Goal: Information Seeking & Learning: Check status

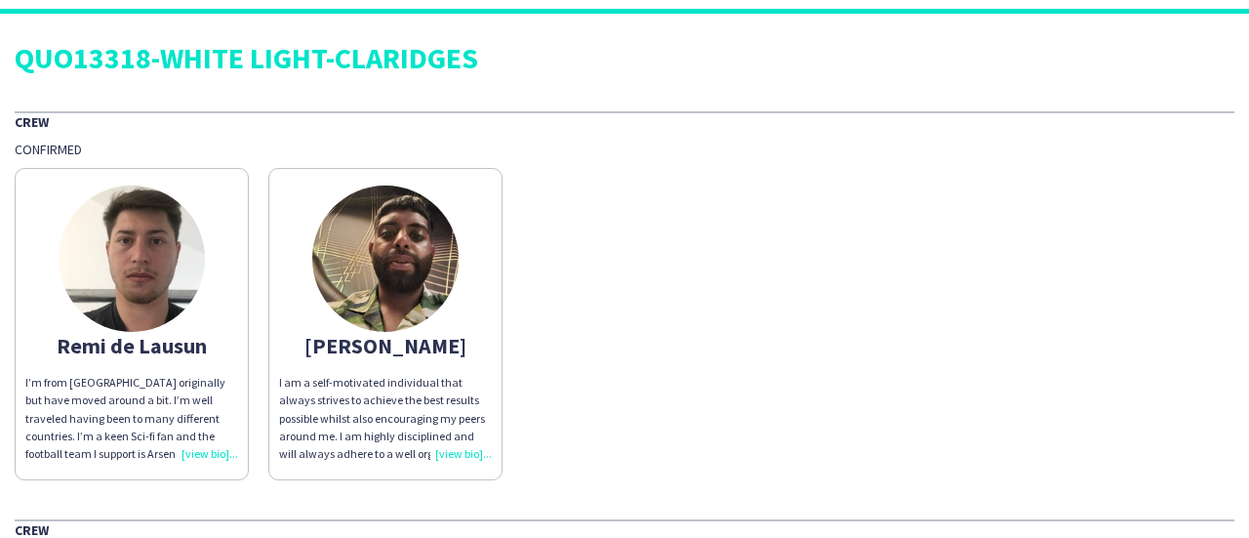
scroll to position [26, 0]
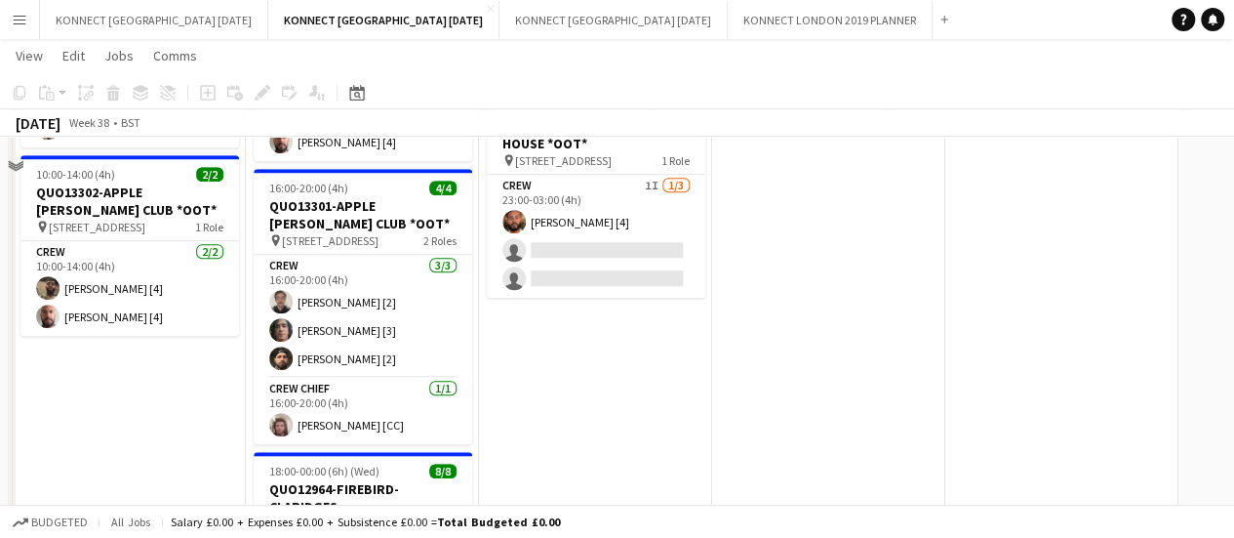
scroll to position [528, 0]
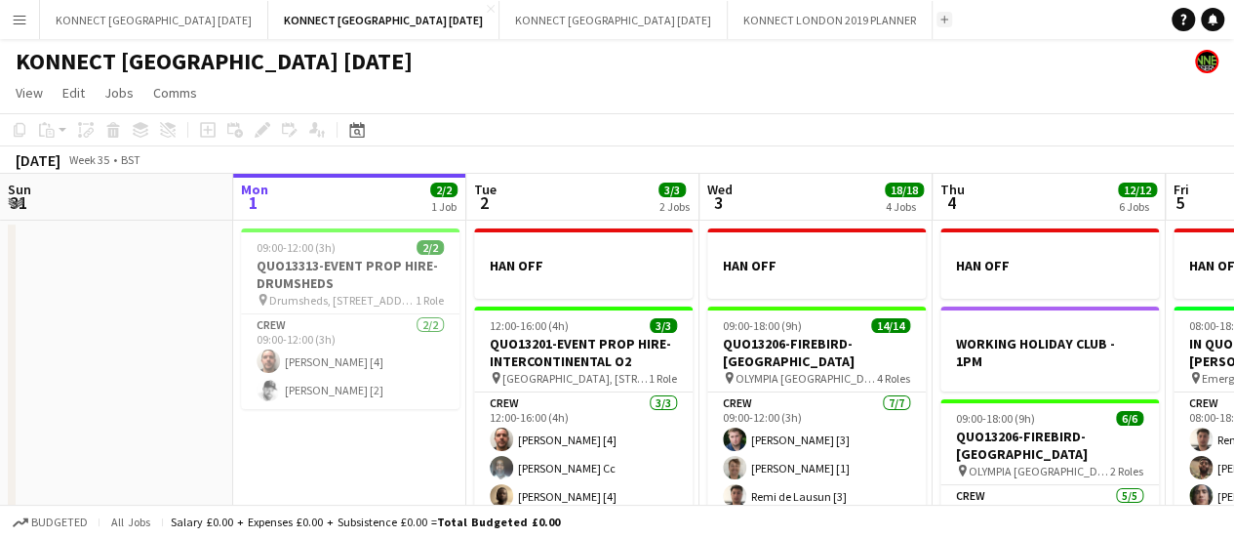
click at [940, 19] on app-icon "Add" at bounding box center [944, 20] width 8 height 8
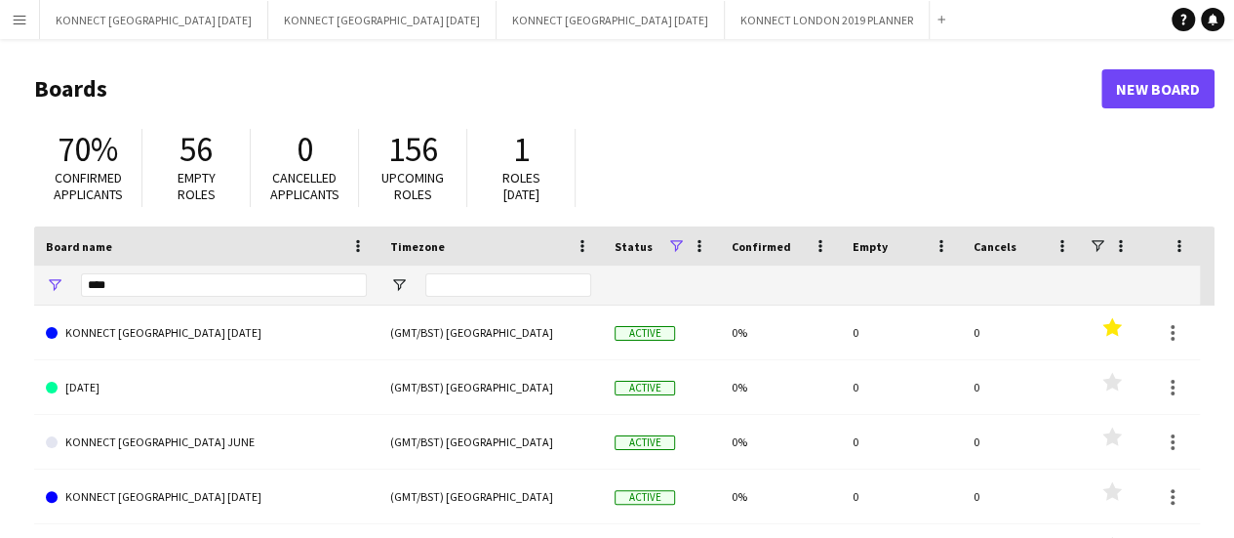
click at [208, 298] on div "****" at bounding box center [224, 284] width 286 height 39
click at [195, 288] on input "****" at bounding box center [224, 284] width 286 height 23
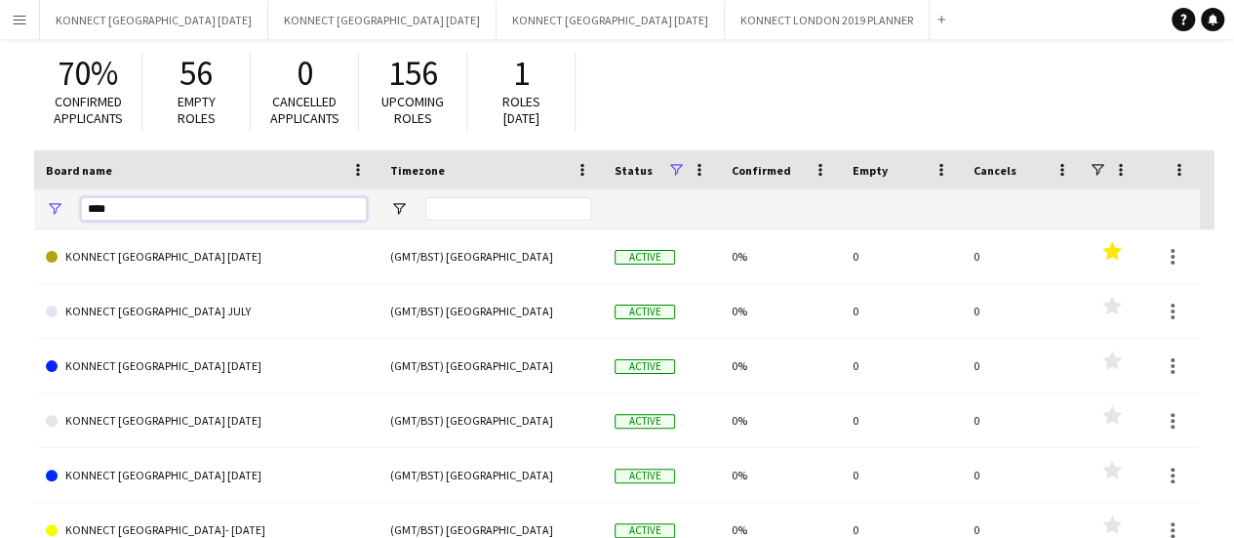
scroll to position [77, 0]
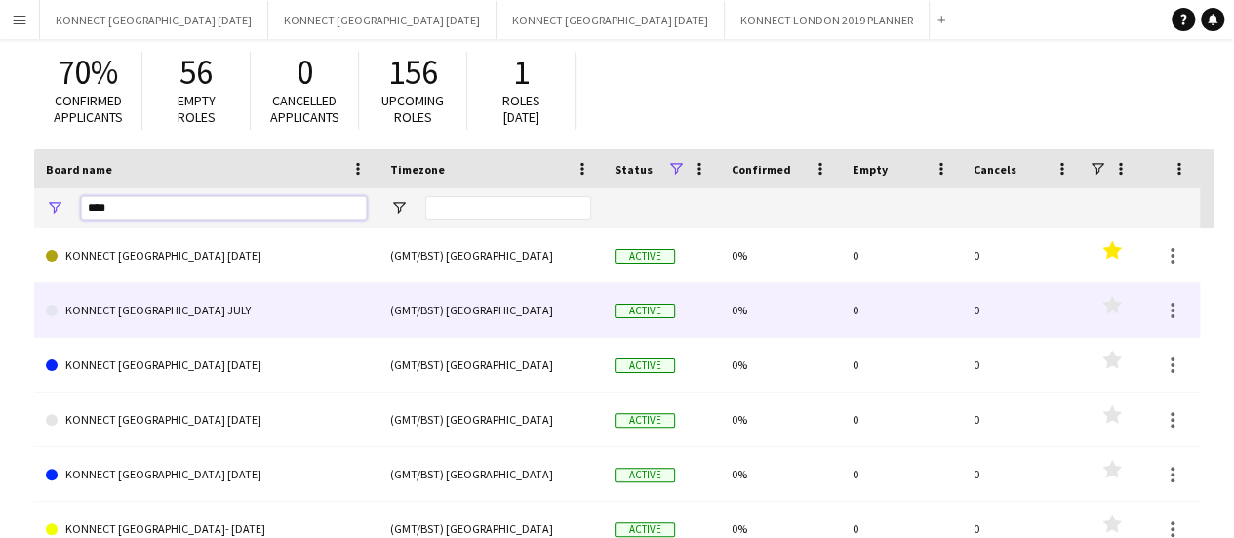
type input "****"
click at [186, 307] on link "KONNECT [GEOGRAPHIC_DATA] JULY" at bounding box center [206, 310] width 321 height 55
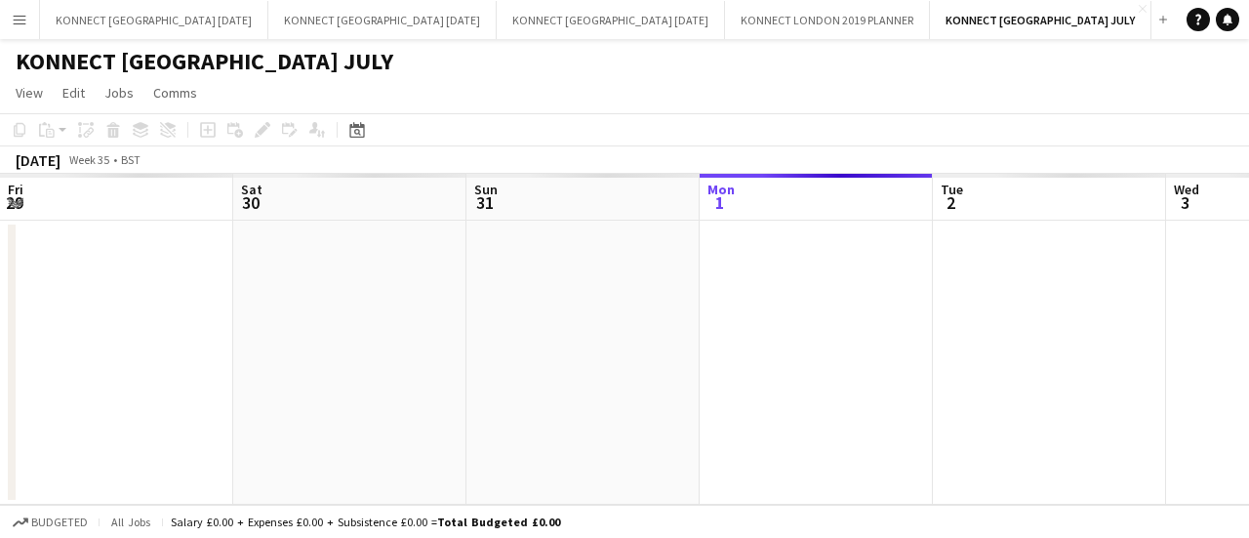
scroll to position [0, 466]
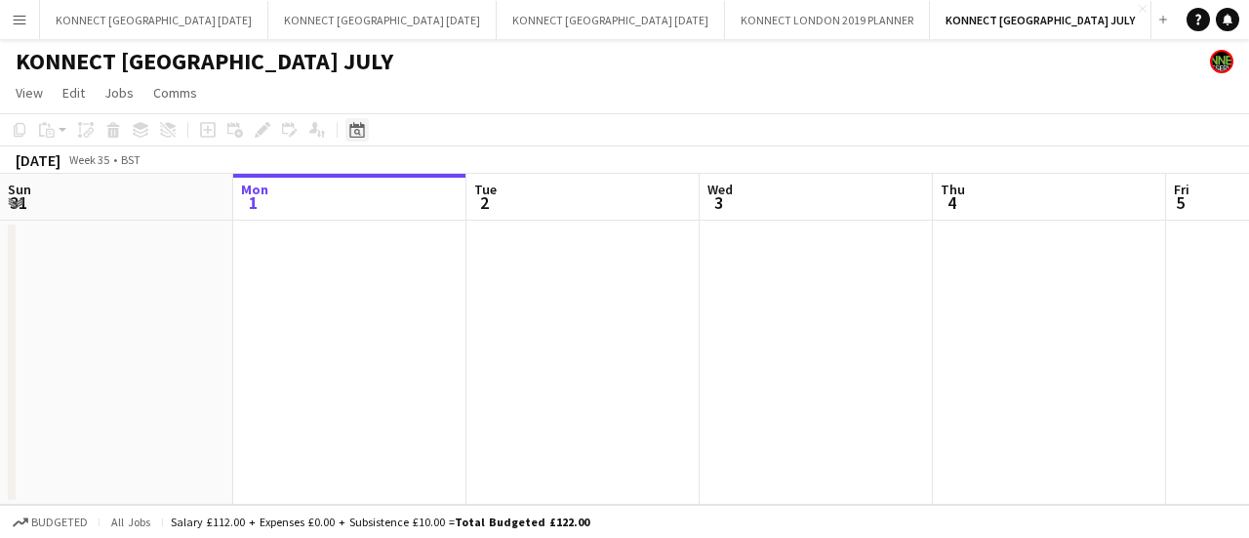
click at [364, 138] on div "Date picker" at bounding box center [356, 129] width 23 height 23
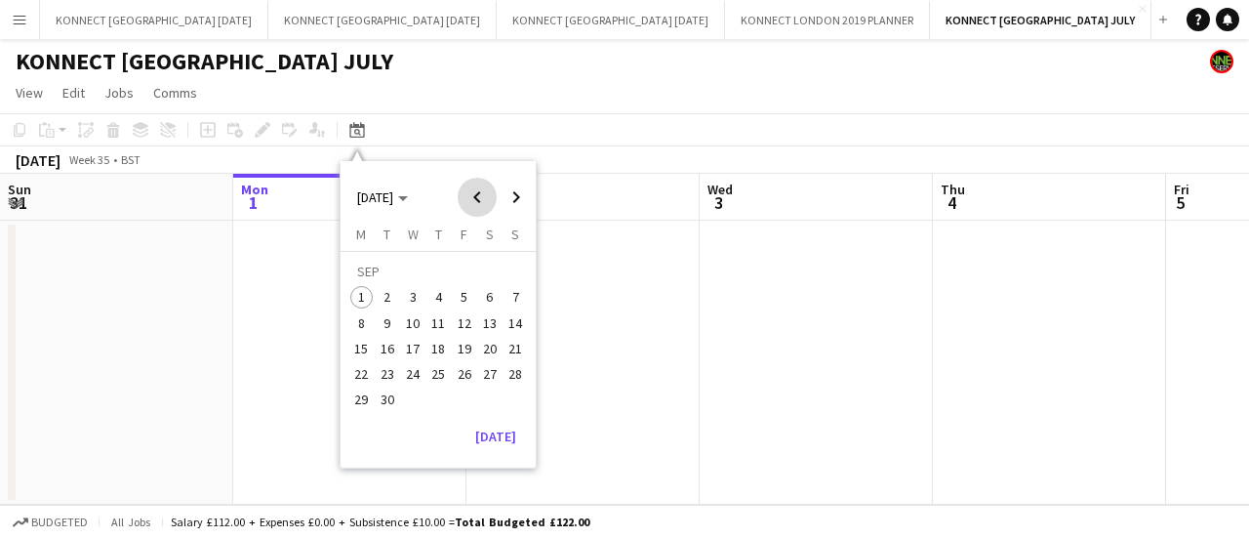
click at [482, 200] on span "Previous month" at bounding box center [477, 197] width 39 height 39
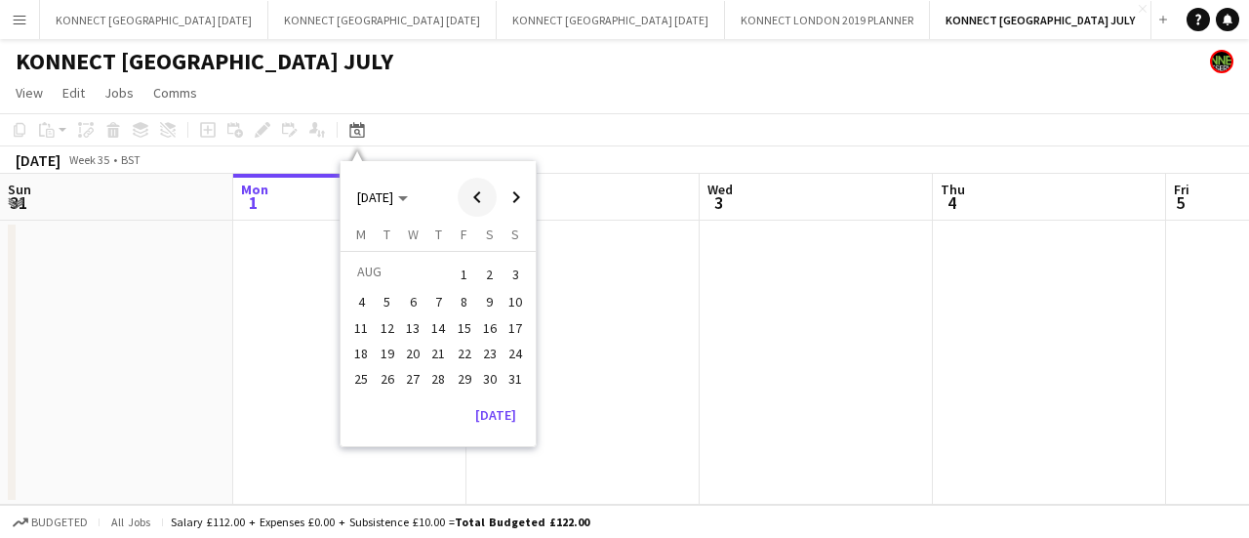
click at [482, 200] on span "Previous month" at bounding box center [477, 197] width 39 height 39
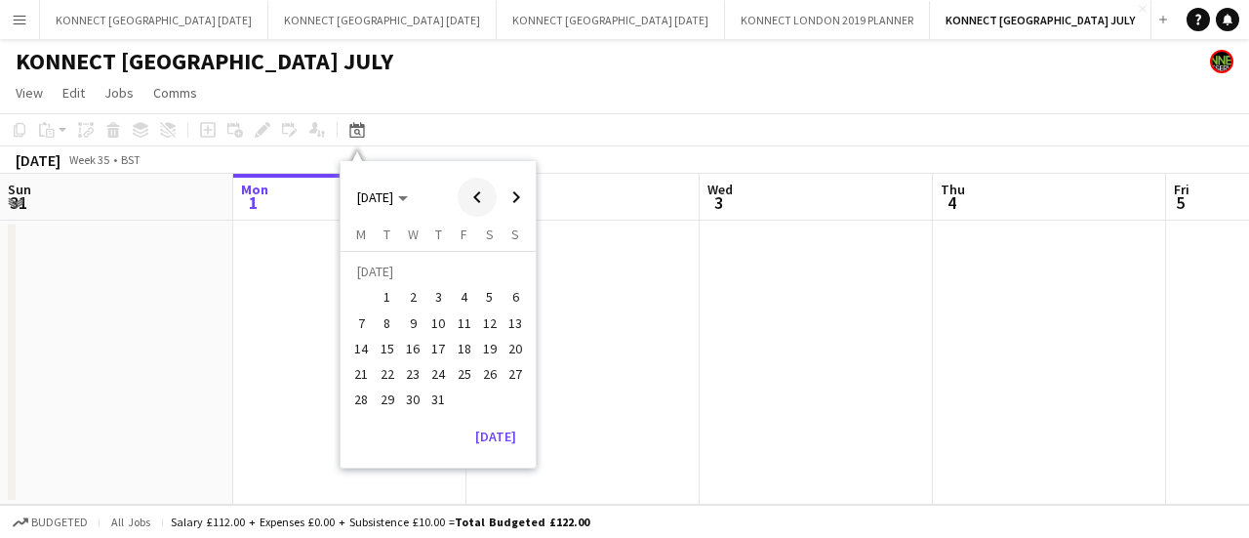
click at [482, 200] on span "Previous month" at bounding box center [477, 197] width 39 height 39
click at [516, 200] on span "Next month" at bounding box center [516, 197] width 39 height 39
click at [469, 372] on span "25" at bounding box center [464, 373] width 23 height 23
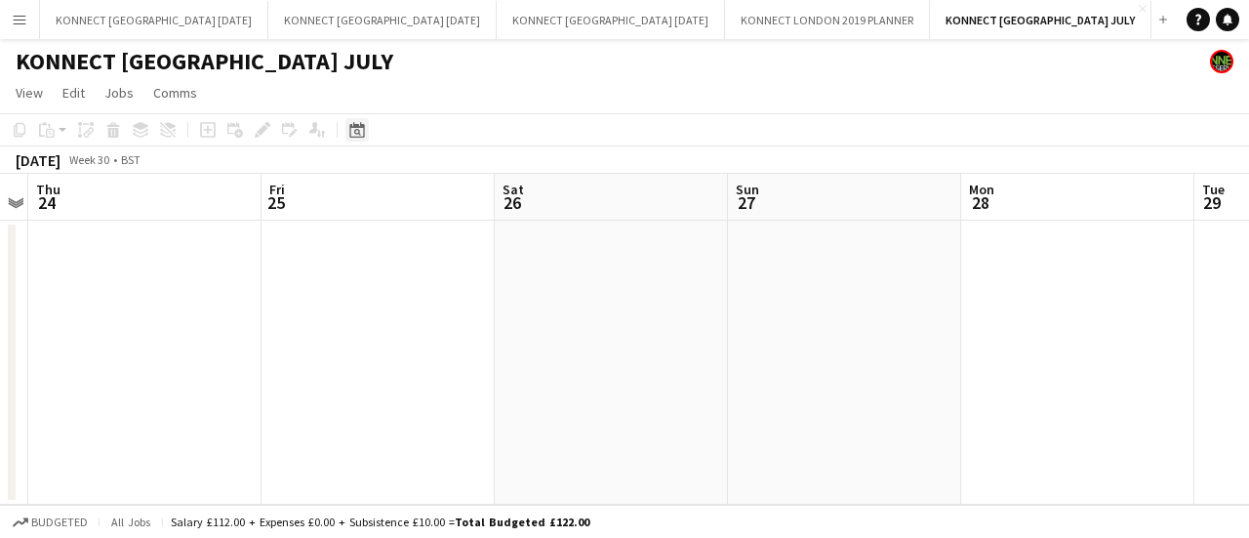
click at [351, 136] on icon "Date picker" at bounding box center [357, 130] width 16 height 16
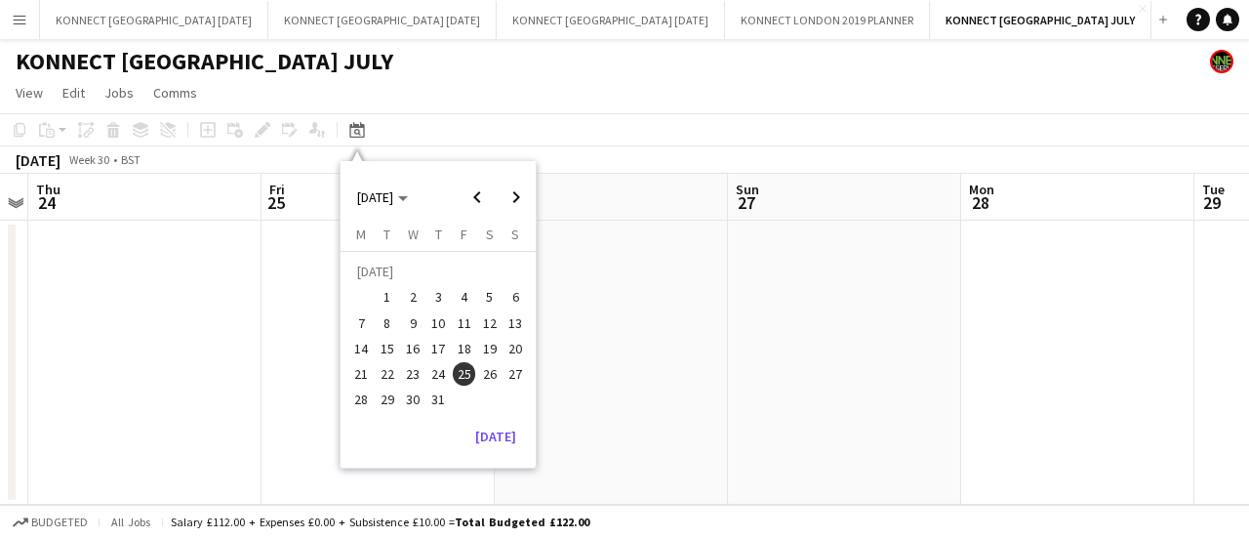
click at [470, 371] on span "25" at bounding box center [464, 373] width 23 height 23
click at [847, 345] on app-date-cell at bounding box center [844, 362] width 233 height 284
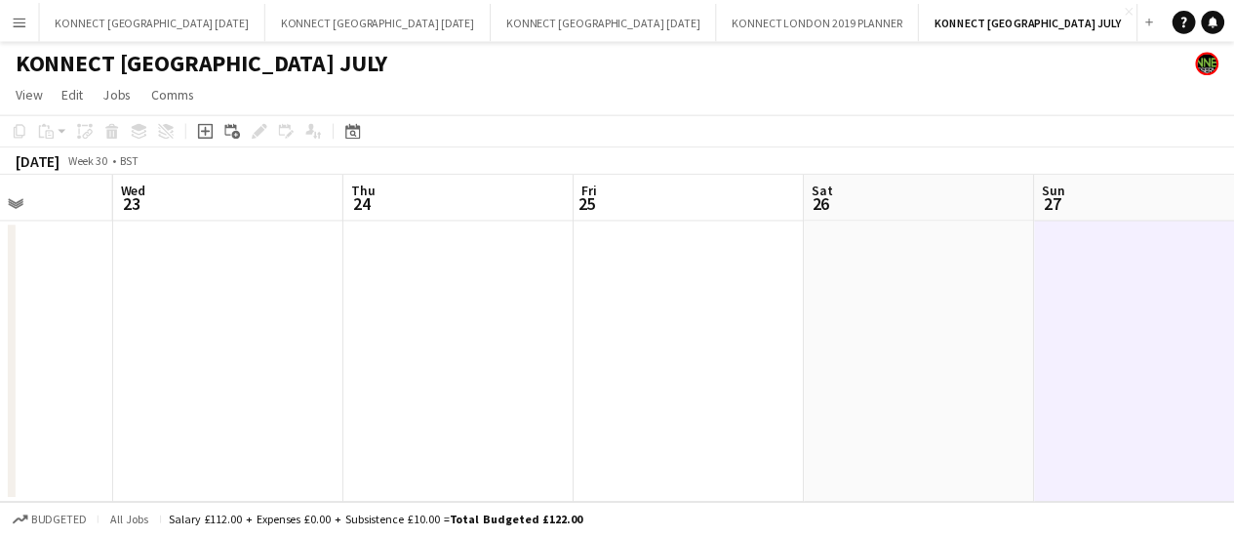
scroll to position [0, 578]
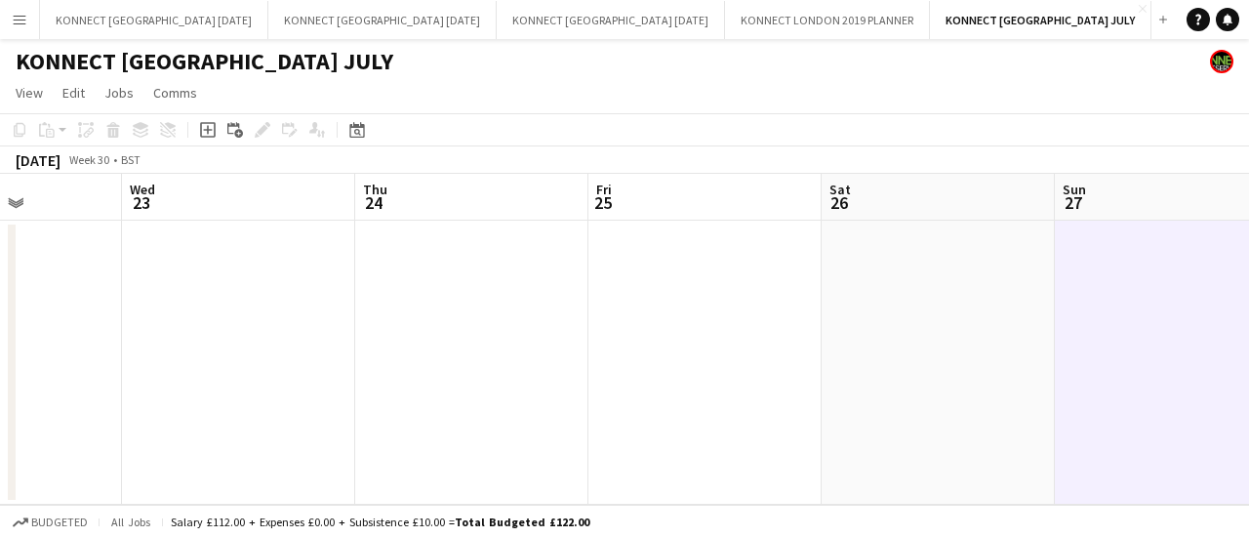
click at [781, 313] on app-date-cell at bounding box center [704, 362] width 233 height 284
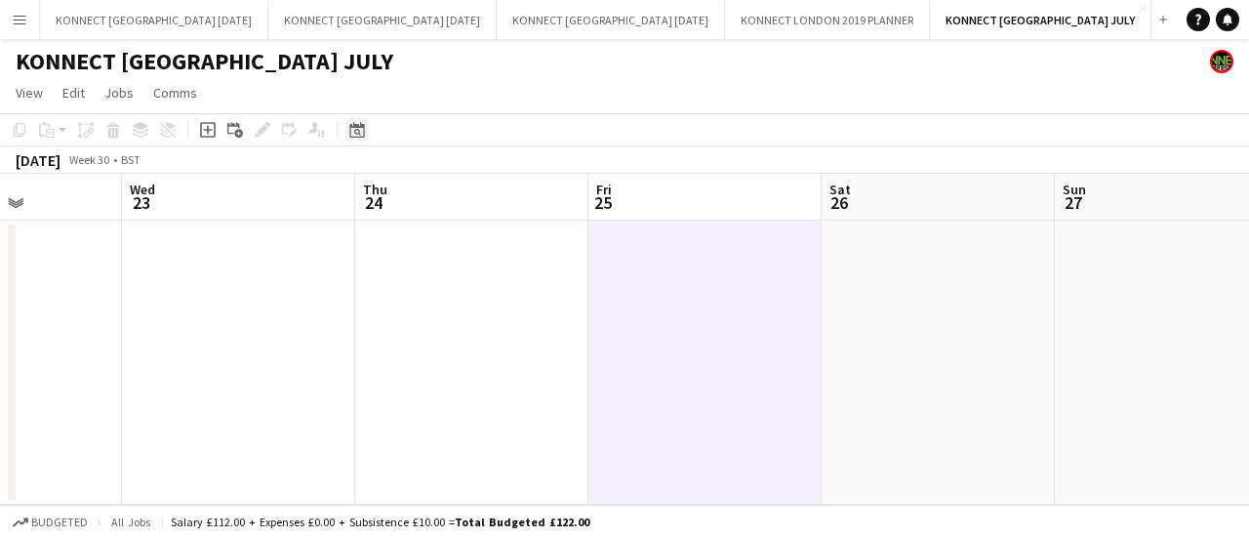
click at [355, 135] on icon "Date picker" at bounding box center [357, 130] width 16 height 16
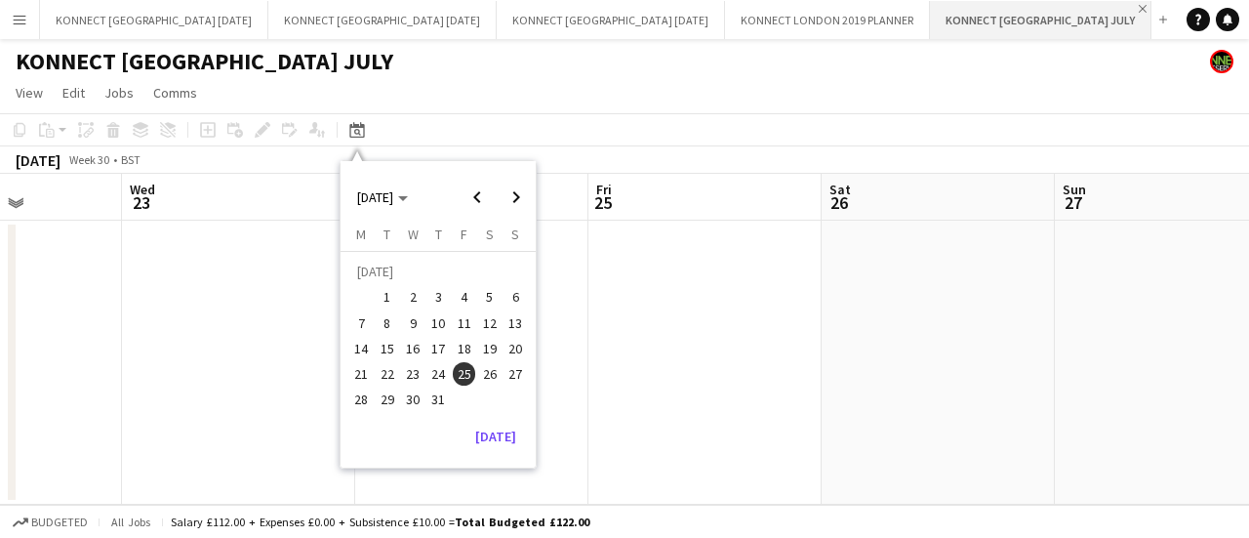
click at [1139, 6] on app-icon "Close" at bounding box center [1143, 9] width 8 height 8
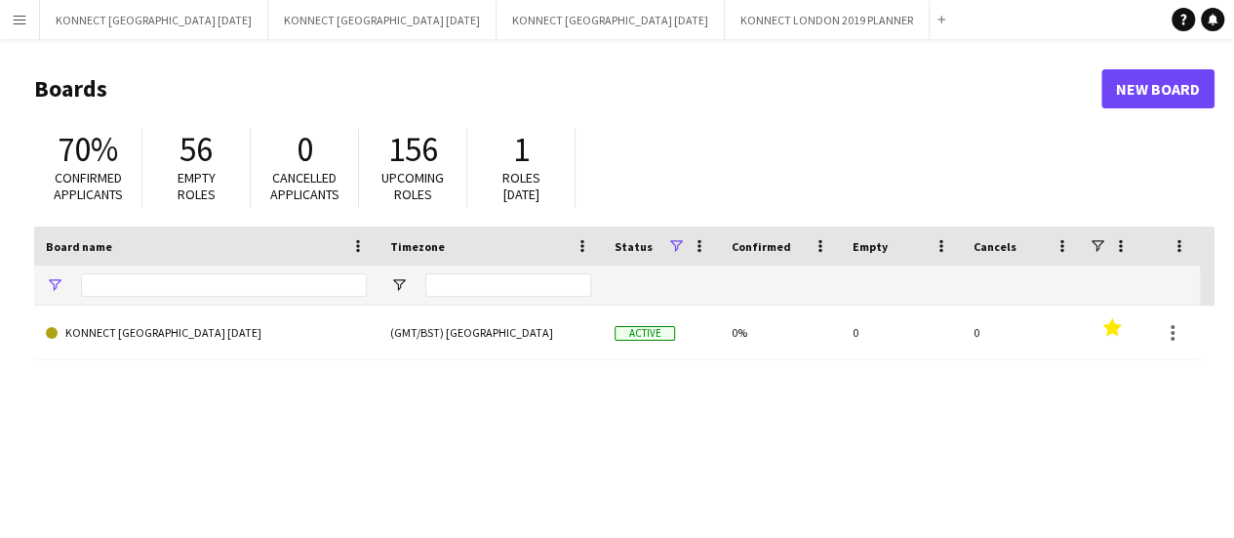
type input "****"
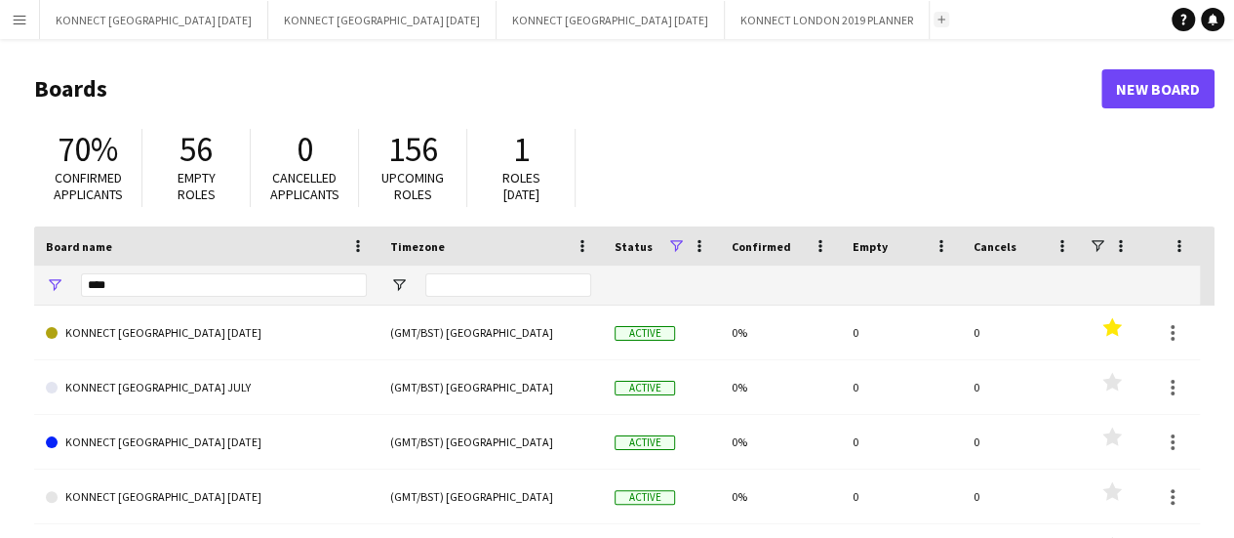
click at [934, 20] on button "Add" at bounding box center [942, 20] width 16 height 16
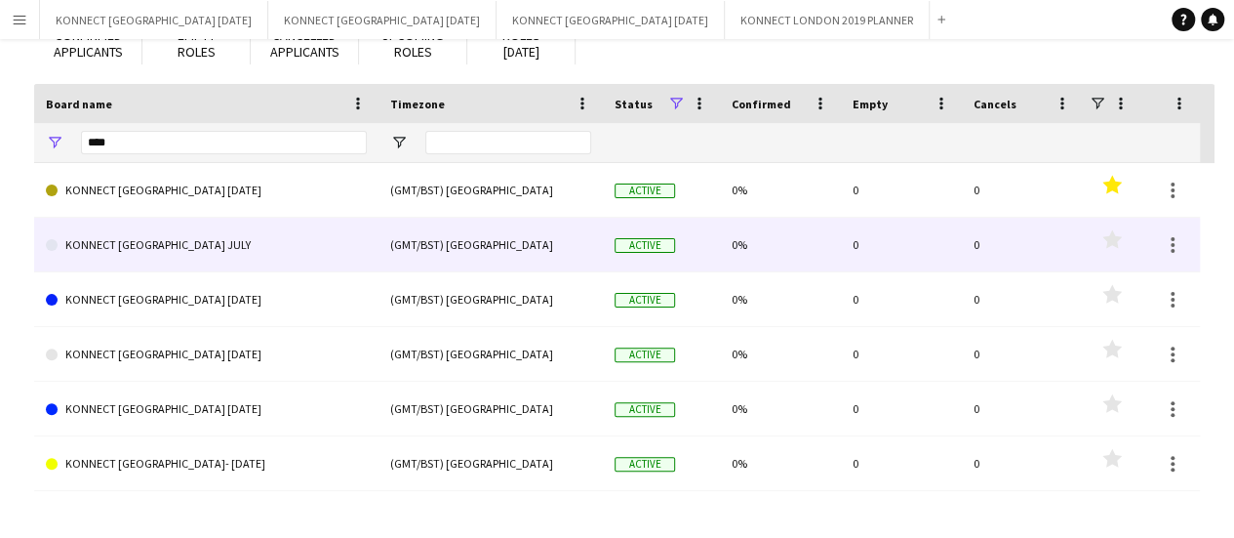
scroll to position [145, 0]
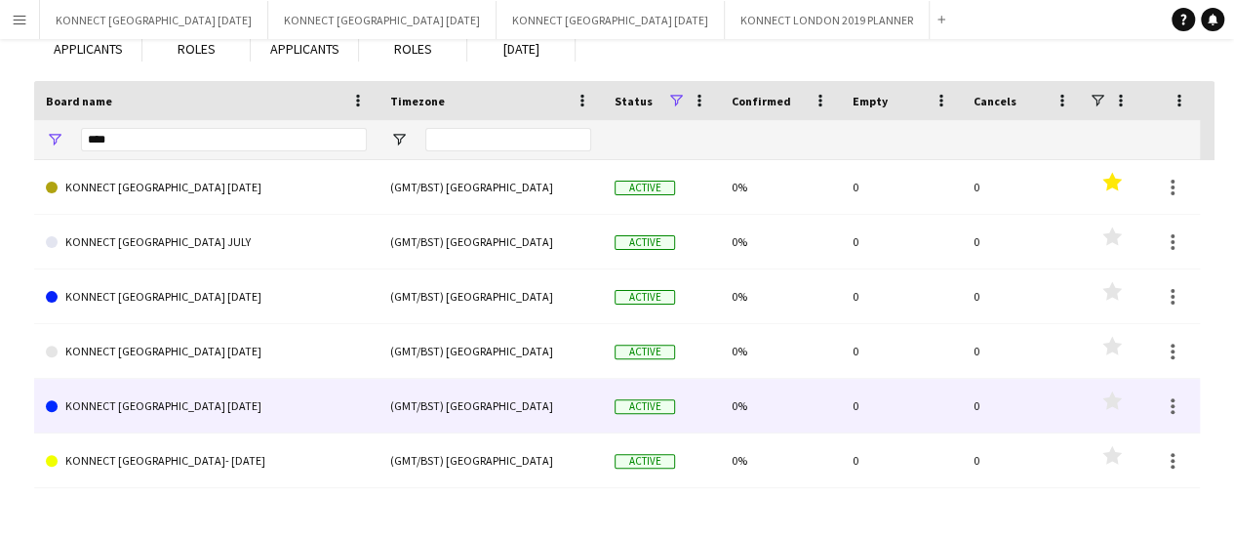
click at [259, 408] on link "KONNECT [GEOGRAPHIC_DATA] [DATE]" at bounding box center [206, 406] width 321 height 55
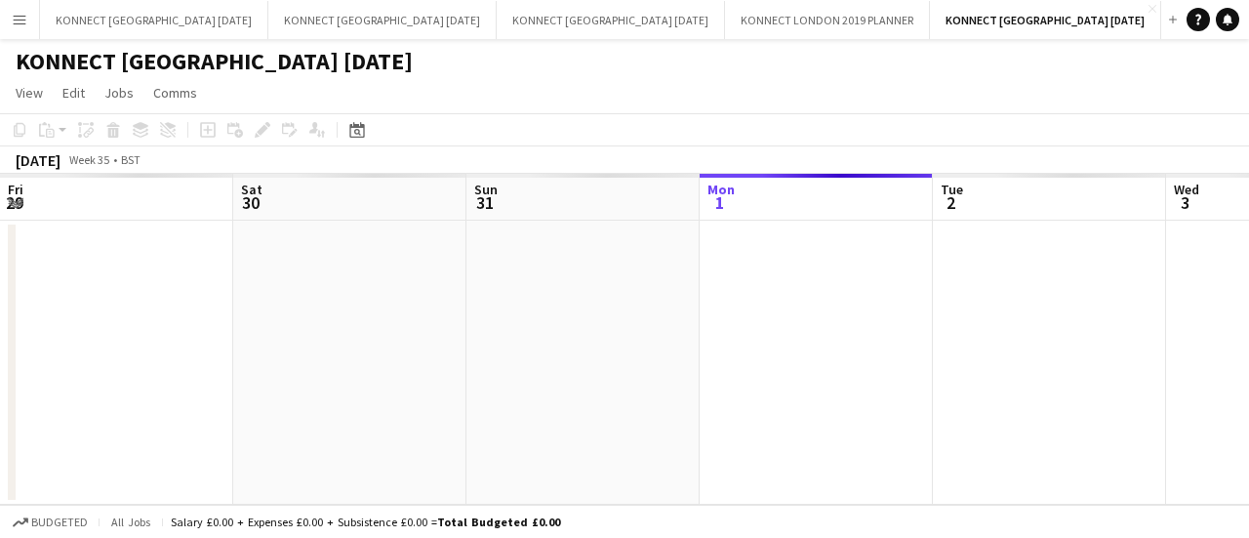
scroll to position [0, 466]
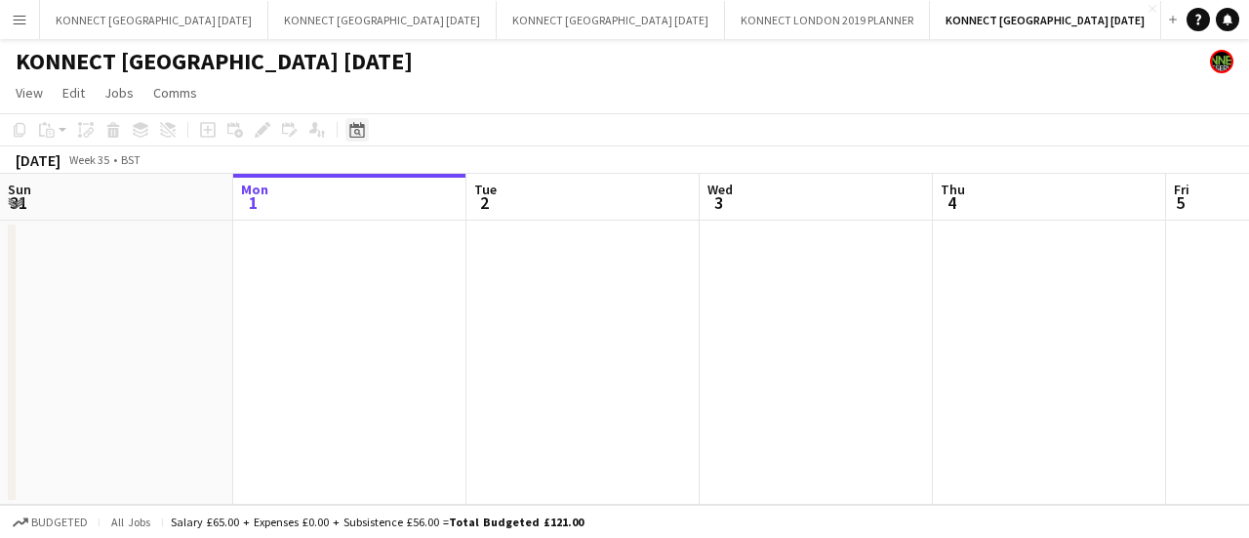
click at [363, 126] on icon at bounding box center [356, 130] width 15 height 16
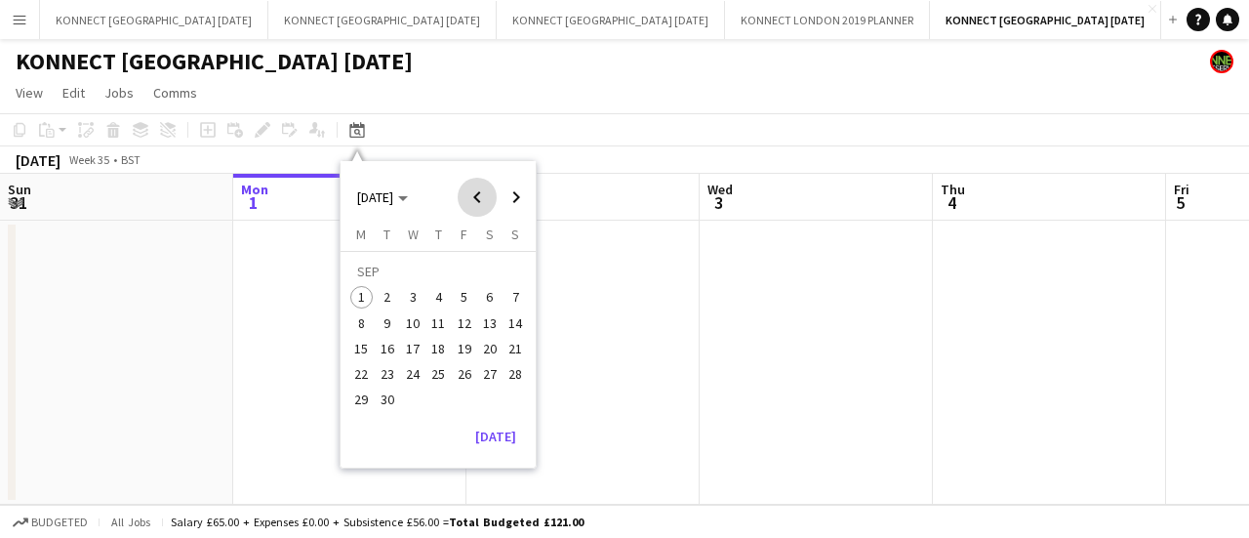
click at [471, 192] on span "Previous month" at bounding box center [477, 197] width 39 height 39
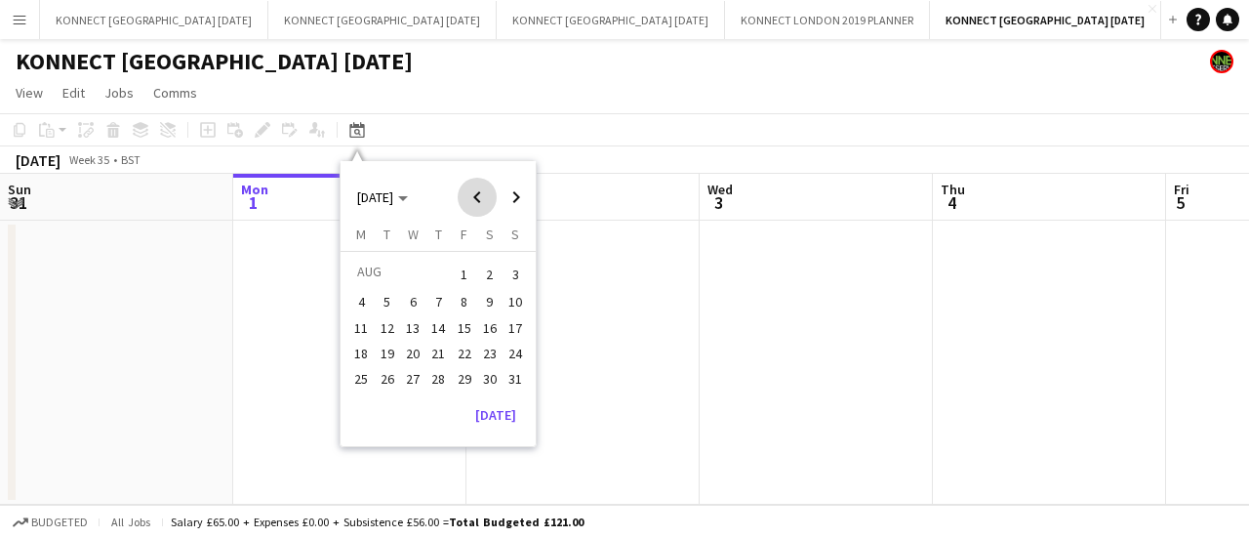
click at [471, 192] on span "Previous month" at bounding box center [477, 197] width 39 height 39
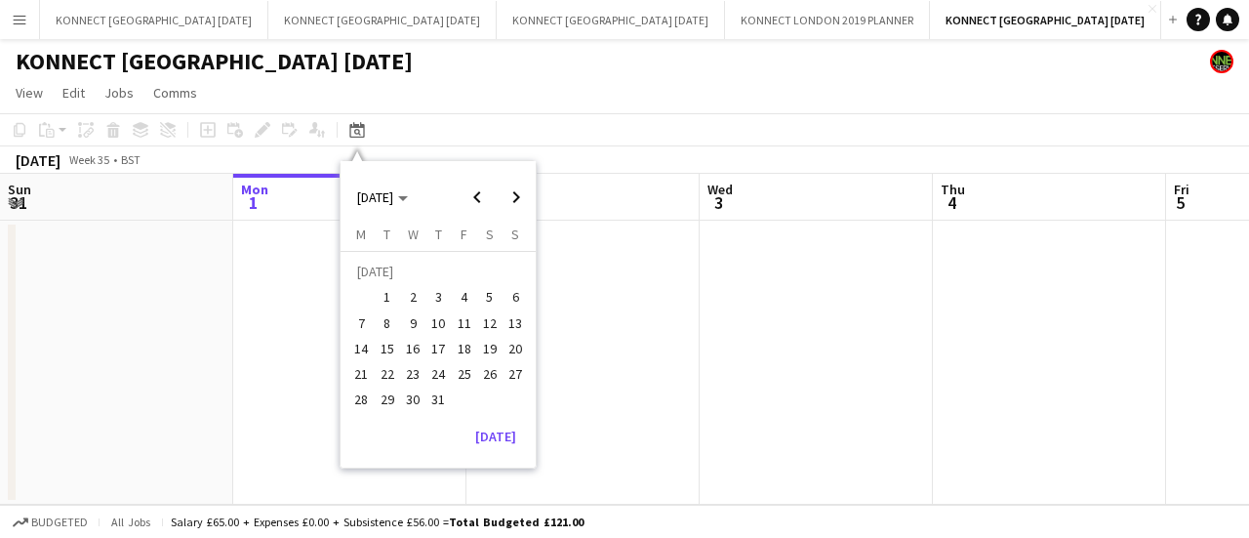
click at [461, 376] on span "25" at bounding box center [464, 373] width 23 height 23
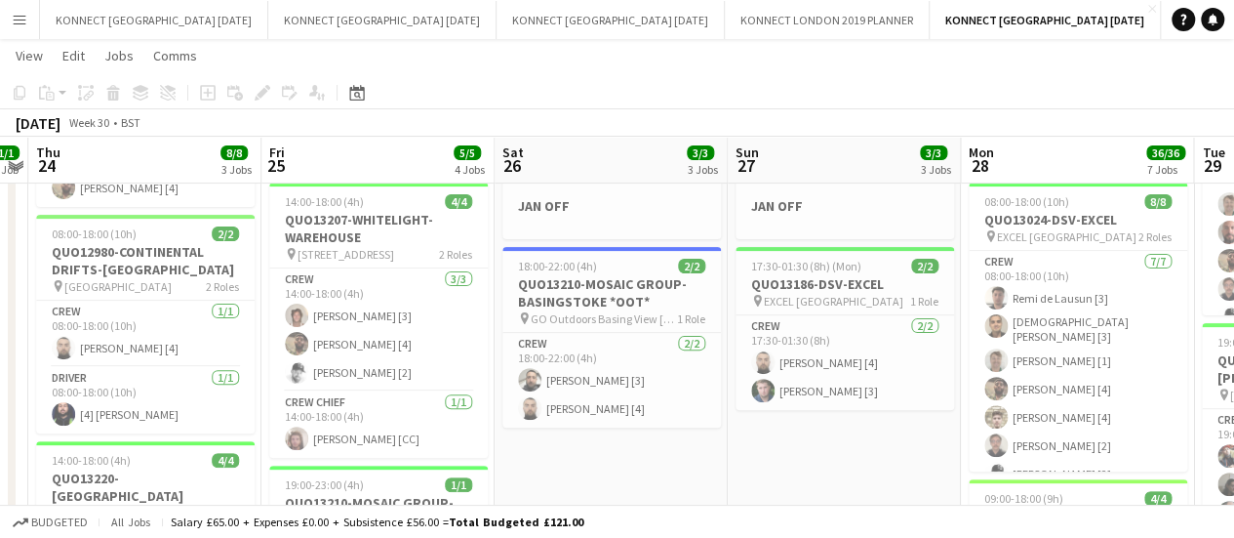
scroll to position [201, 0]
click at [304, 239] on h3 "QUO13207-WHITELIGHT-WAREHOUSE" at bounding box center [378, 227] width 219 height 35
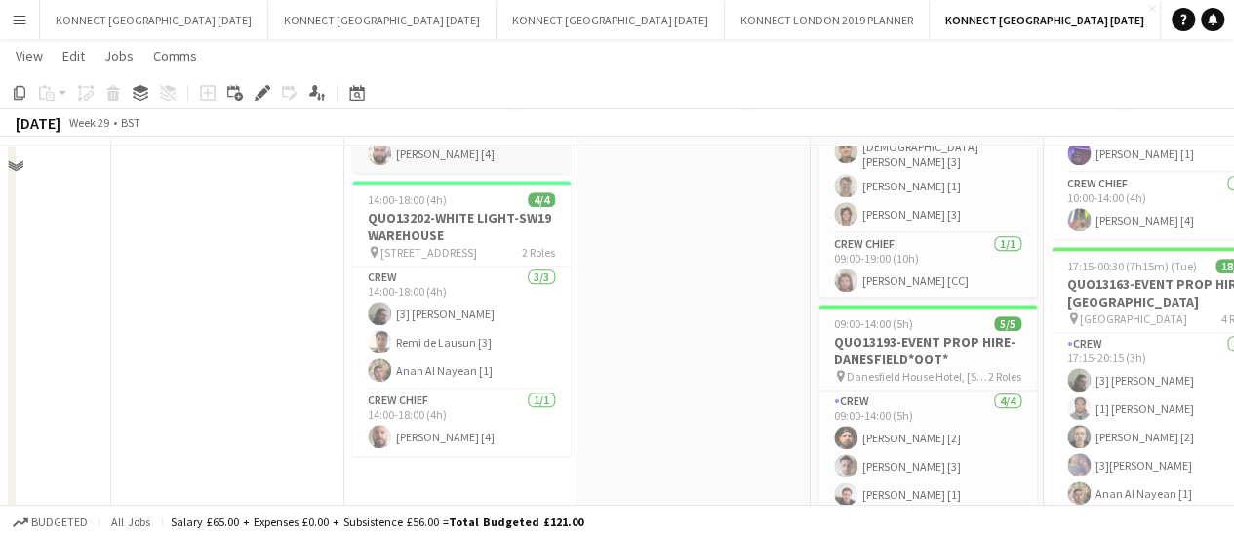
scroll to position [1013, 0]
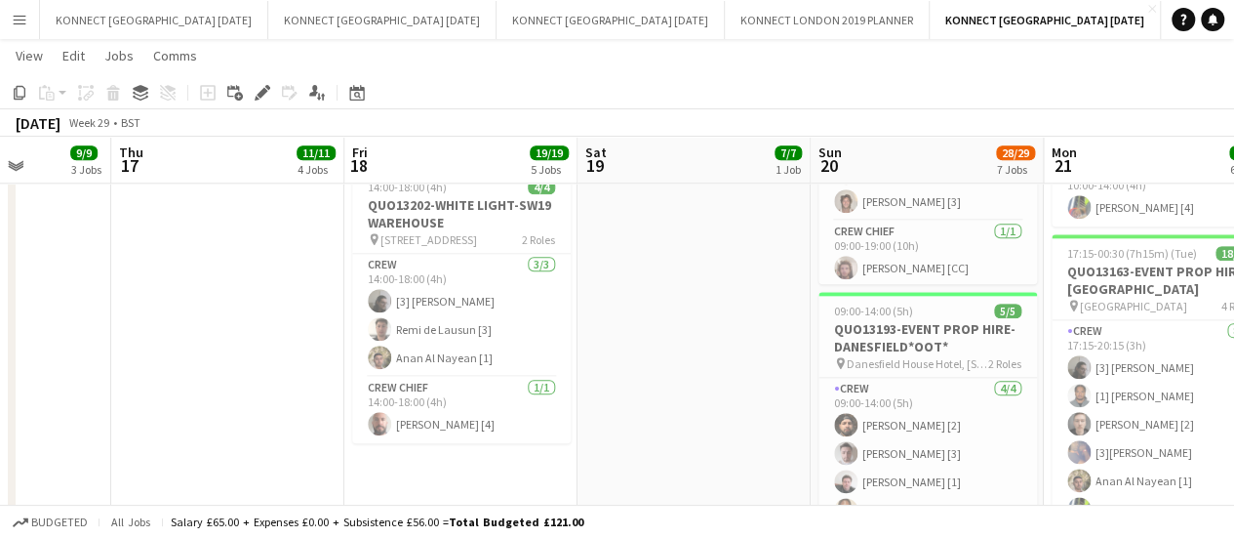
click at [1169, 20] on app-icon "Add" at bounding box center [1173, 20] width 8 height 8
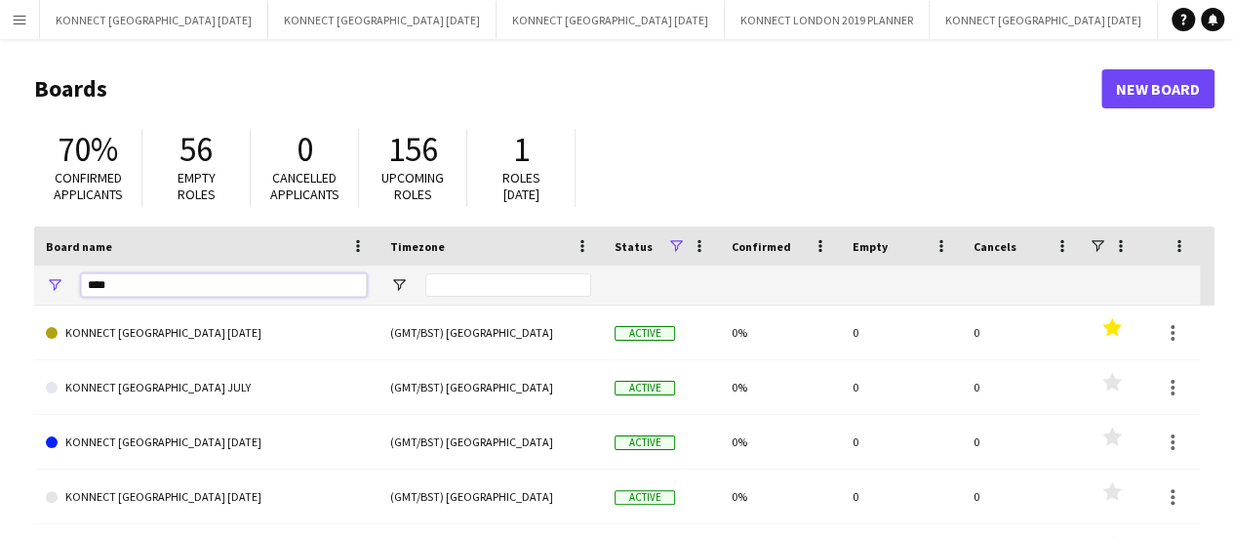
click at [189, 278] on input "****" at bounding box center [224, 284] width 286 height 23
type input "****"
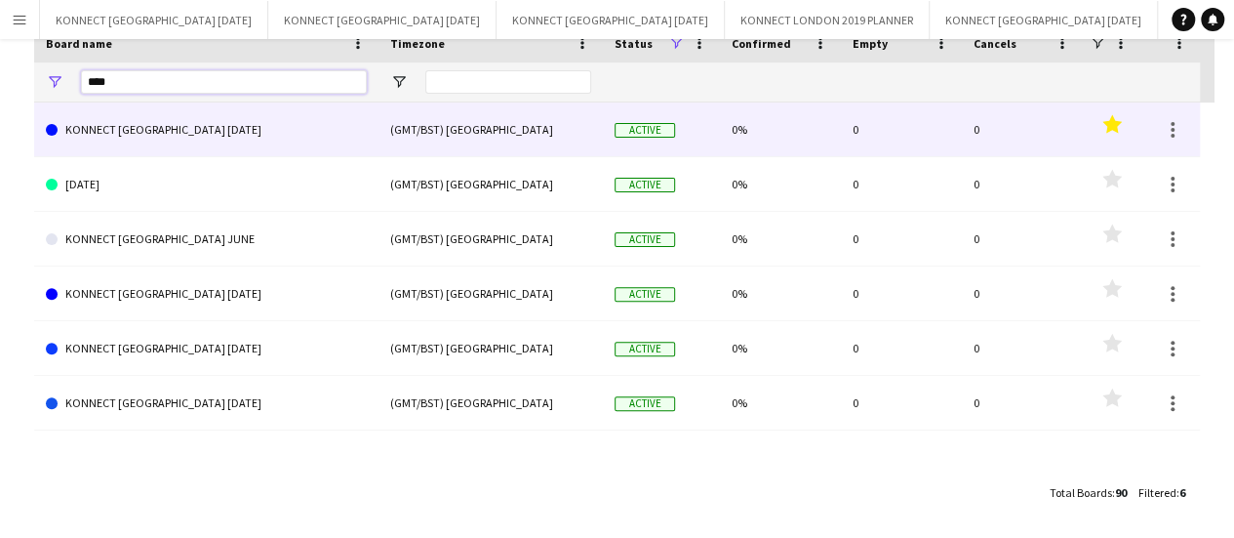
scroll to position [205, 0]
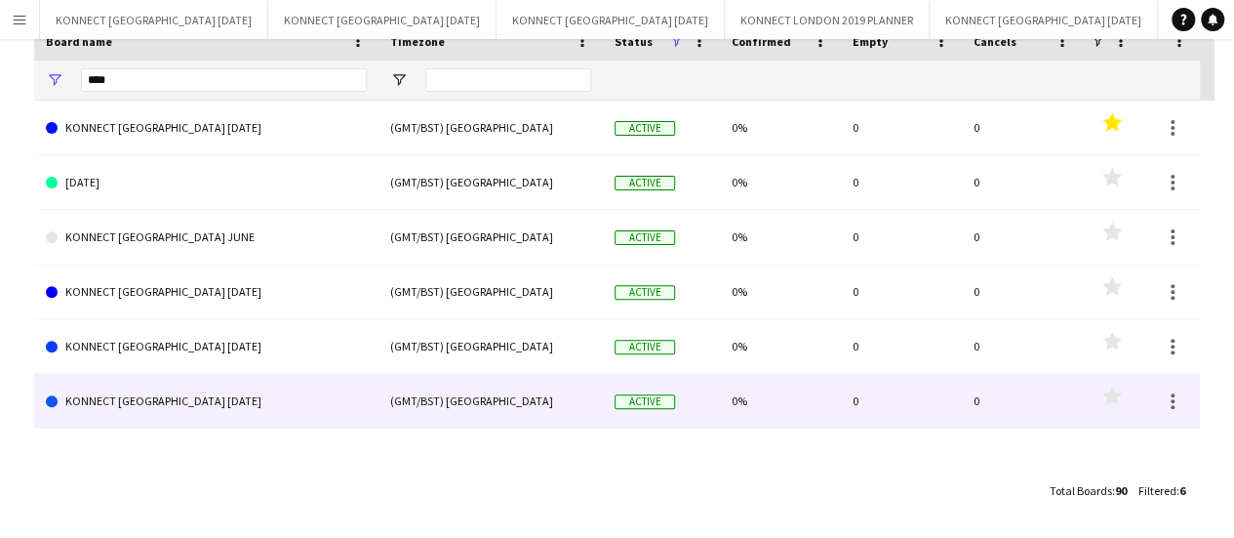
click at [229, 399] on link "KONNECT [GEOGRAPHIC_DATA] [DATE]" at bounding box center [206, 401] width 321 height 55
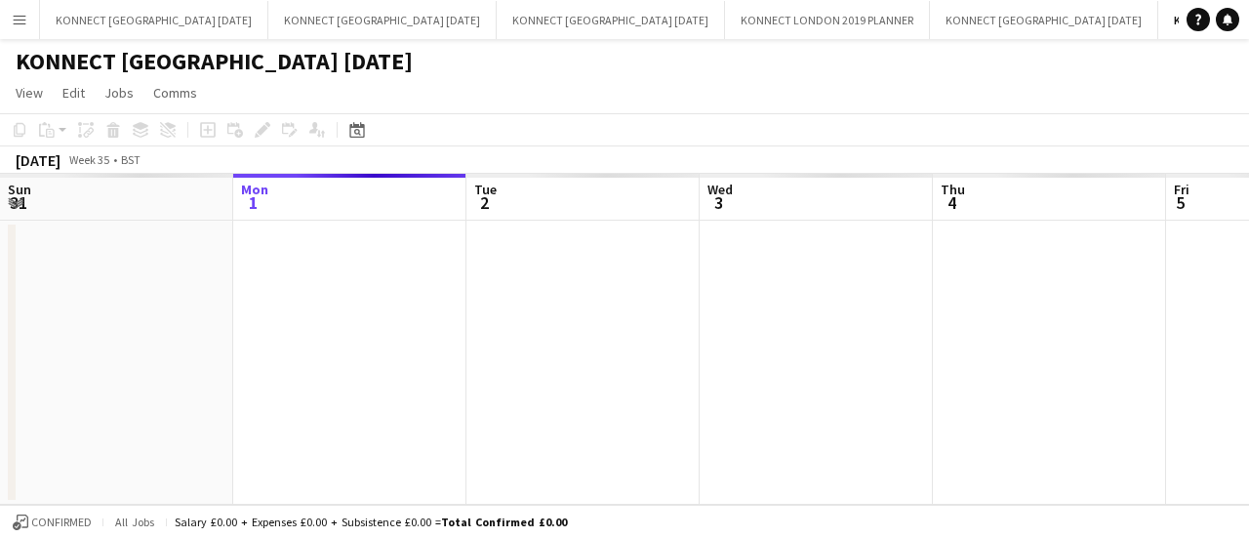
scroll to position [0, 55]
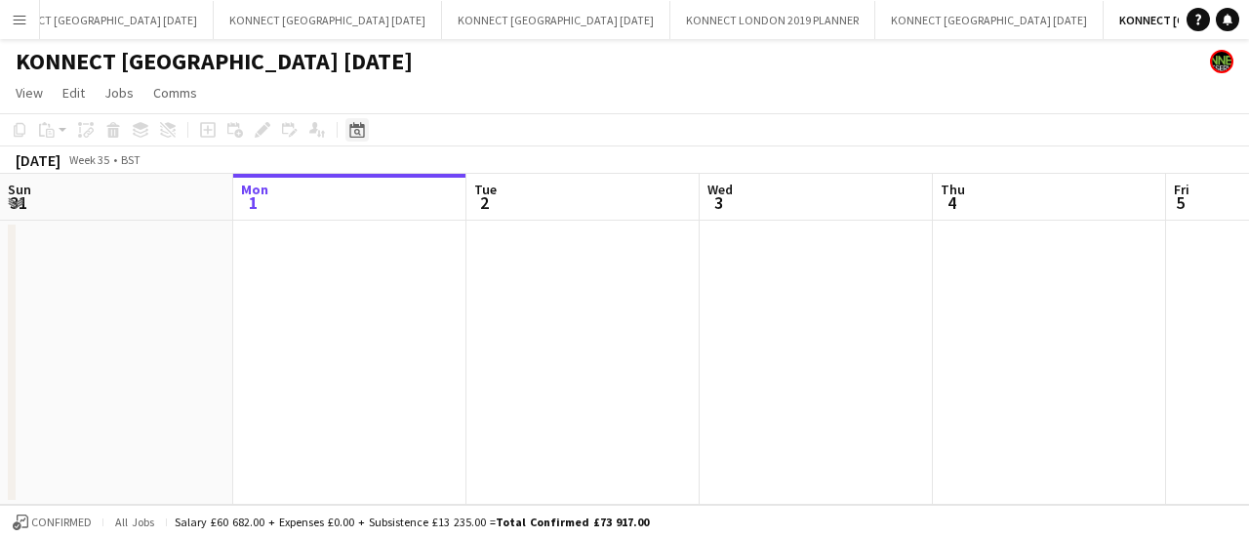
click at [353, 128] on icon "Date picker" at bounding box center [357, 130] width 16 height 16
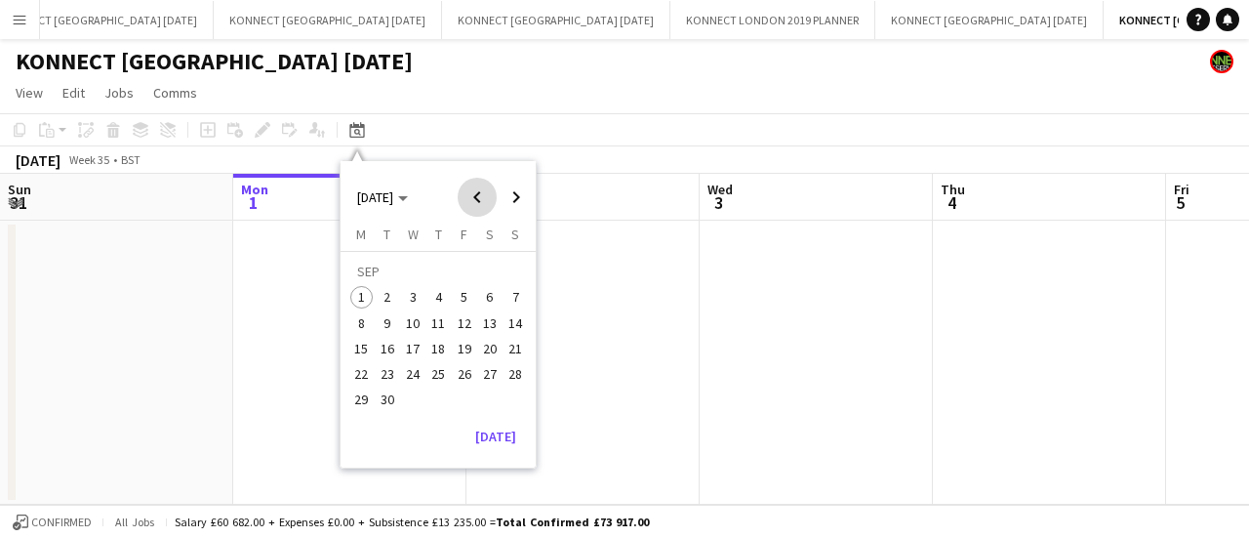
click at [477, 198] on span "Previous month" at bounding box center [477, 197] width 39 height 39
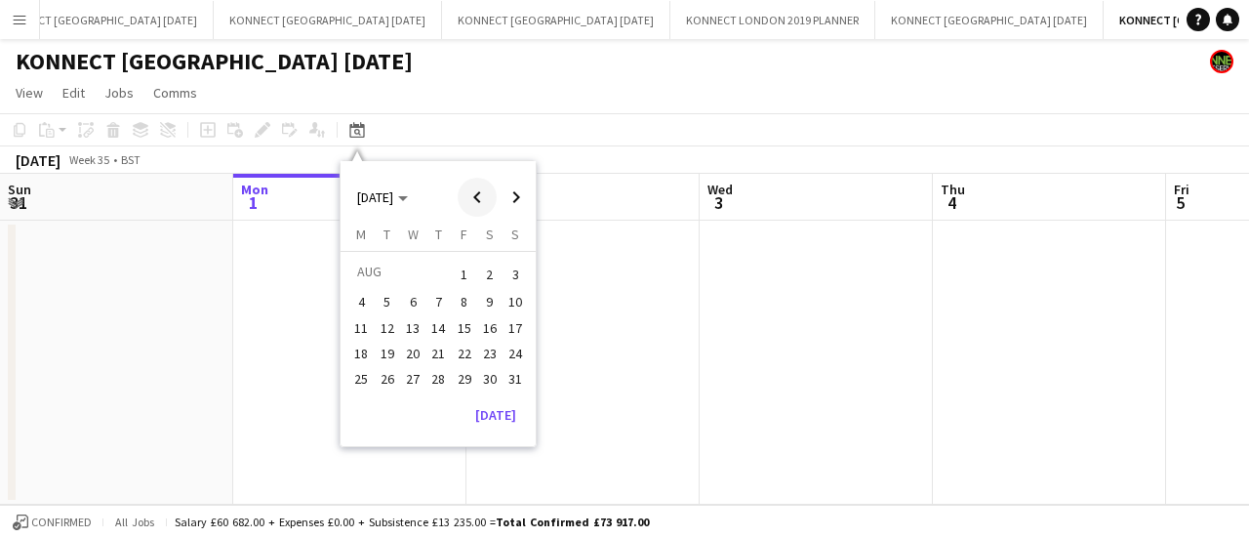
click at [475, 201] on span "Previous month" at bounding box center [477, 197] width 39 height 39
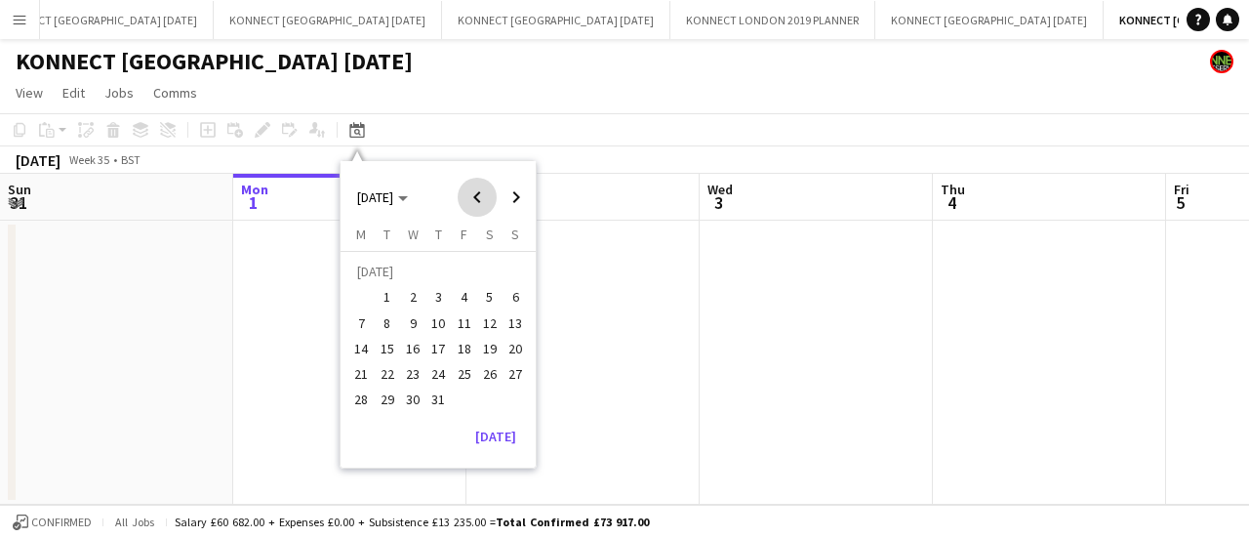
click at [475, 201] on span "Previous month" at bounding box center [477, 197] width 39 height 39
click at [394, 327] on span "10" at bounding box center [387, 327] width 23 height 23
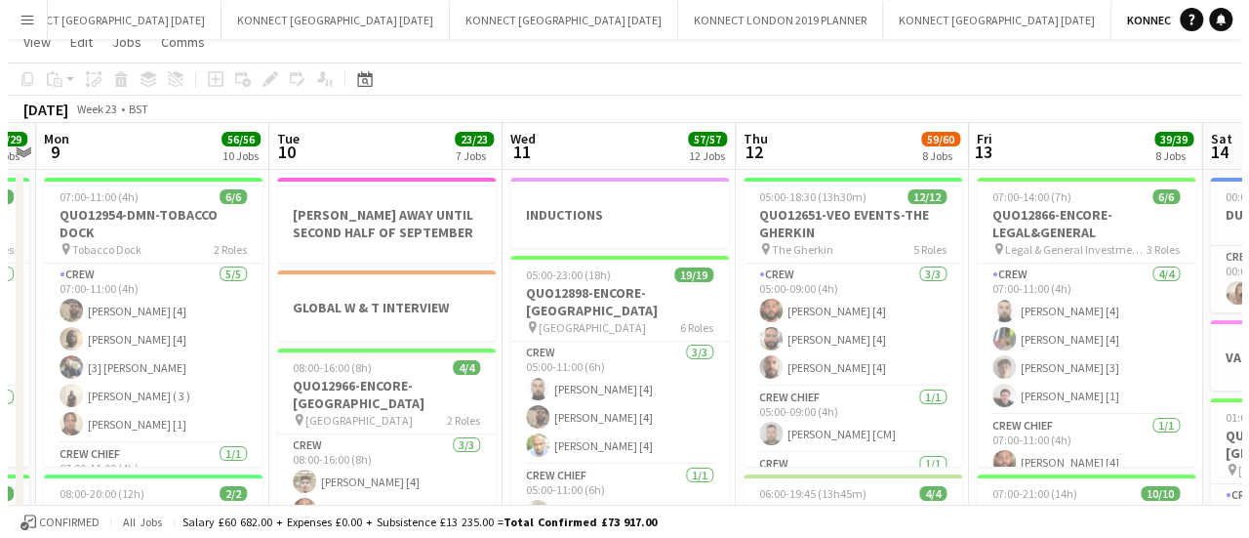
scroll to position [0, 0]
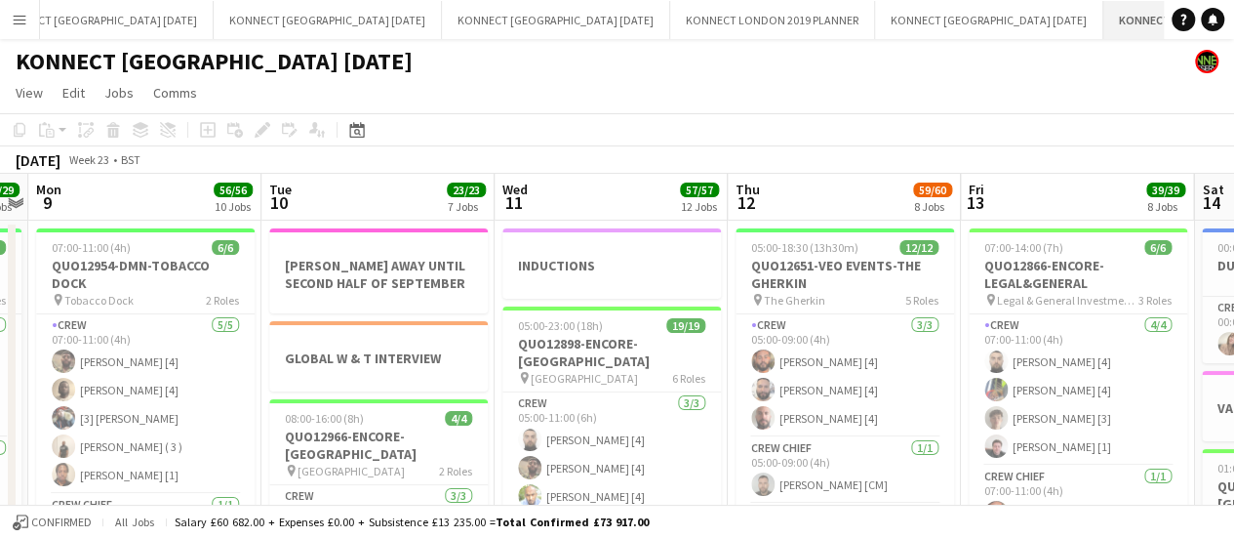
click at [1148, 15] on button "KONNECT [GEOGRAPHIC_DATA] [DATE] Close" at bounding box center [1218, 20] width 231 height 38
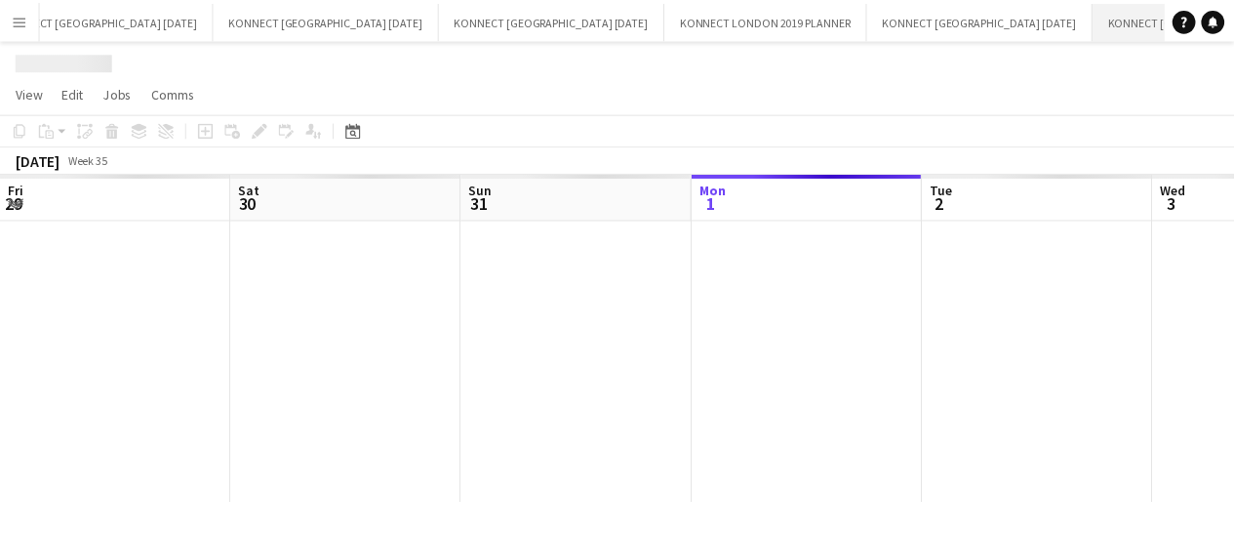
scroll to position [0, 466]
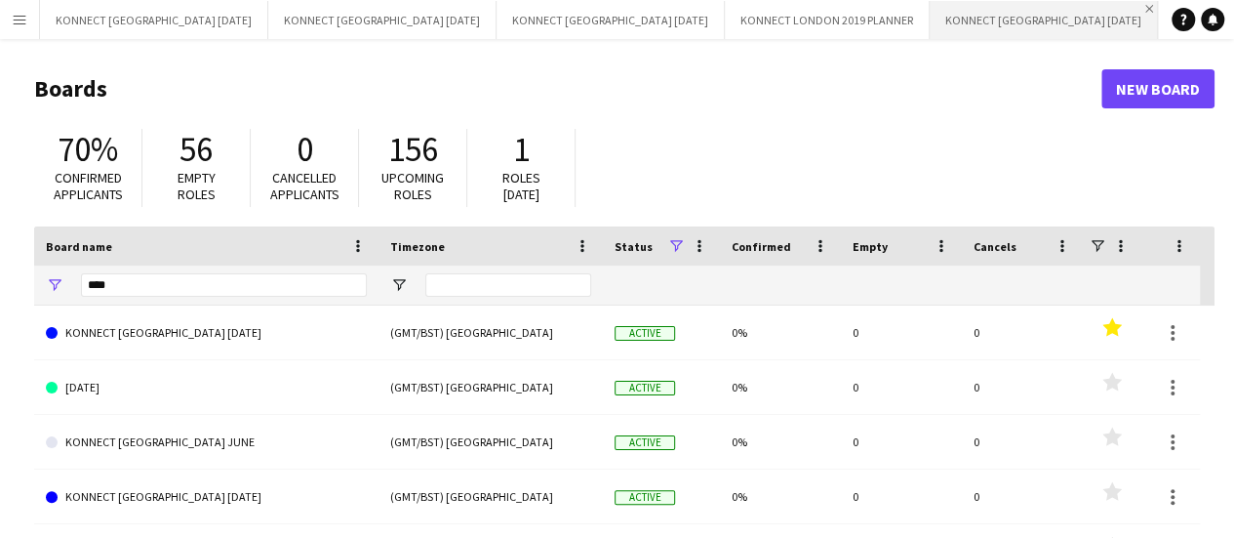
click at [1145, 9] on app-icon "Close" at bounding box center [1149, 9] width 8 height 8
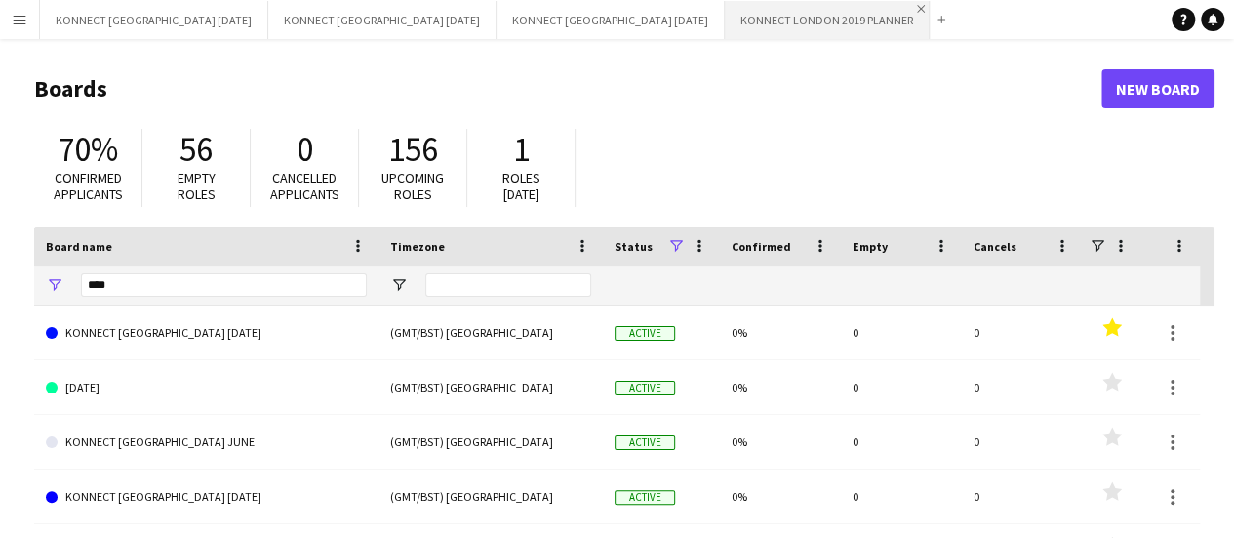
click at [917, 9] on app-icon "Close" at bounding box center [921, 9] width 8 height 8
click at [729, 24] on button "Add" at bounding box center [737, 20] width 16 height 16
click at [200, 287] on input "****" at bounding box center [224, 284] width 286 height 23
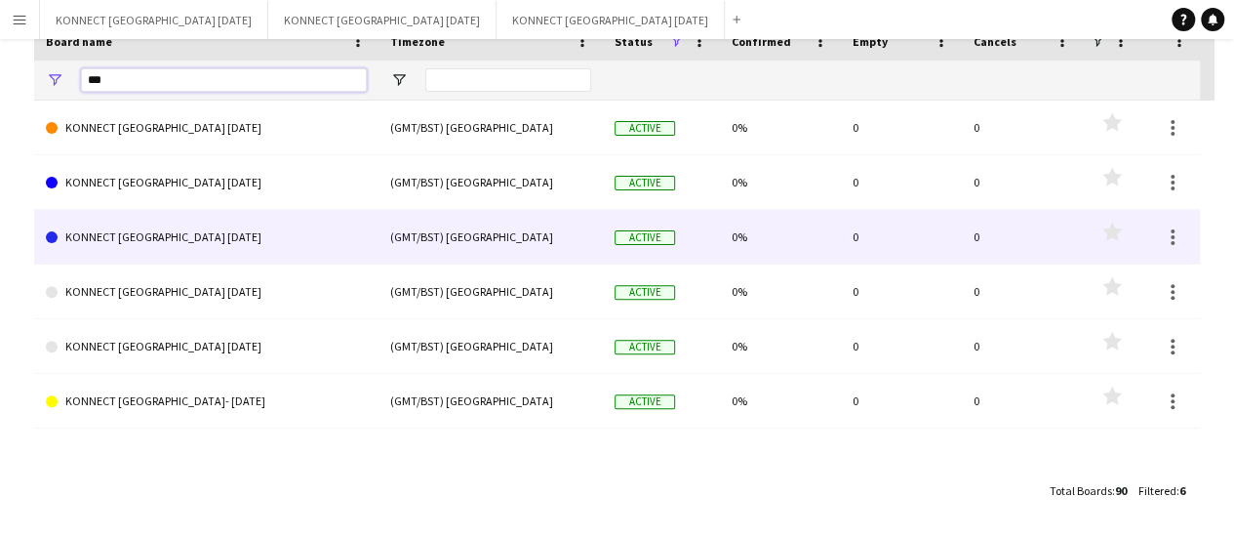
scroll to position [205, 0]
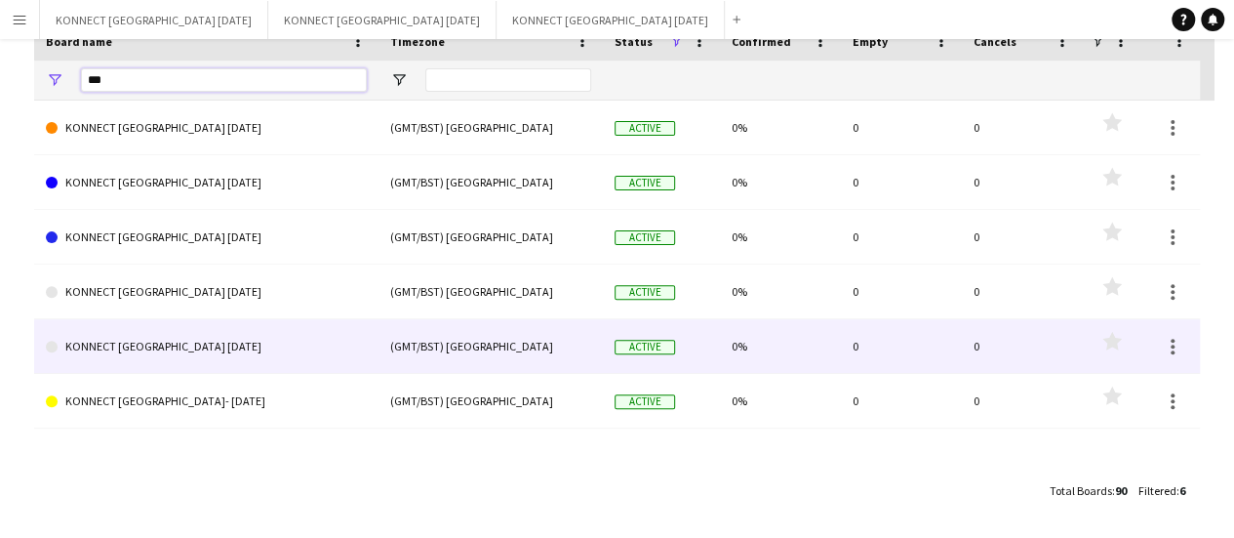
type input "***"
click at [181, 354] on link "KONNECT [GEOGRAPHIC_DATA] [DATE]" at bounding box center [206, 346] width 321 height 55
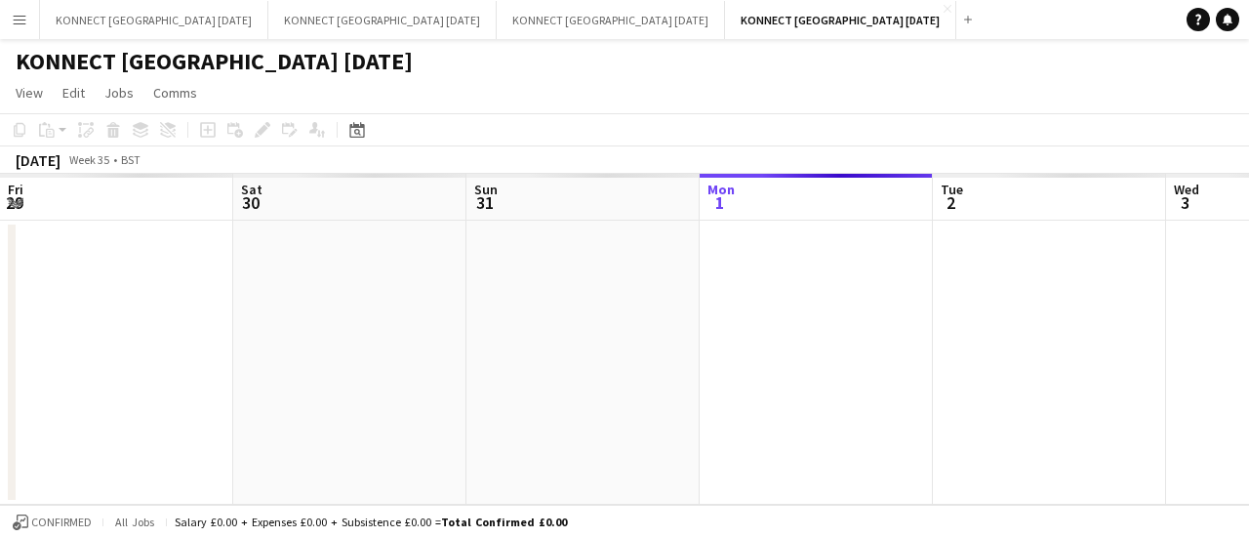
scroll to position [0, 466]
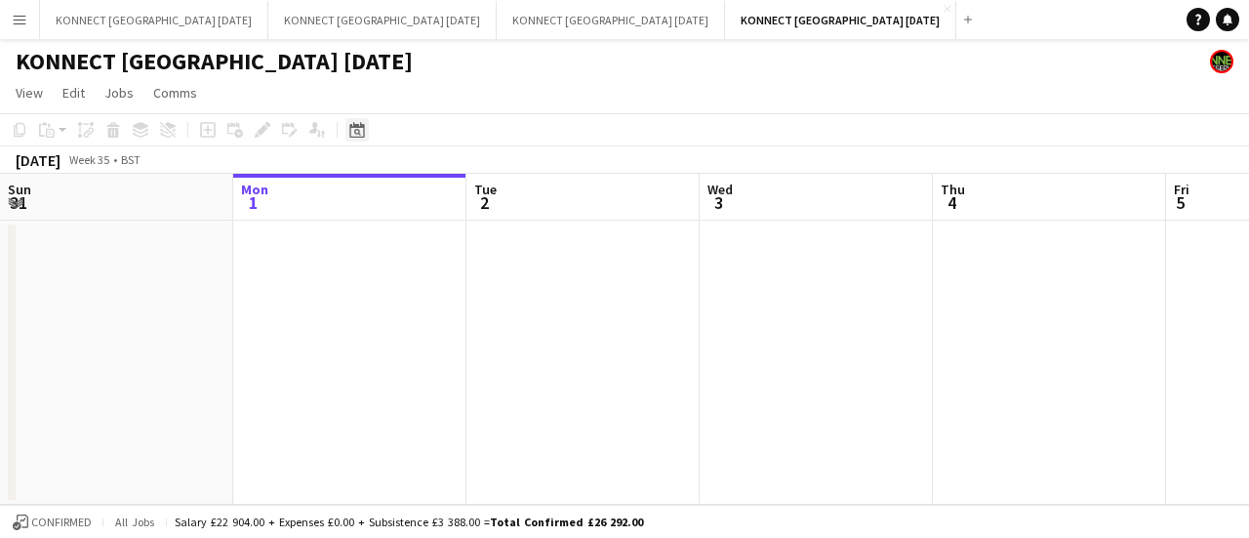
click at [355, 134] on icon "Date picker" at bounding box center [357, 130] width 16 height 16
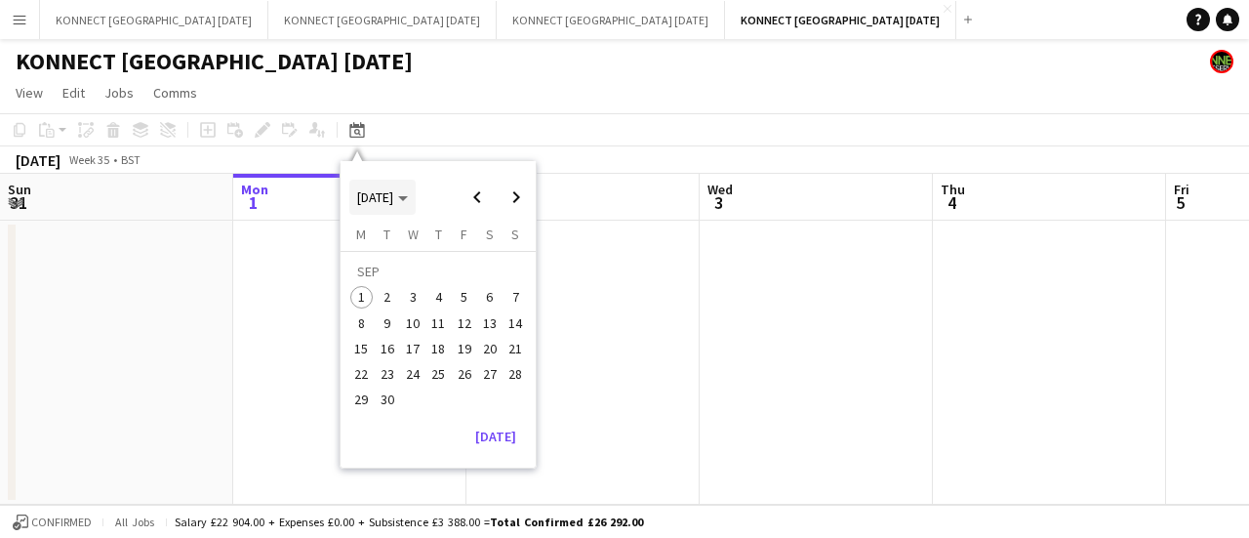
click at [408, 196] on polygon "Choose month and year" at bounding box center [403, 198] width 10 height 5
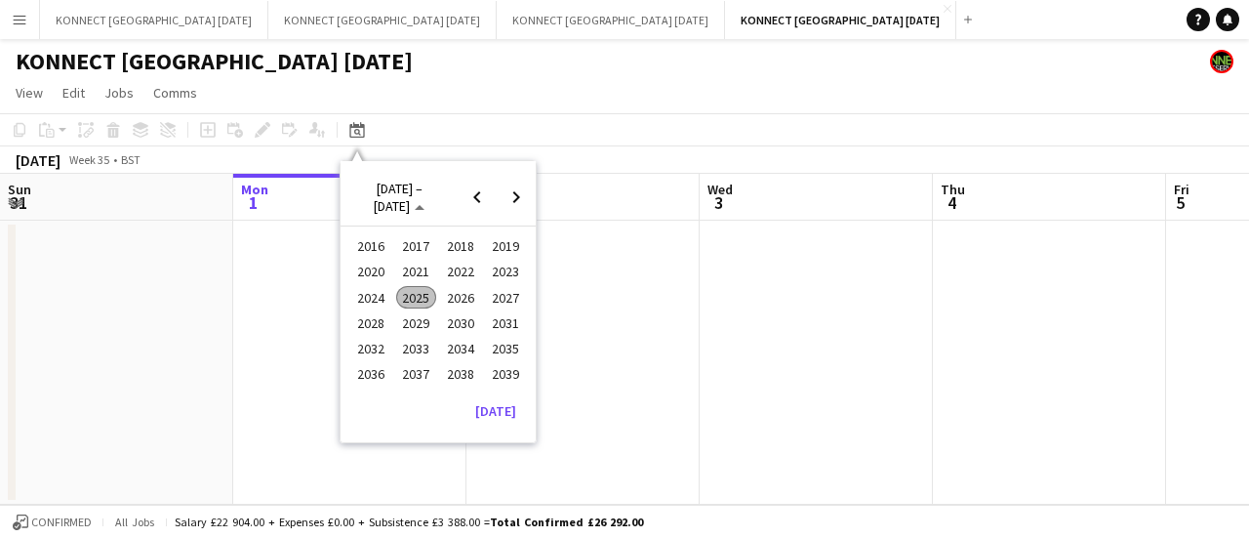
click at [423, 295] on span "2025" at bounding box center [416, 297] width 40 height 23
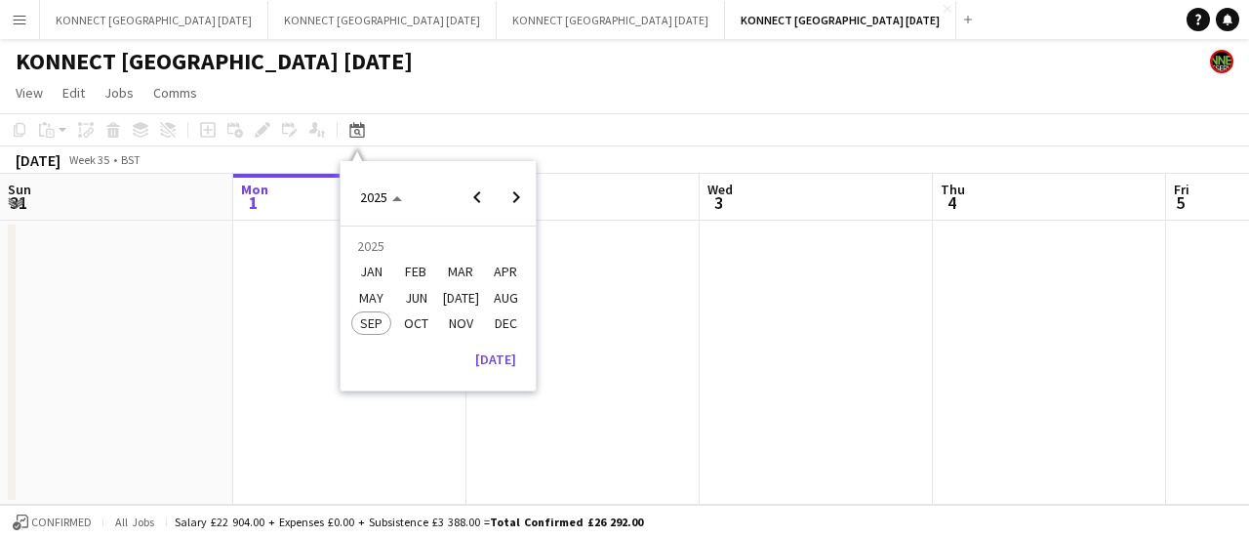
click at [384, 268] on span "JAN" at bounding box center [371, 271] width 40 height 23
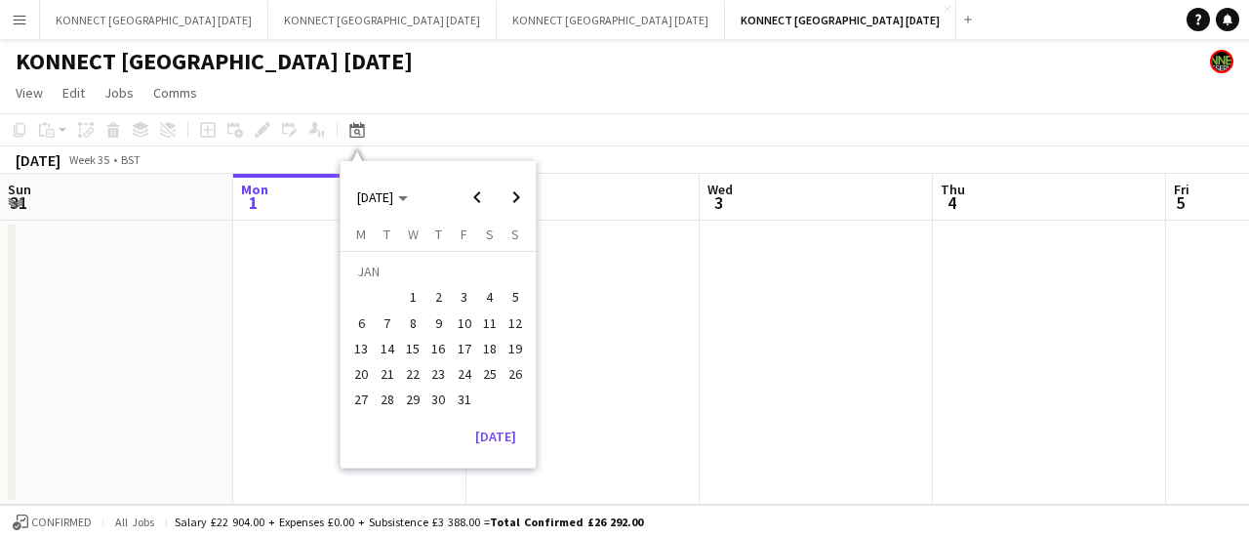
click at [439, 349] on span "16" at bounding box center [437, 348] width 23 height 23
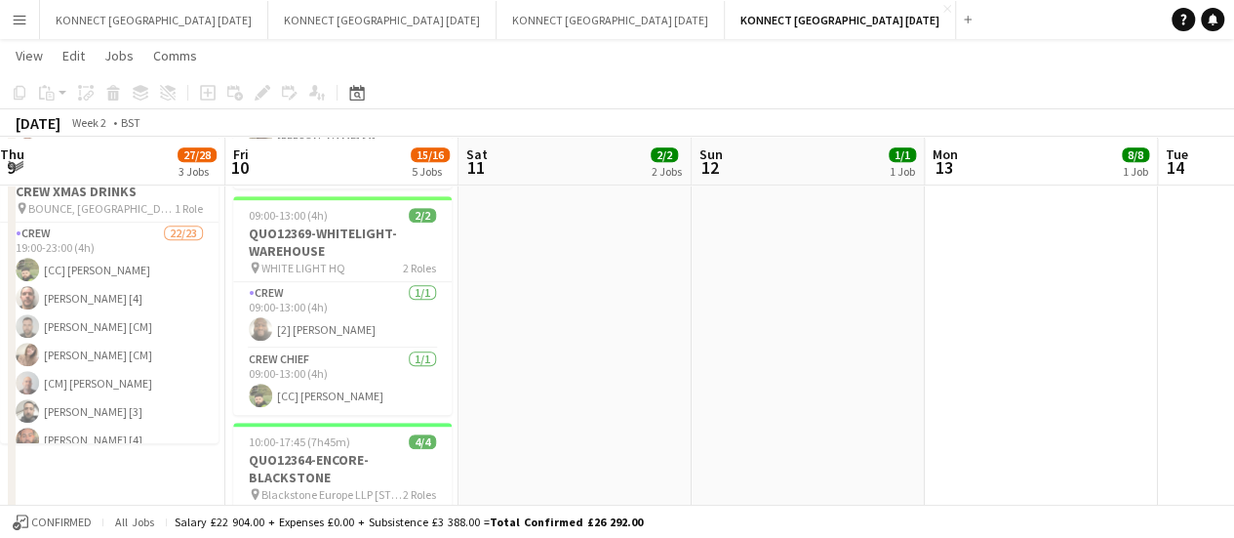
scroll to position [516, 0]
click at [943, 9] on app-icon "Close" at bounding box center [947, 9] width 8 height 8
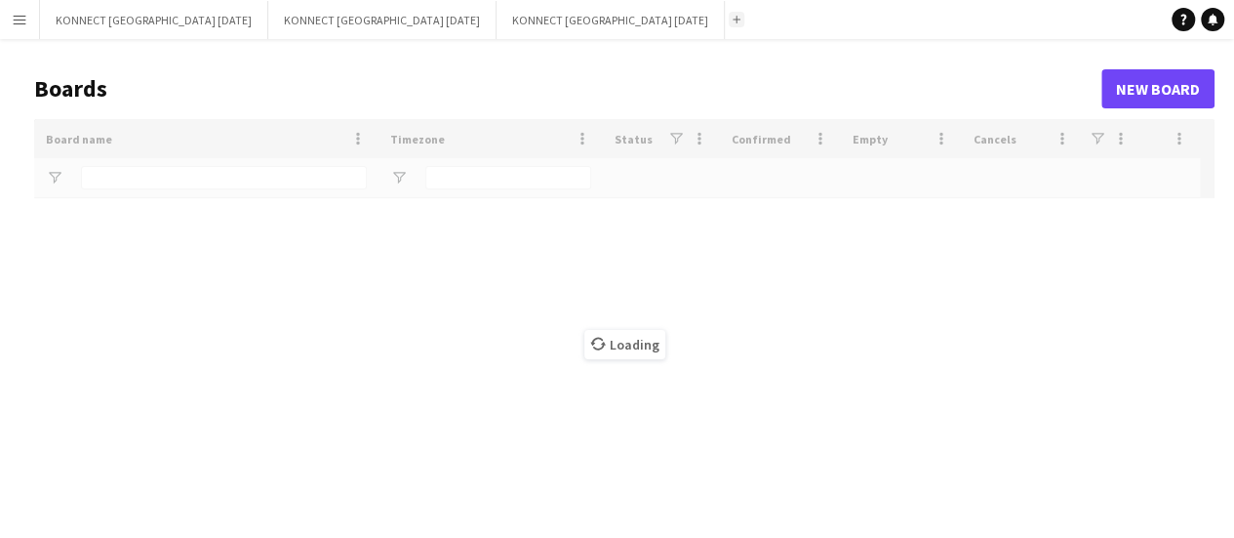
click at [733, 17] on app-icon "Add" at bounding box center [737, 20] width 8 height 8
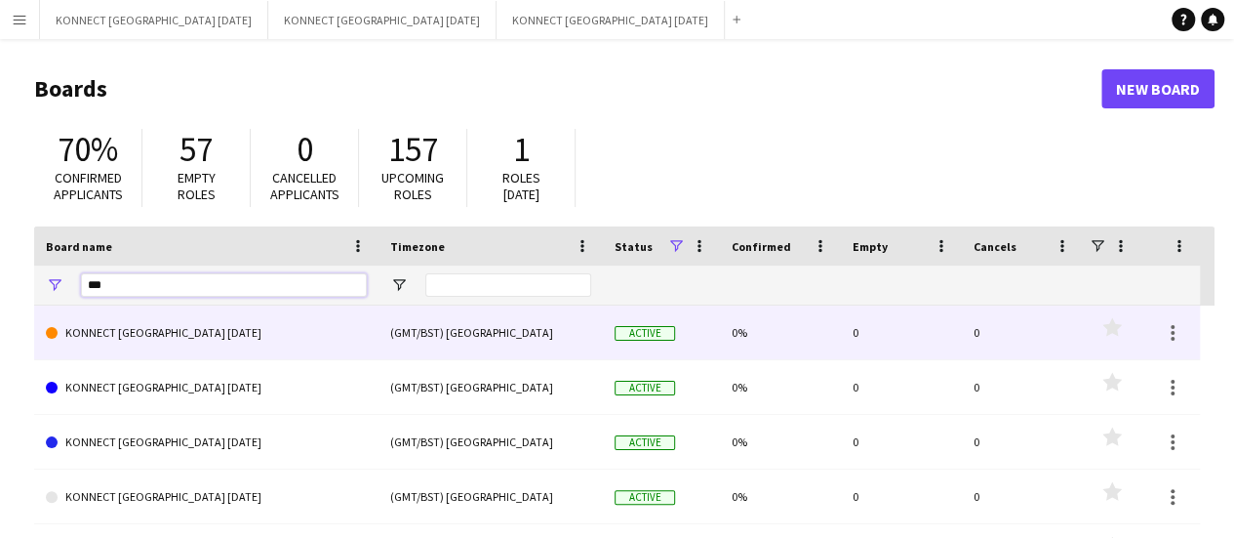
click at [230, 276] on input "***" at bounding box center [224, 284] width 286 height 23
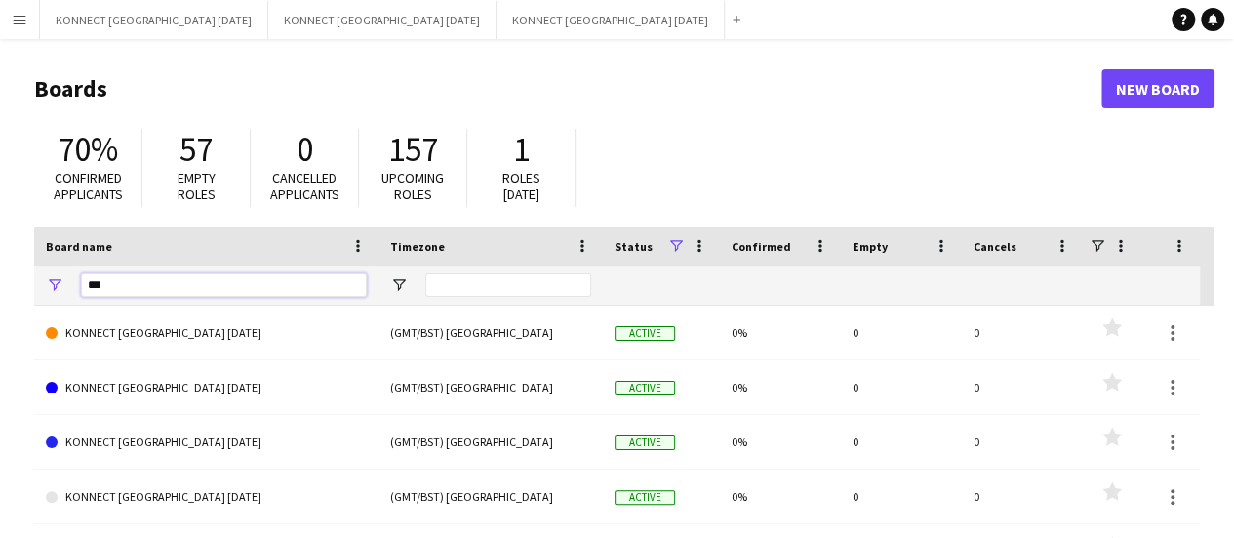
click at [230, 276] on input "***" at bounding box center [224, 284] width 286 height 23
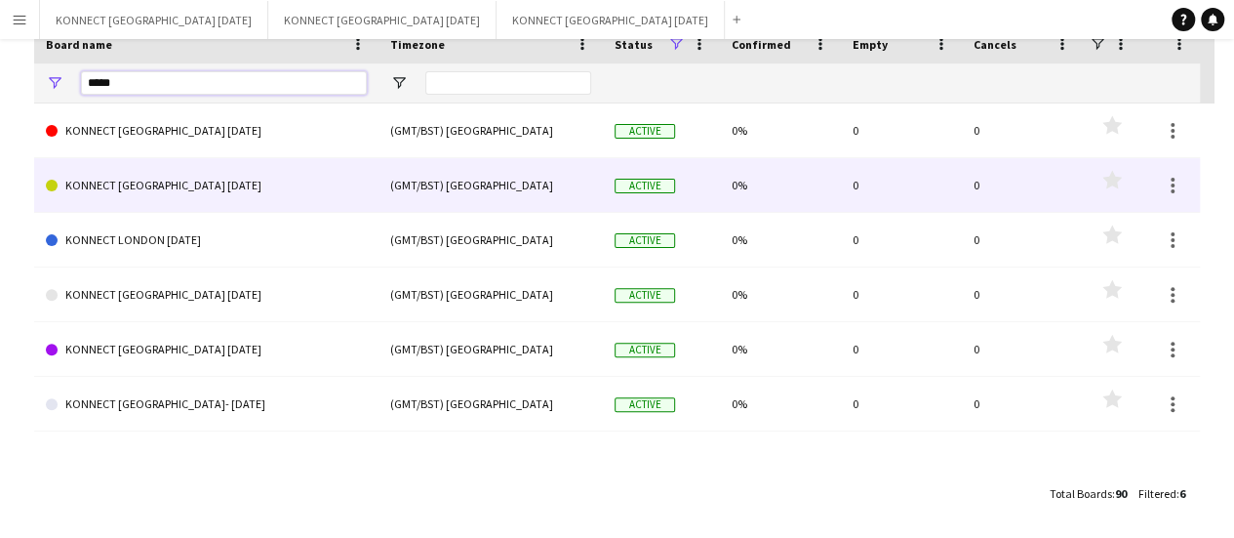
scroll to position [205, 0]
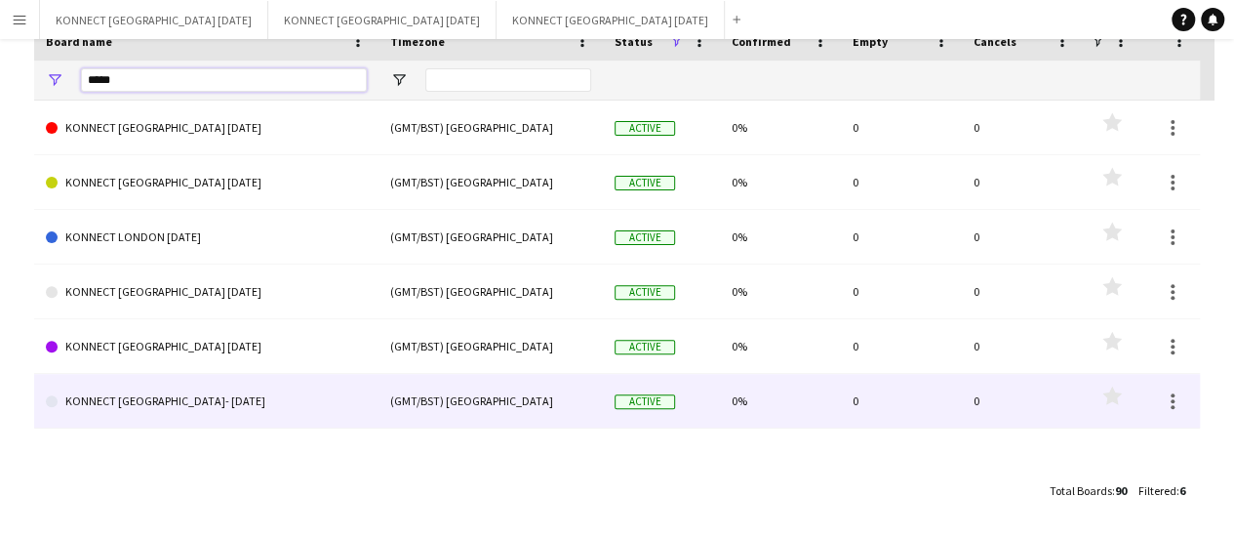
type input "*****"
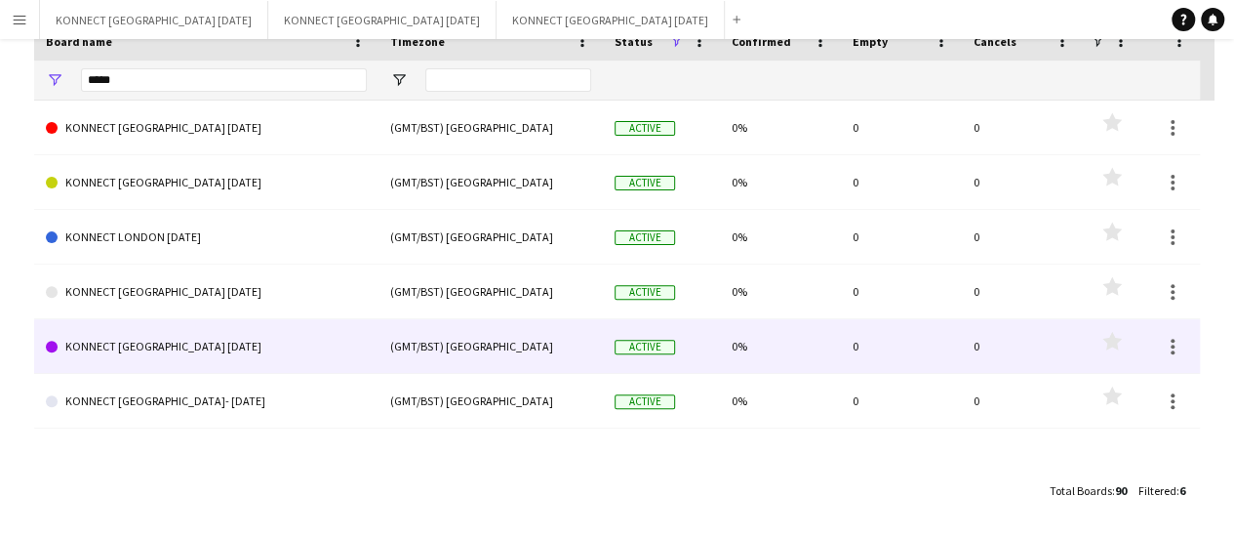
click at [238, 344] on link "KONNECT [GEOGRAPHIC_DATA] [DATE]" at bounding box center [206, 346] width 321 height 55
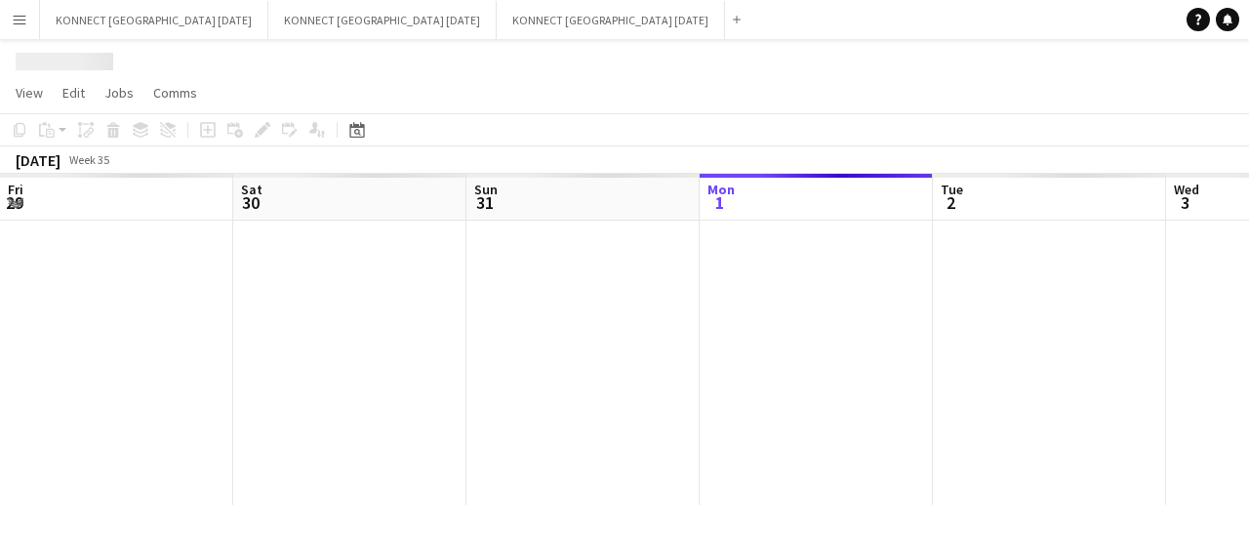
scroll to position [0, 466]
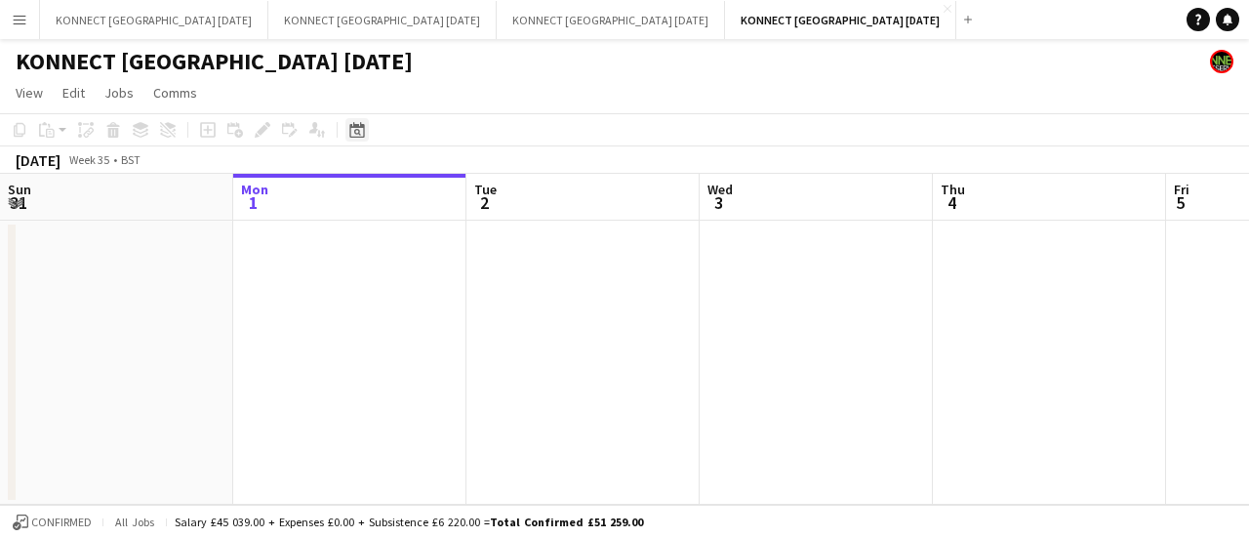
click at [361, 127] on icon at bounding box center [356, 130] width 15 height 16
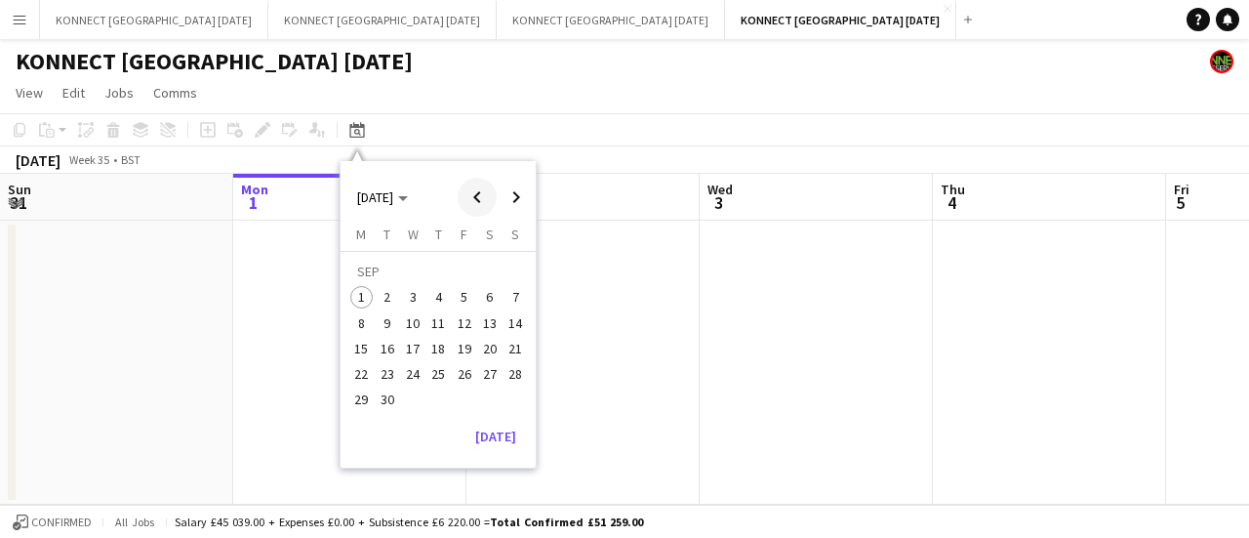
click at [470, 200] on span "Previous month" at bounding box center [477, 197] width 39 height 39
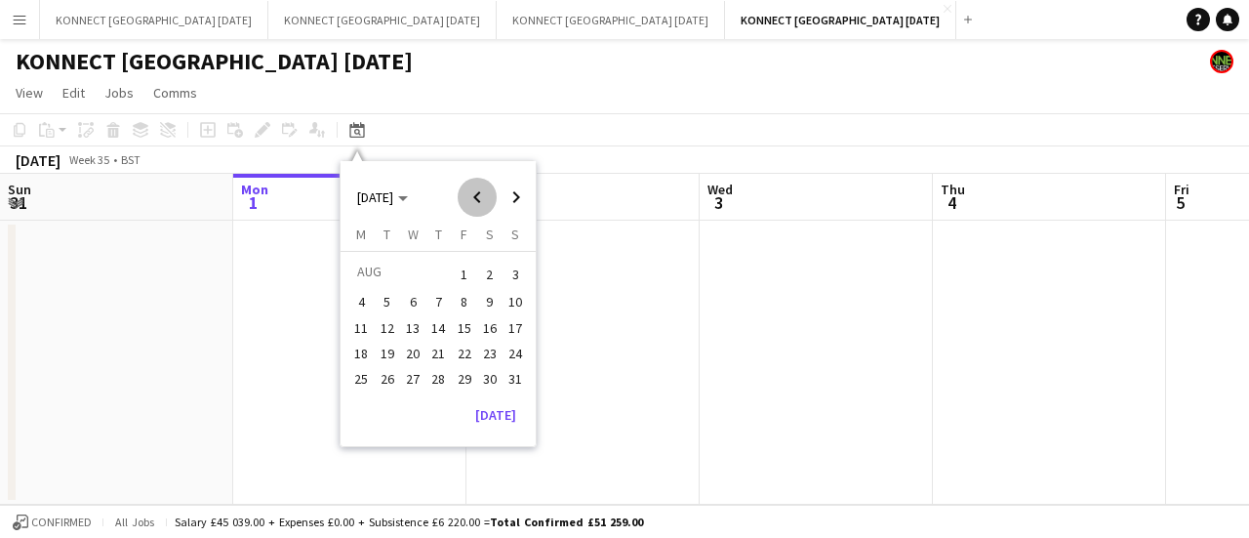
click at [470, 200] on span "Previous month" at bounding box center [477, 197] width 39 height 39
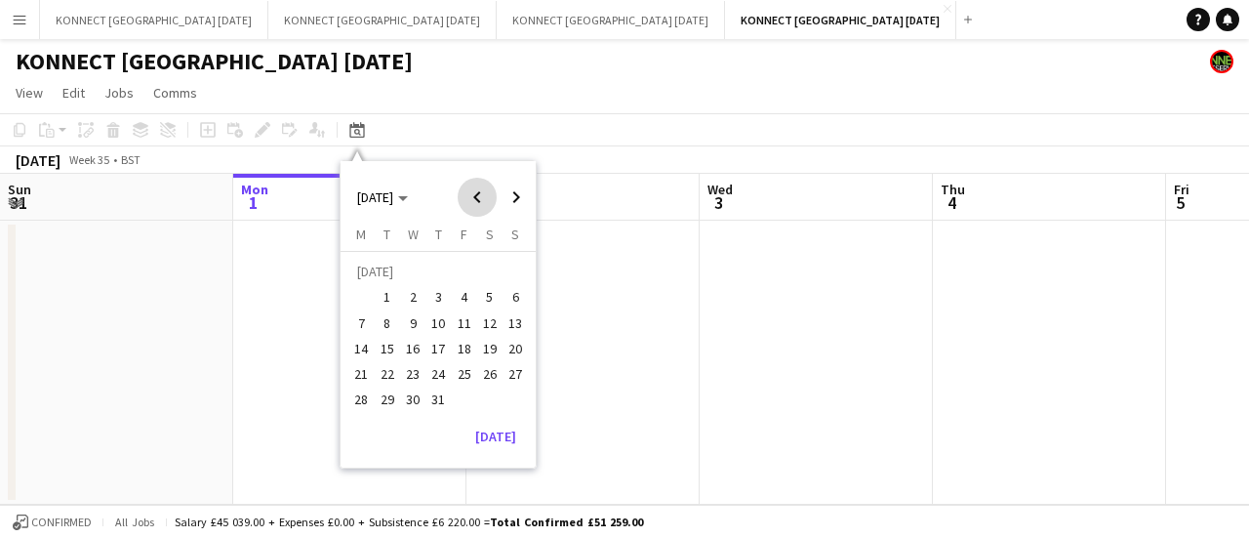
click at [470, 200] on span "Previous month" at bounding box center [477, 197] width 39 height 39
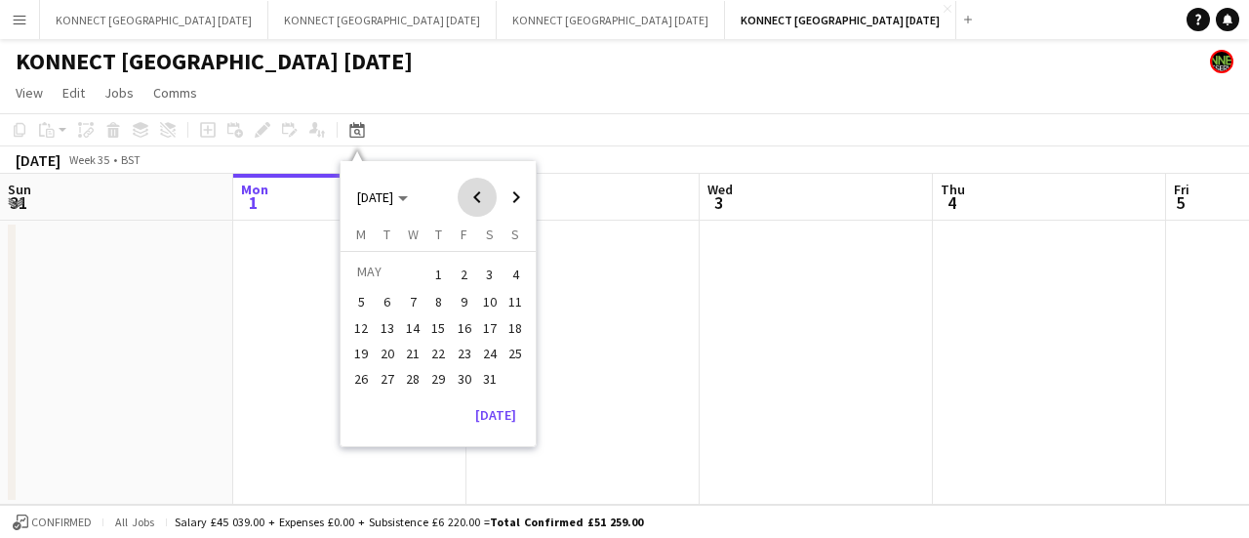
click at [470, 200] on span "Previous month" at bounding box center [477, 197] width 39 height 39
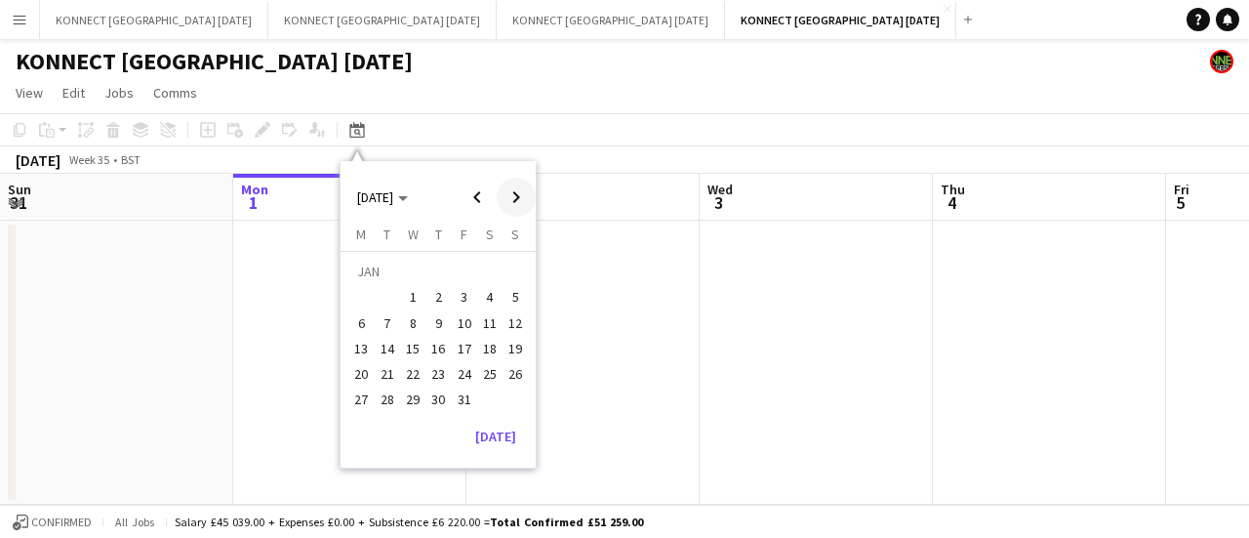
click at [514, 193] on span "Next month" at bounding box center [516, 197] width 39 height 39
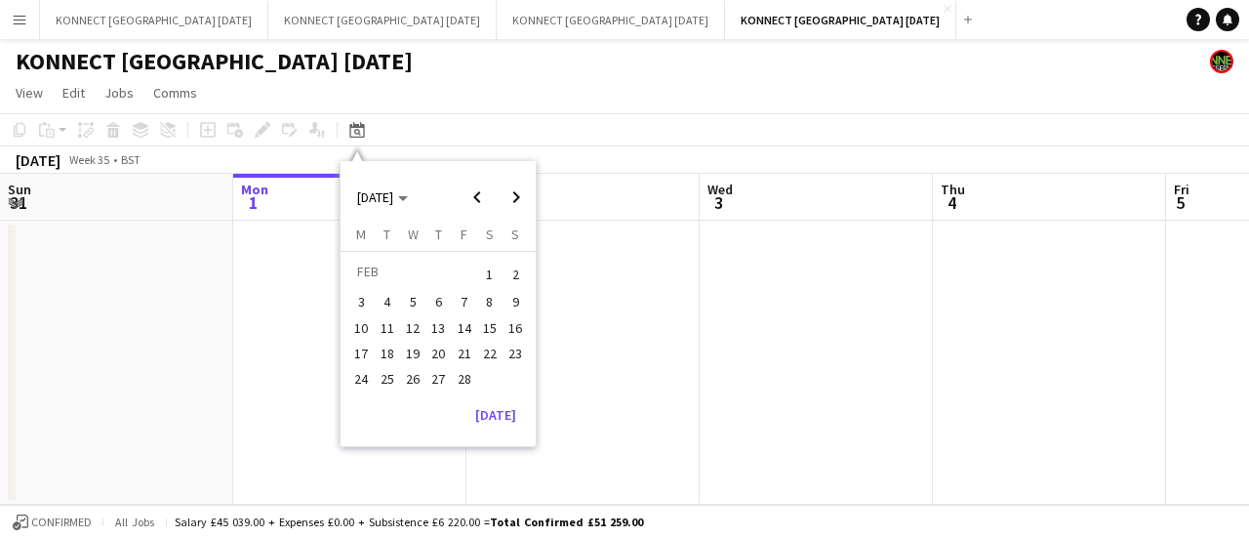
click at [443, 299] on span "6" at bounding box center [437, 302] width 23 height 23
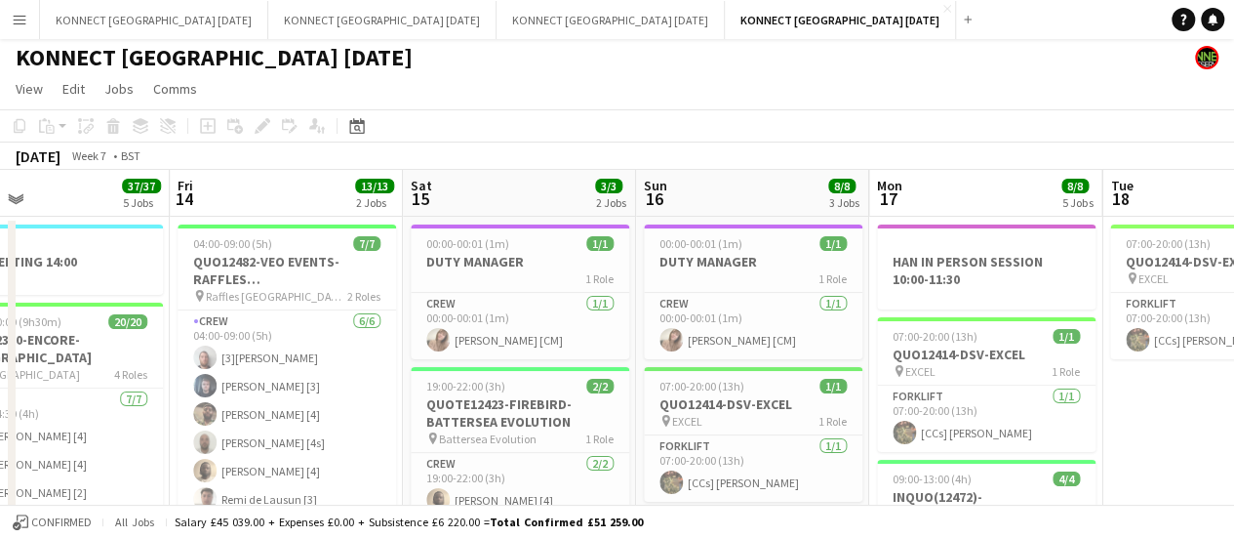
scroll to position [0, 707]
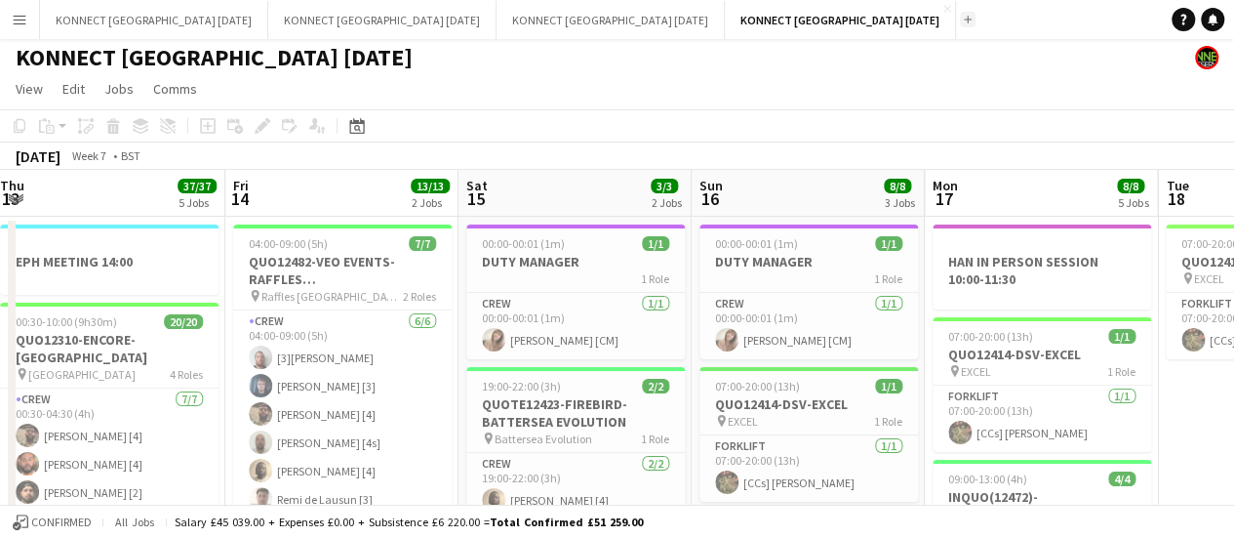
click at [964, 19] on app-icon "Add" at bounding box center [968, 20] width 8 height 8
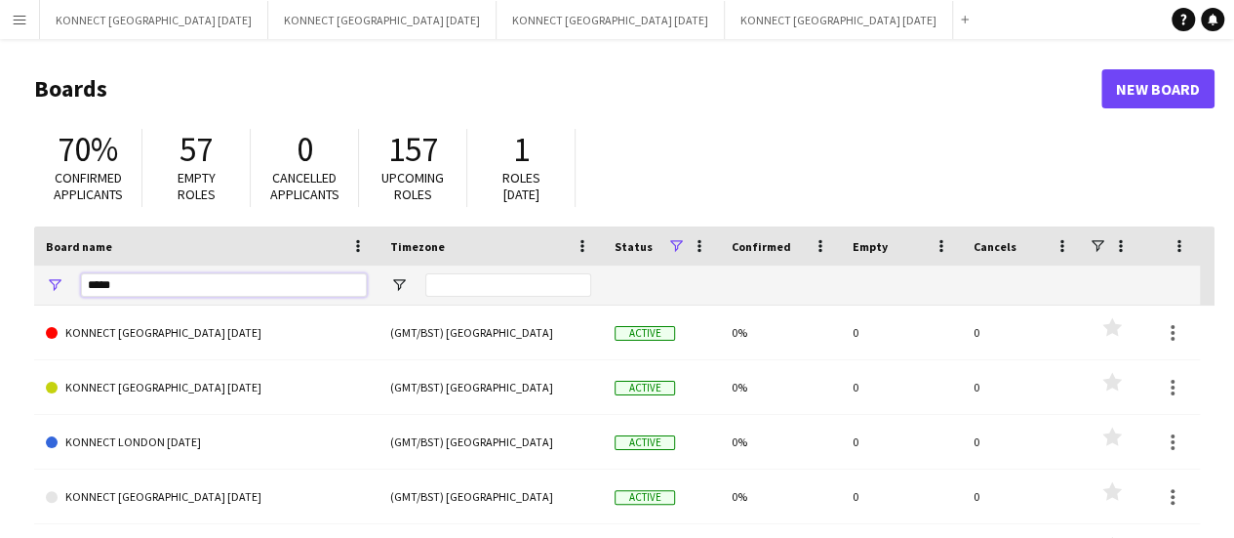
click at [160, 273] on input "*****" at bounding box center [224, 284] width 286 height 23
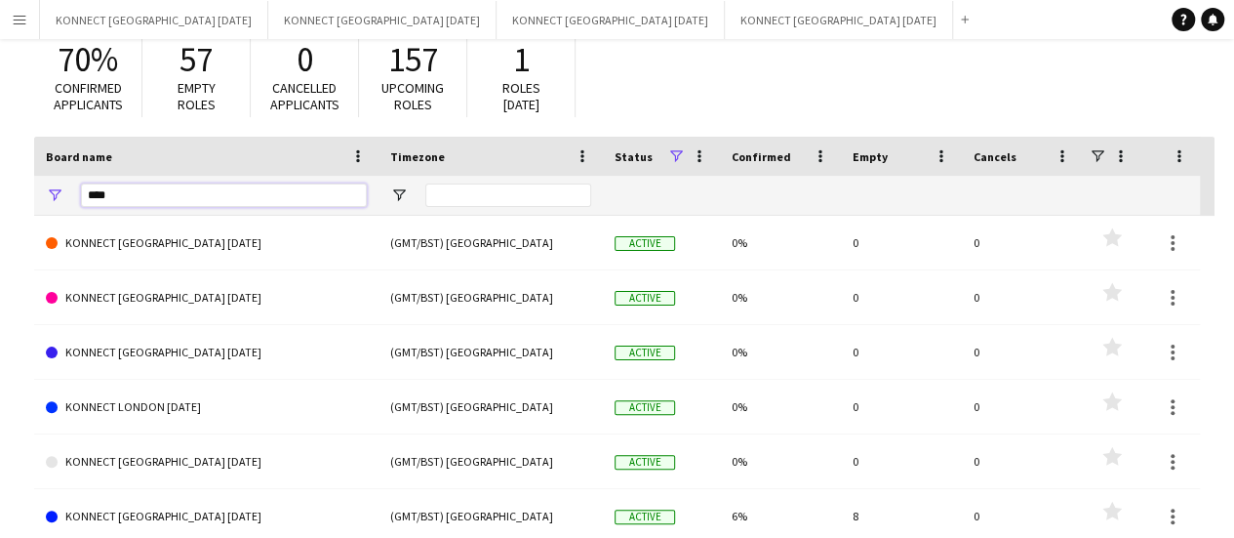
scroll to position [104, 0]
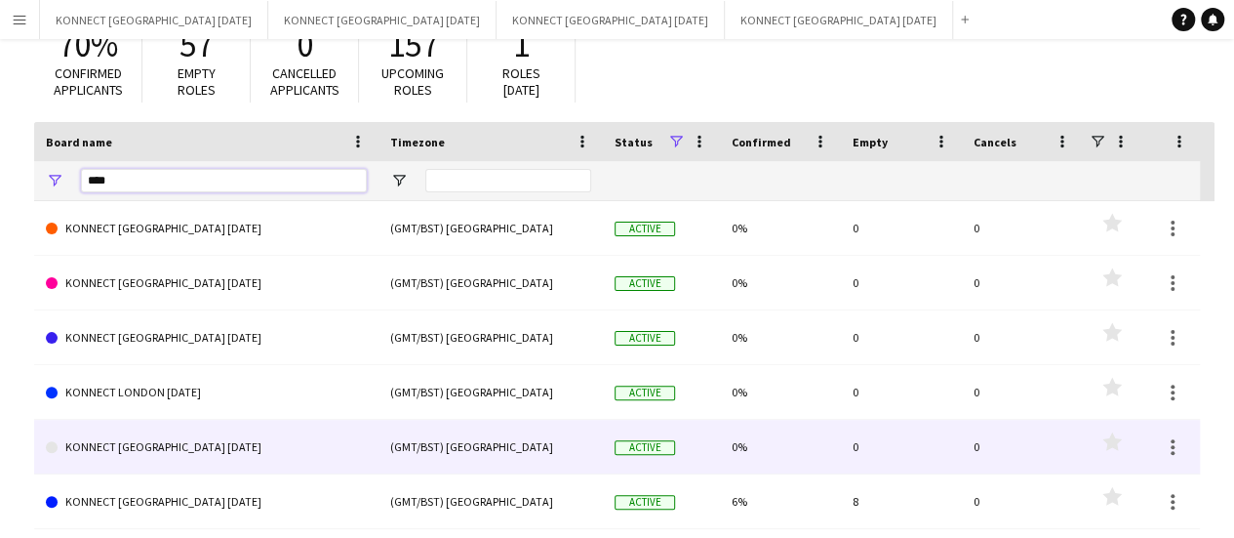
type input "****"
click at [199, 456] on link "KONNECT [GEOGRAPHIC_DATA] [DATE]" at bounding box center [206, 447] width 321 height 55
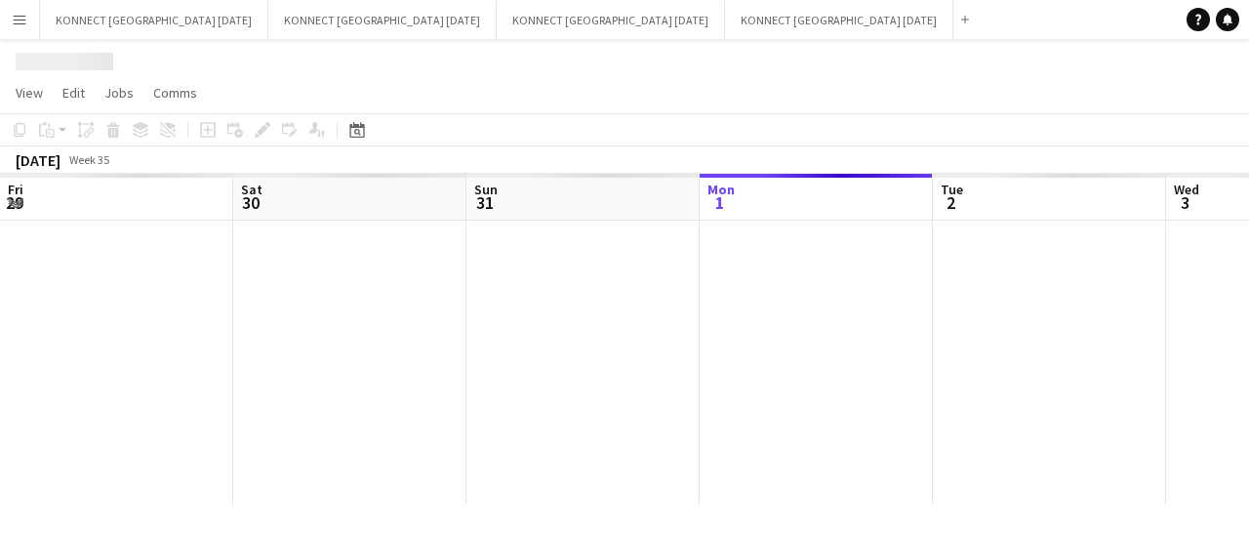
scroll to position [0, 466]
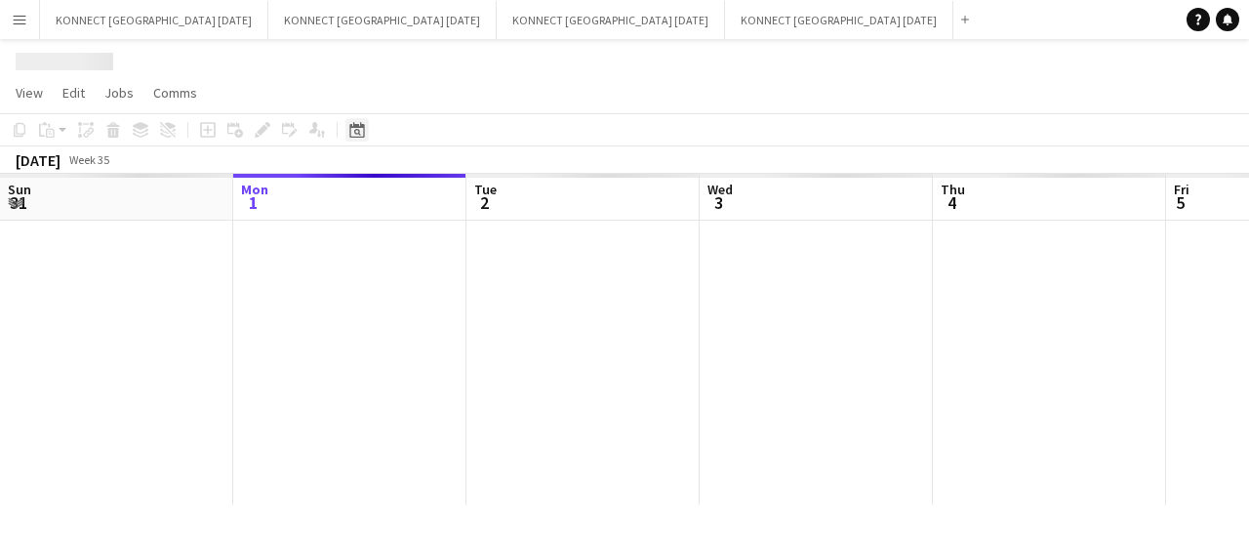
click at [355, 127] on icon at bounding box center [356, 130] width 15 height 16
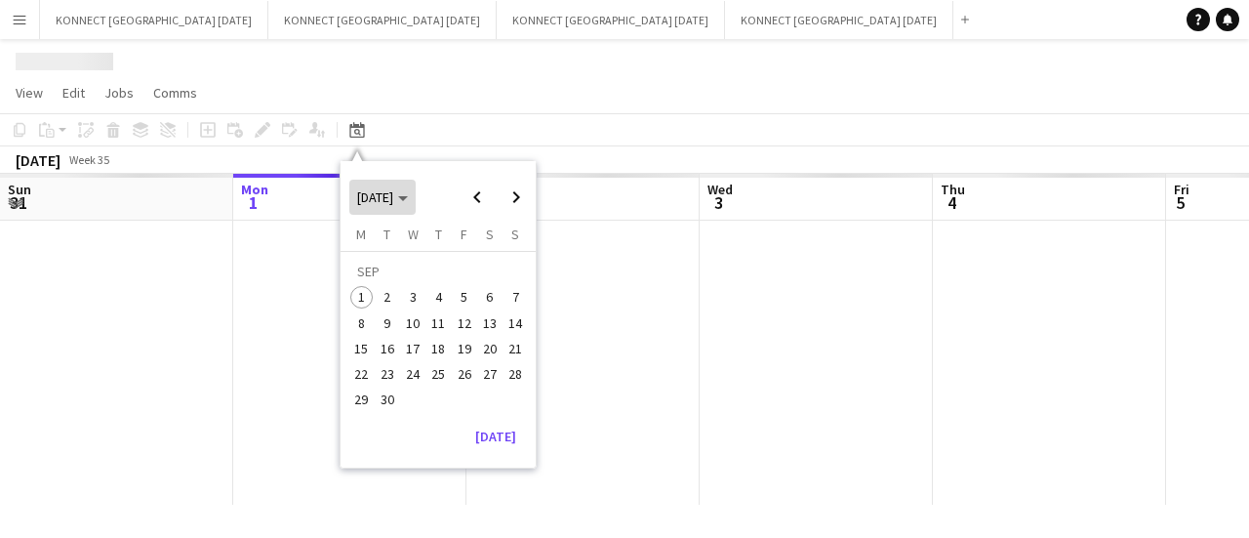
click at [393, 200] on span "[DATE]" at bounding box center [375, 197] width 36 height 18
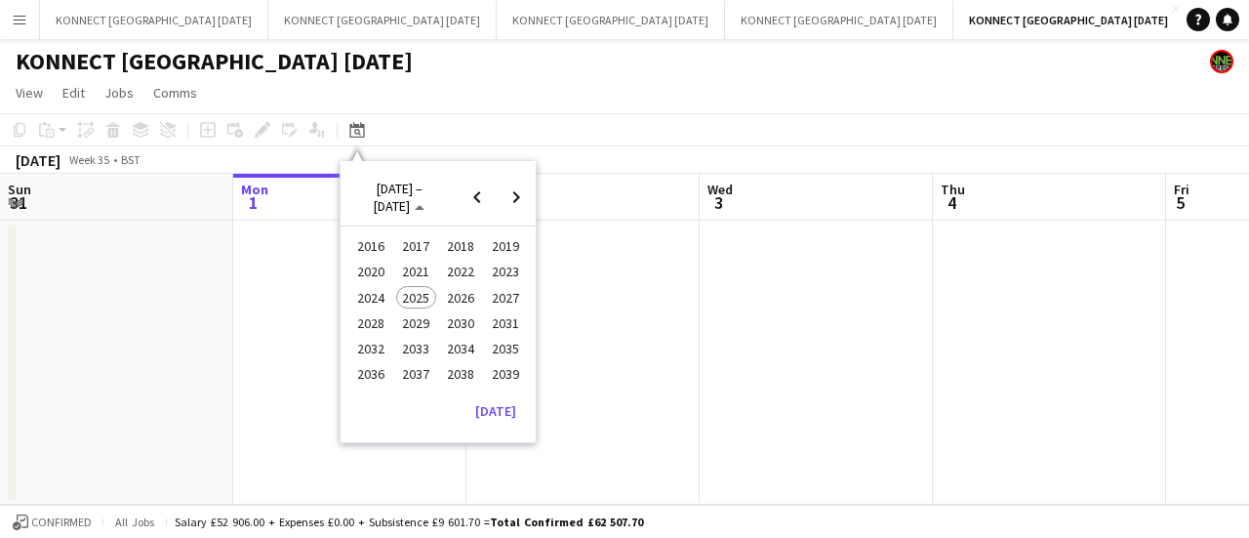
click at [372, 294] on span "2024" at bounding box center [371, 297] width 40 height 23
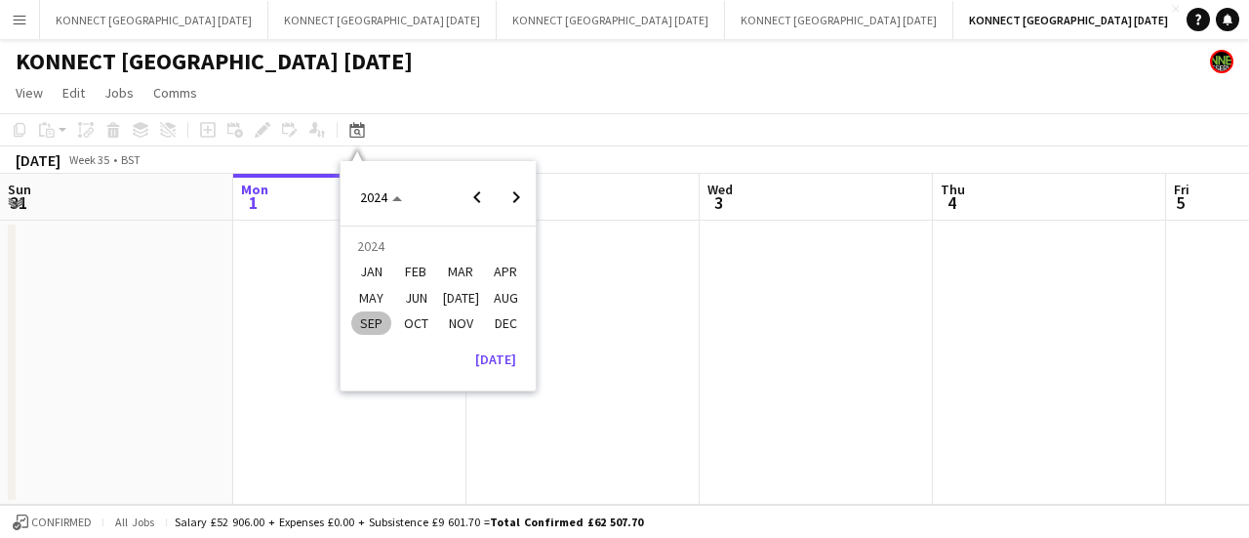
click at [423, 323] on span "OCT" at bounding box center [416, 322] width 40 height 23
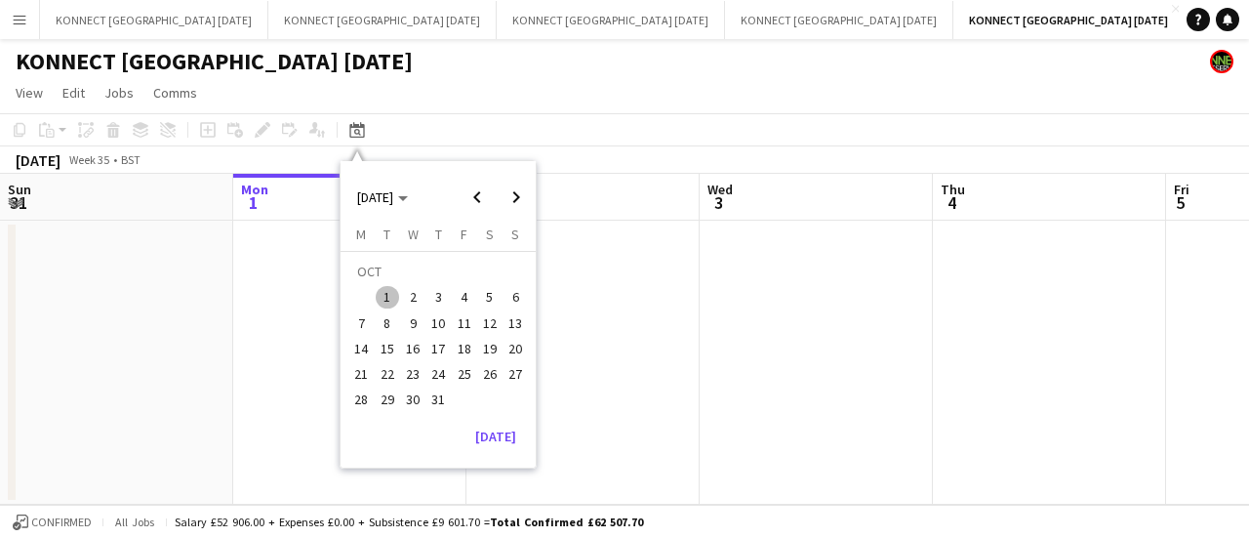
click at [460, 321] on span "11" at bounding box center [464, 322] width 23 height 23
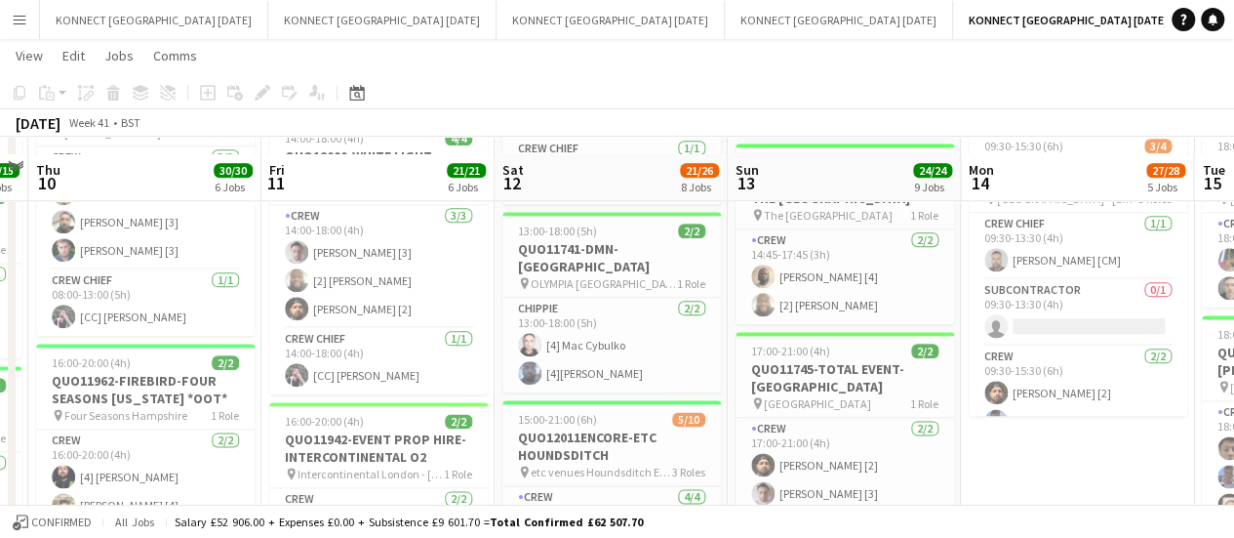
scroll to position [1048, 0]
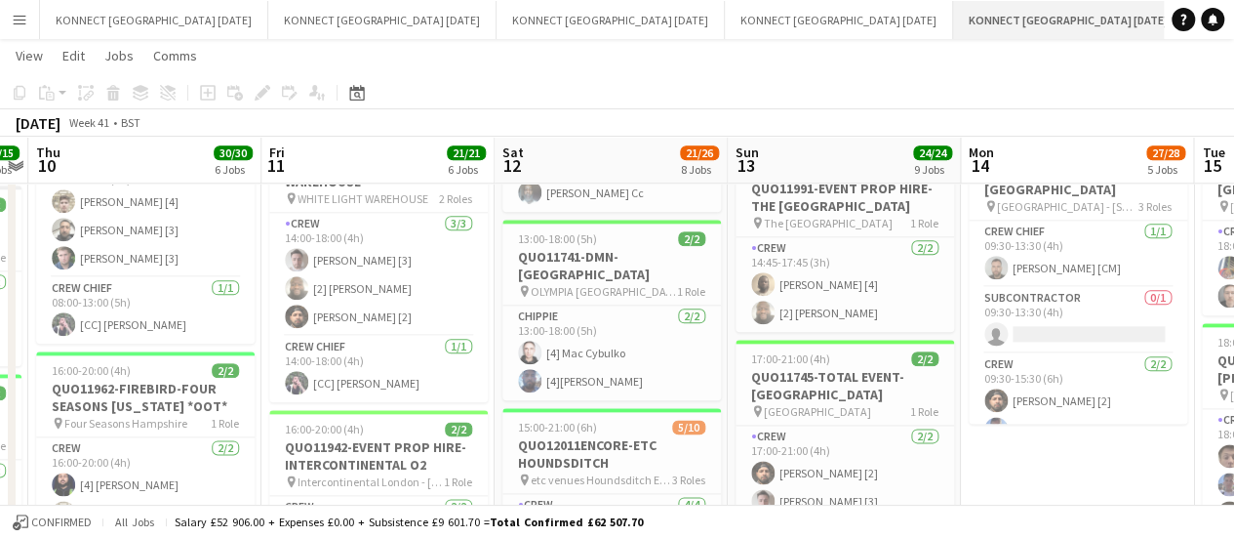
click at [1172, 11] on app-icon "Close" at bounding box center [1176, 9] width 8 height 8
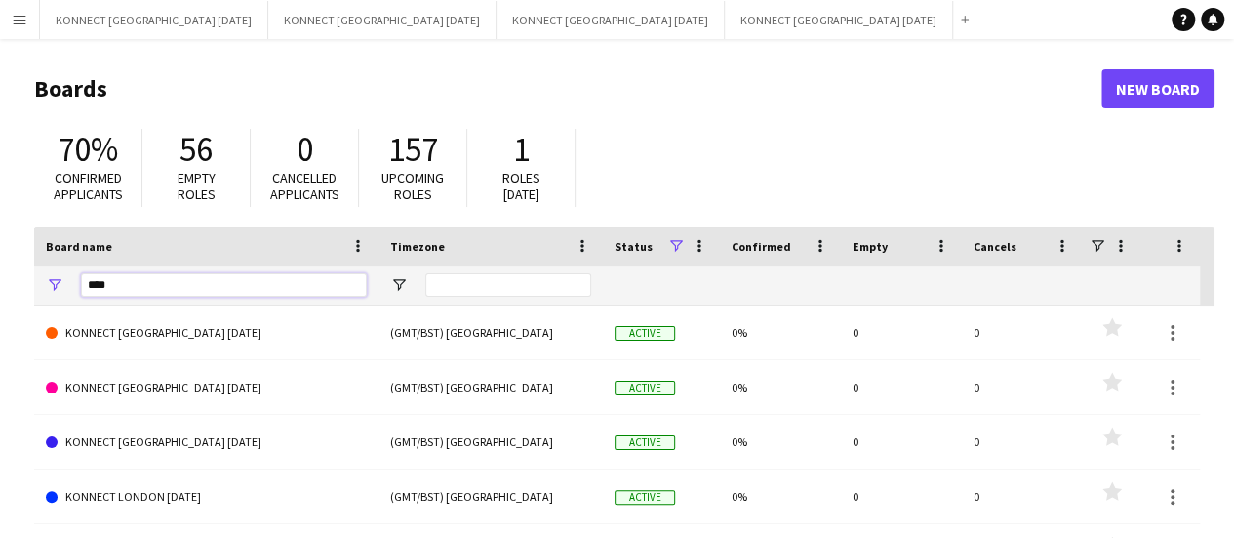
click at [207, 282] on input "****" at bounding box center [224, 284] width 286 height 23
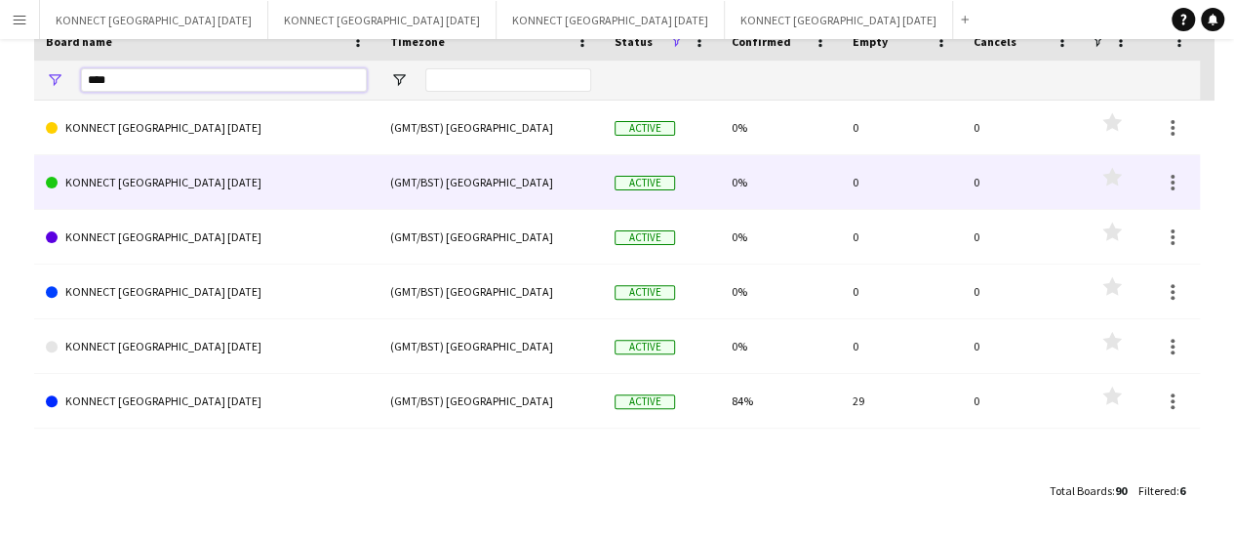
scroll to position [205, 0]
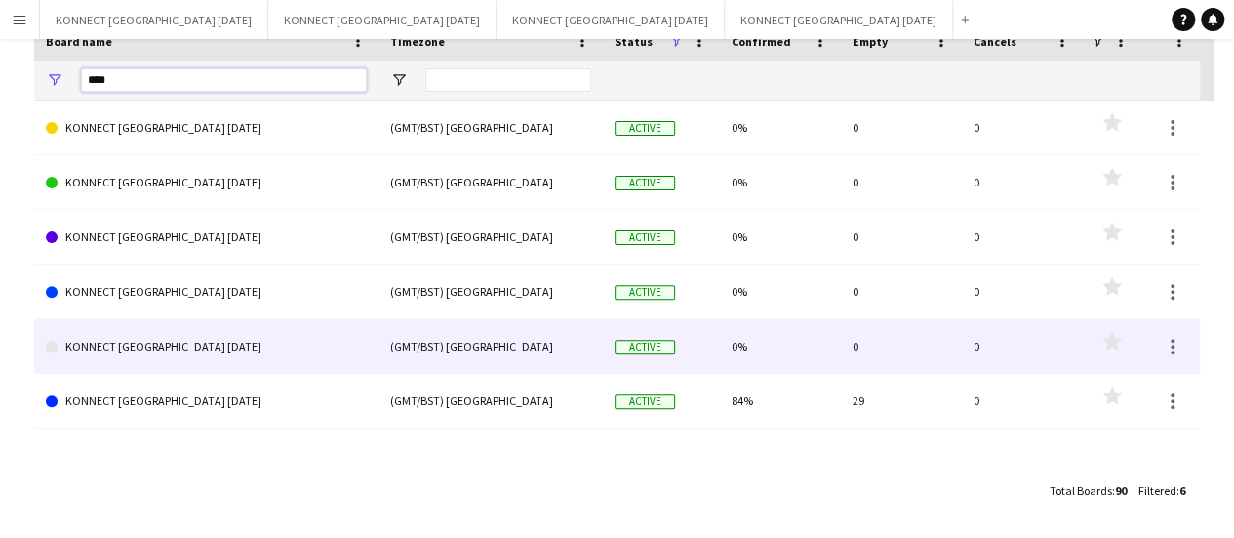
type input "****"
click at [177, 365] on link "KONNECT [GEOGRAPHIC_DATA] [DATE]" at bounding box center [206, 346] width 321 height 55
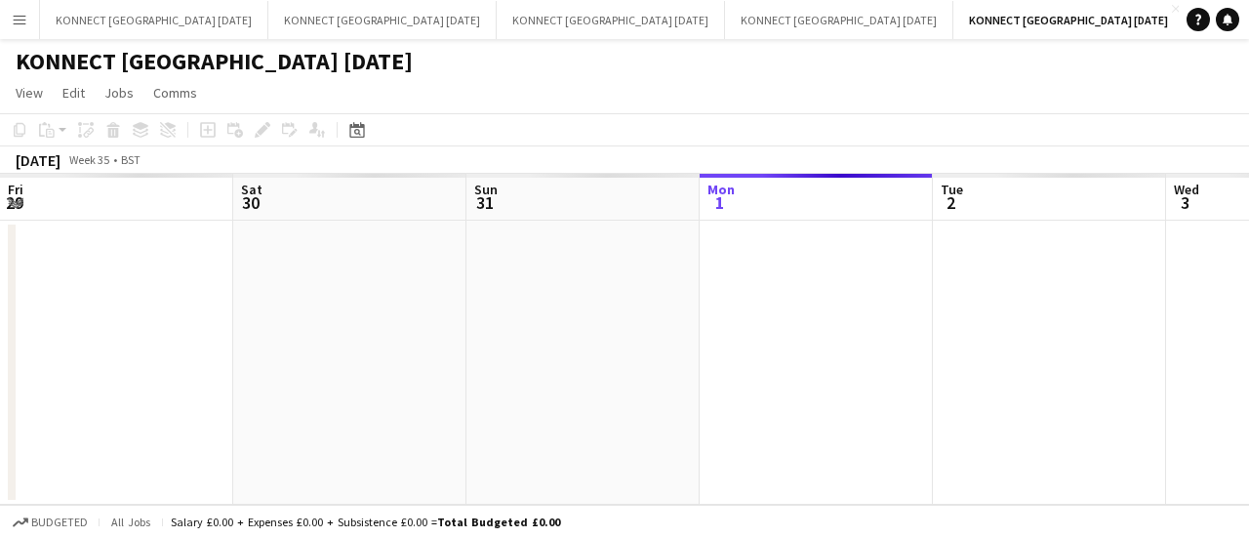
scroll to position [0, 466]
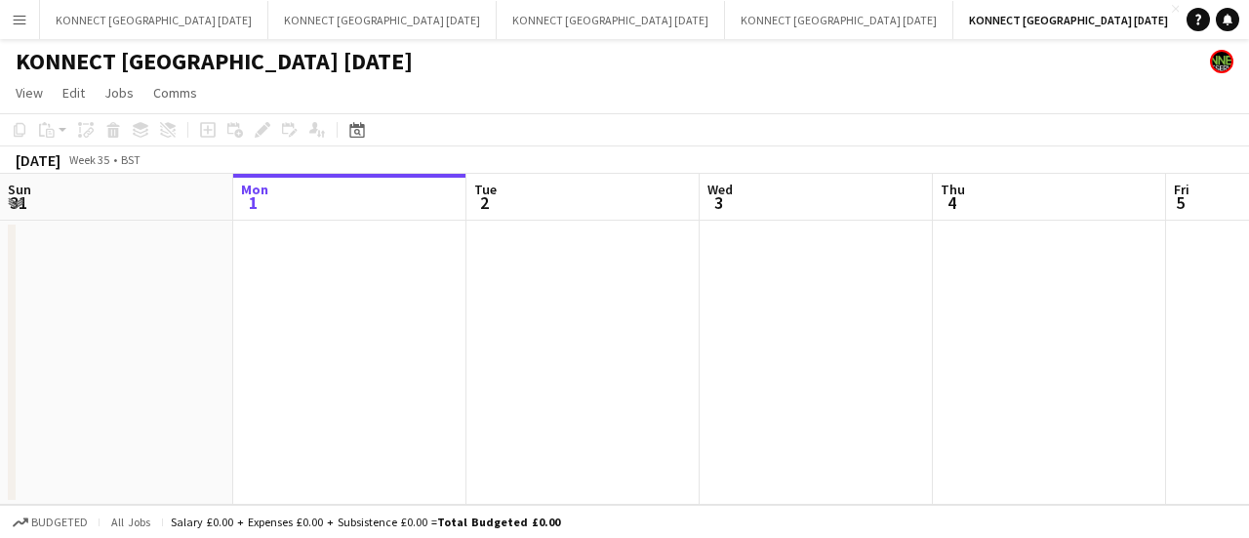
click at [373, 130] on app-toolbar "Copy Paste Paste Ctrl+V Paste with crew Ctrl+Shift+V Paste linked Job [GEOGRAPH…" at bounding box center [624, 129] width 1249 height 33
click at [351, 137] on icon at bounding box center [356, 130] width 15 height 16
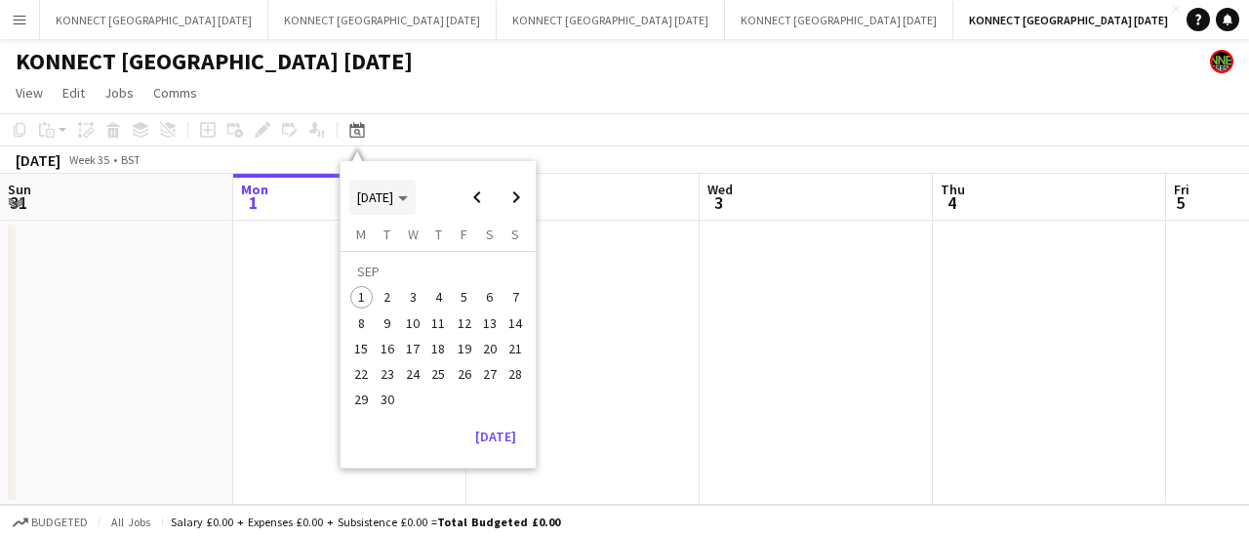
click at [393, 198] on span "[DATE]" at bounding box center [375, 197] width 36 height 18
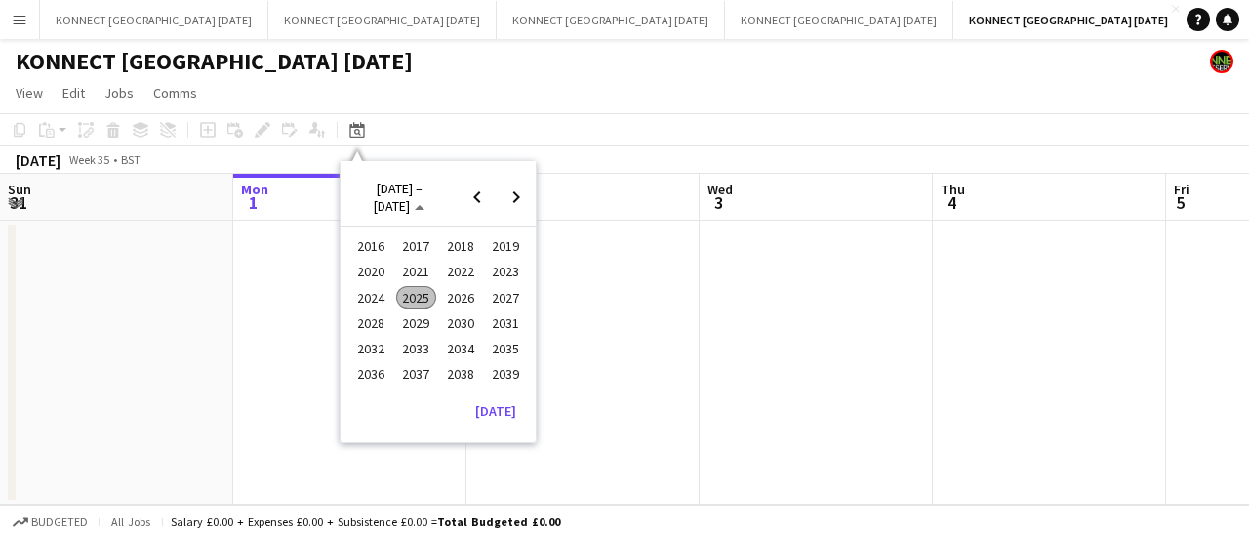
click at [368, 295] on span "2024" at bounding box center [371, 297] width 40 height 23
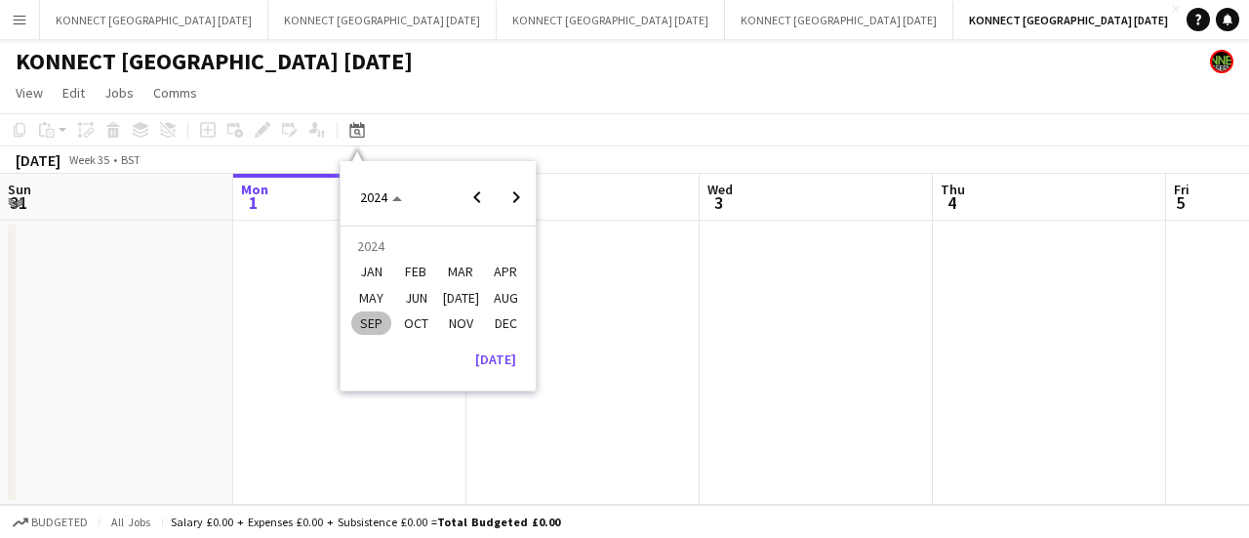
click at [371, 327] on span "SEP" at bounding box center [371, 322] width 40 height 23
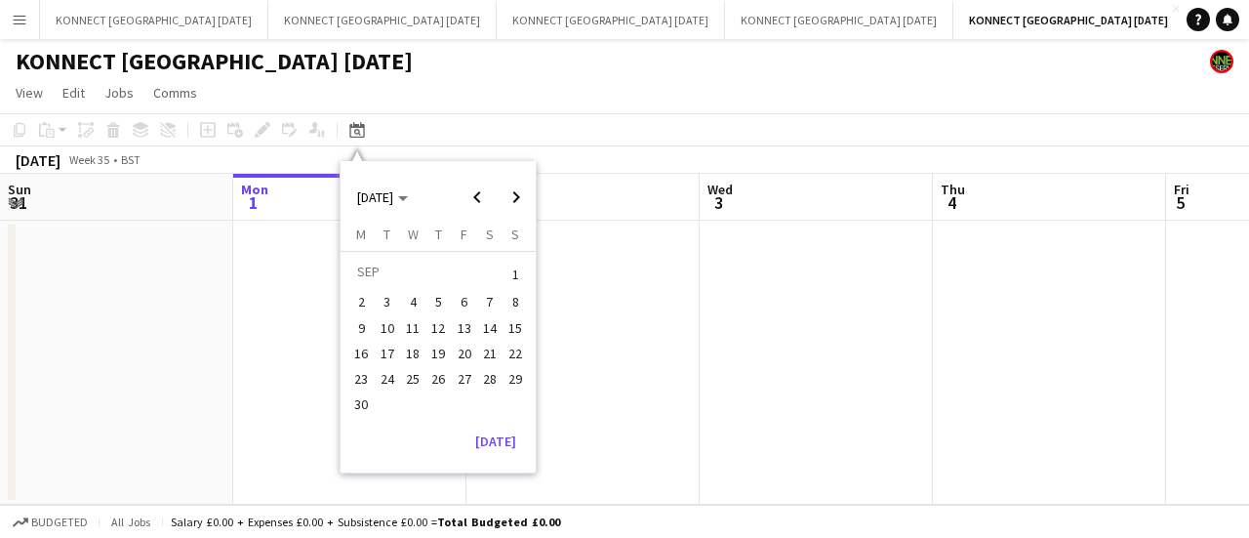
click at [363, 332] on span "9" at bounding box center [361, 327] width 23 height 23
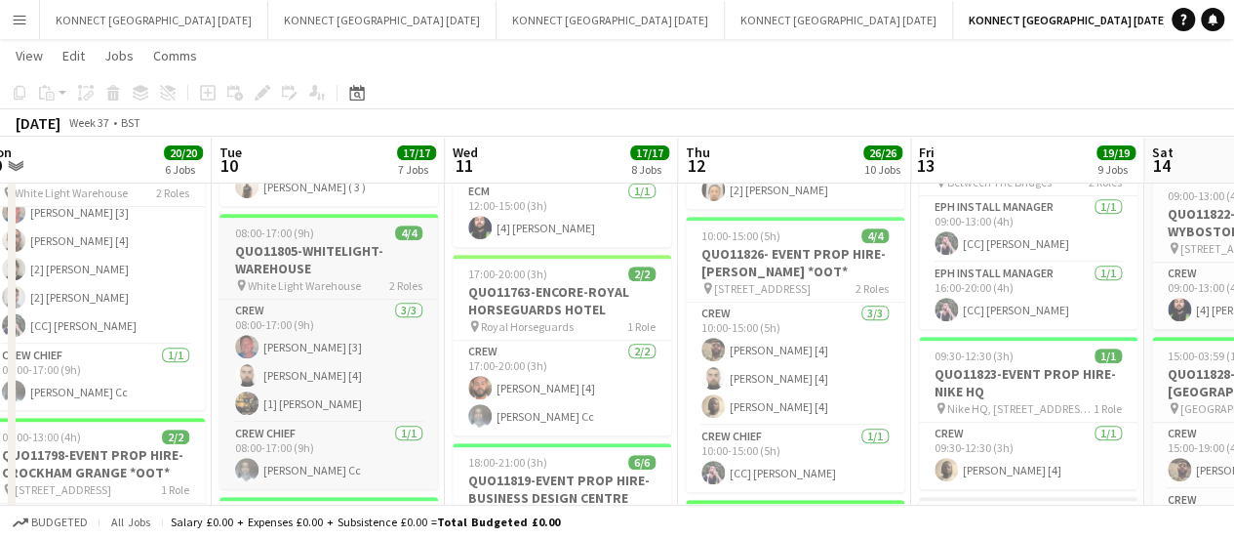
scroll to position [353, 0]
click at [507, 63] on app-page-menu "View Day view expanded Day view collapsed Month view Date picker Jump to [DATE]…" at bounding box center [617, 57] width 1234 height 37
click at [1172, 7] on app-icon "Close" at bounding box center [1176, 9] width 8 height 8
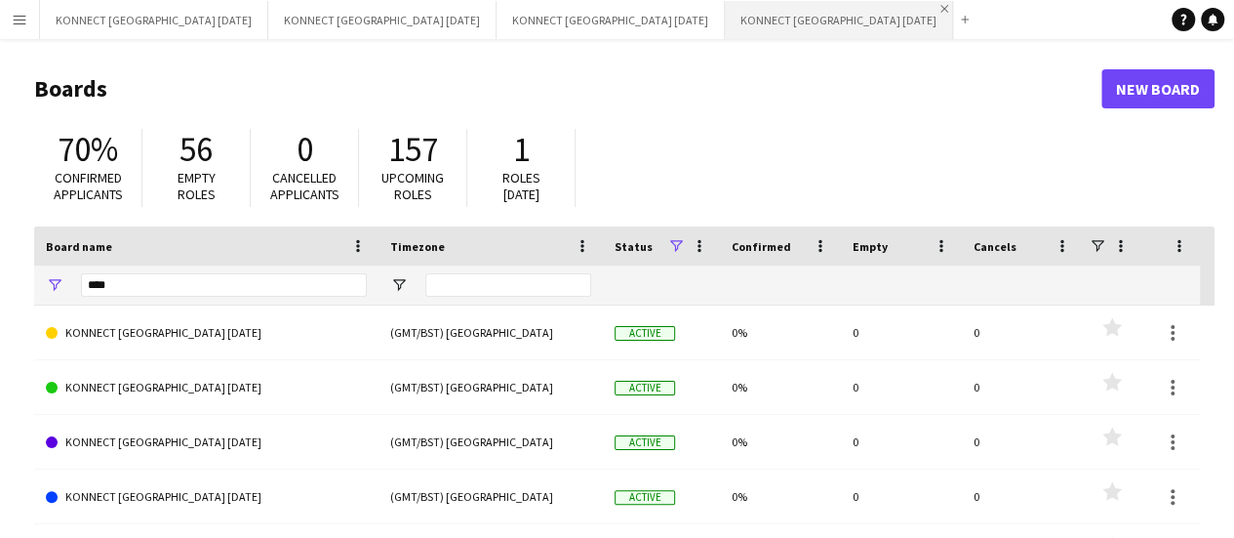
click at [940, 8] on app-icon "Close" at bounding box center [944, 9] width 8 height 8
click at [176, 275] on input "****" at bounding box center [224, 284] width 286 height 23
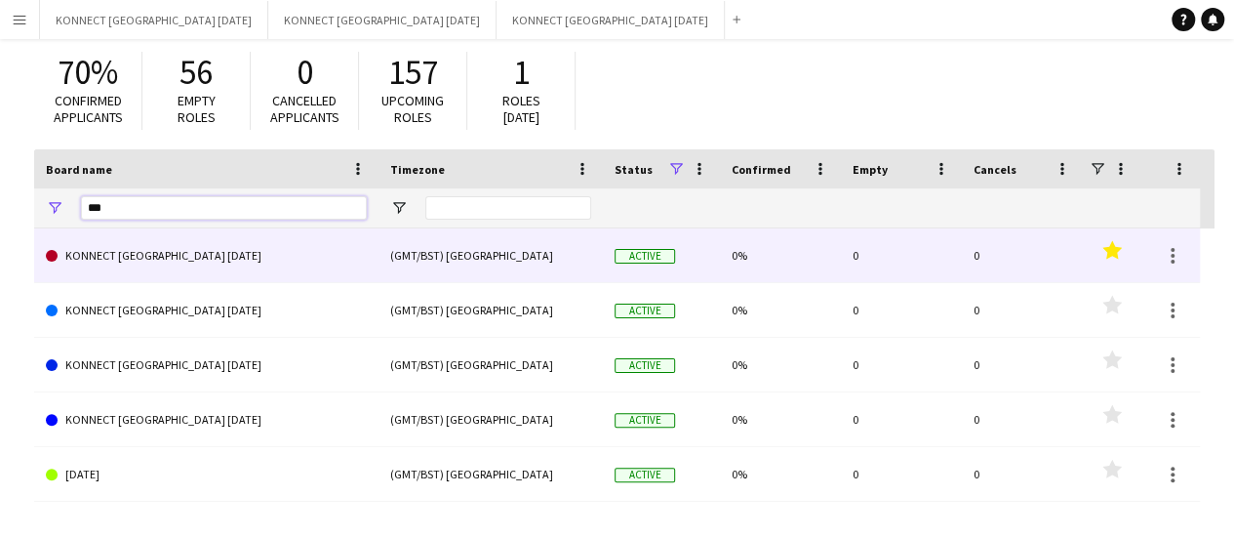
scroll to position [76, 0]
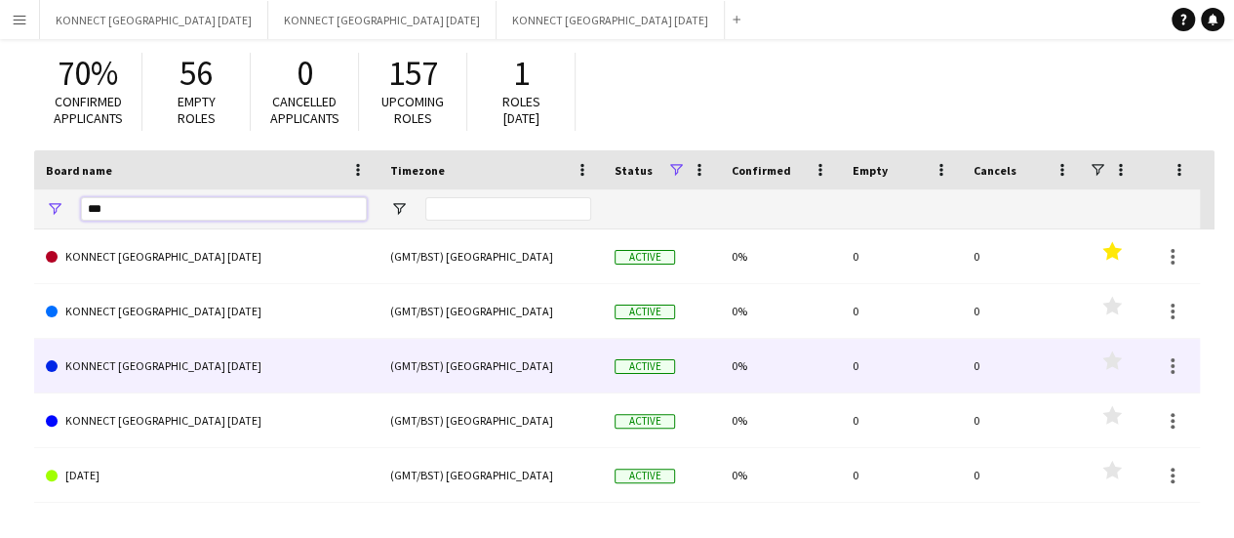
type input "***"
click at [163, 360] on link "KONNECT [GEOGRAPHIC_DATA] [DATE]" at bounding box center [206, 366] width 321 height 55
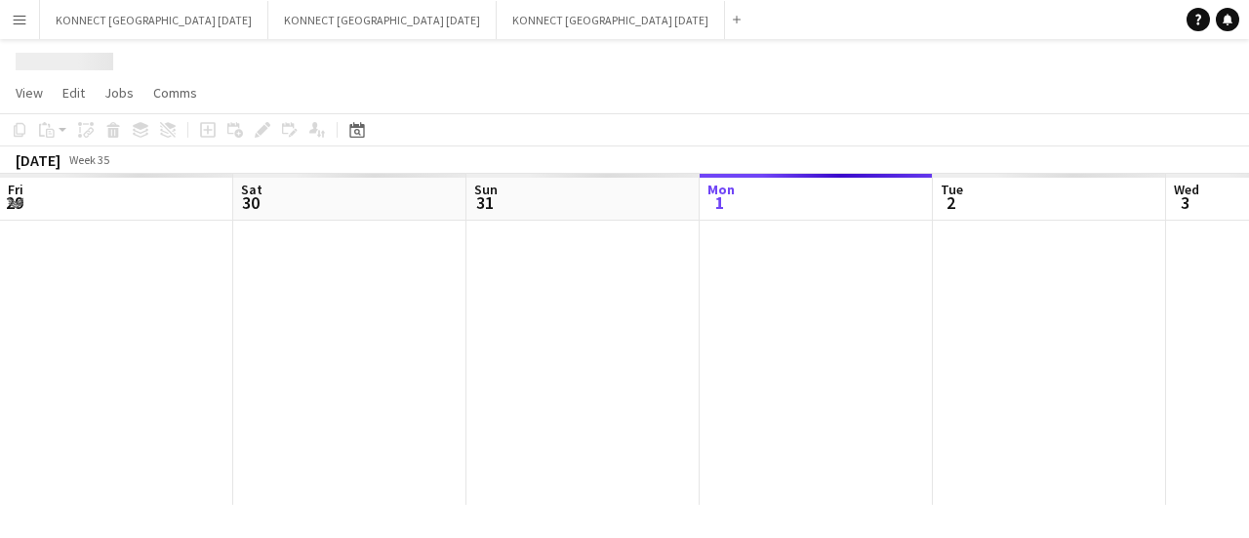
scroll to position [0, 466]
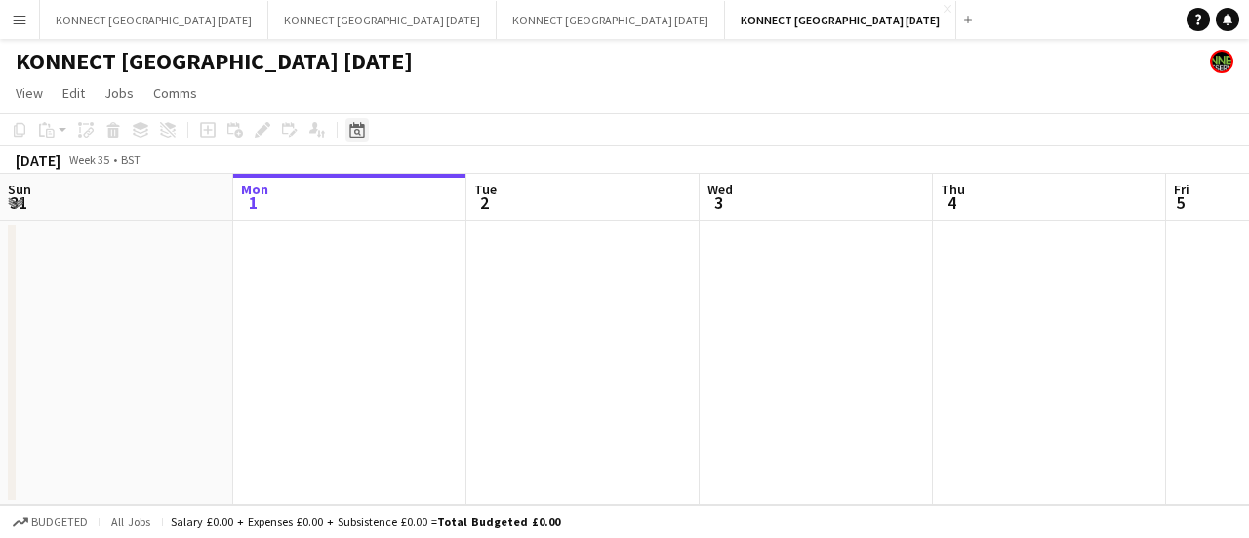
click at [351, 125] on icon at bounding box center [356, 130] width 15 height 16
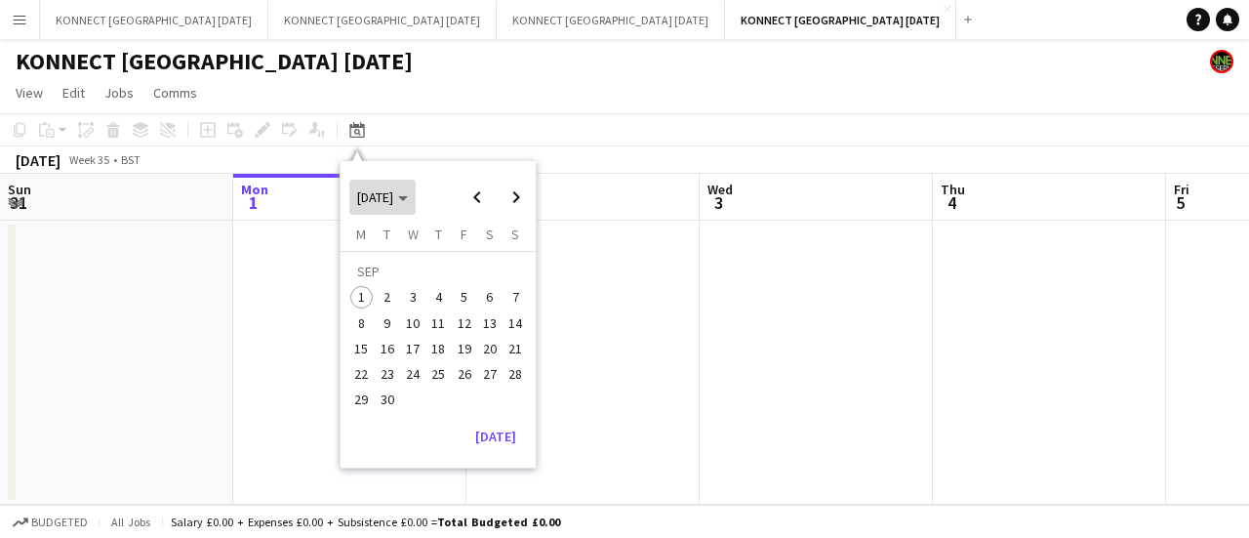
click at [393, 194] on span "[DATE]" at bounding box center [375, 197] width 36 height 18
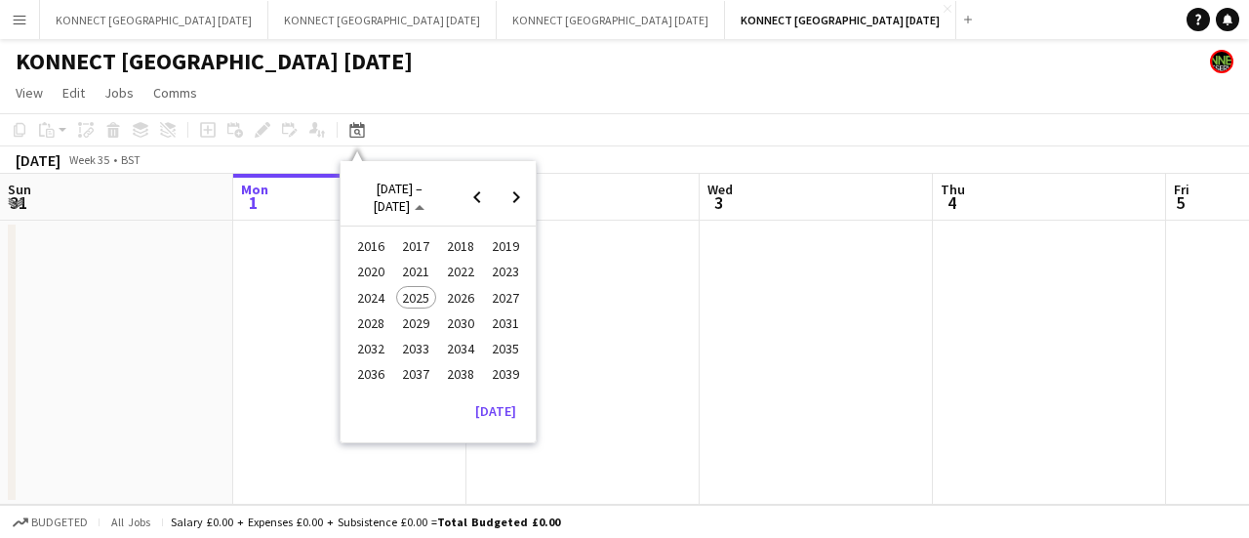
click at [384, 302] on span "2024" at bounding box center [371, 297] width 40 height 23
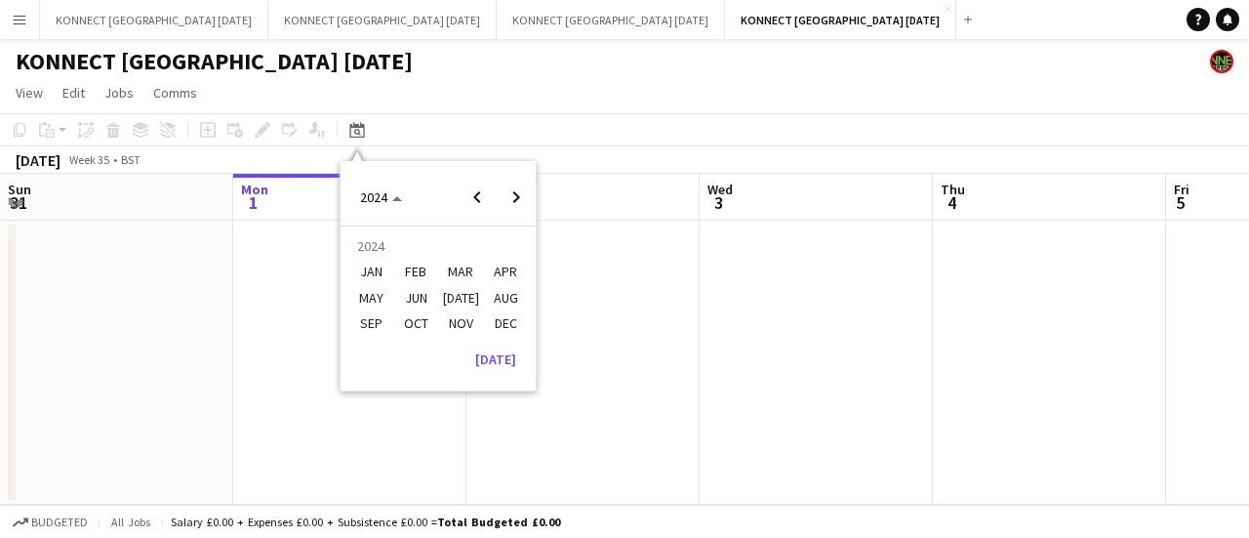
click at [386, 300] on span "MAY" at bounding box center [371, 297] width 40 height 23
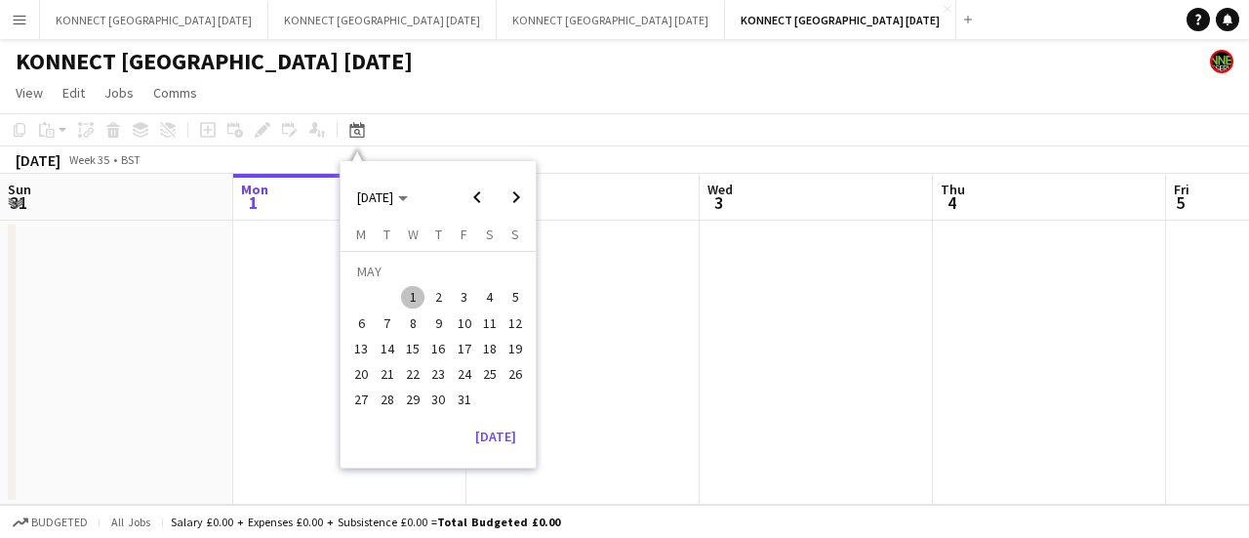
click at [441, 296] on span "2" at bounding box center [437, 297] width 23 height 23
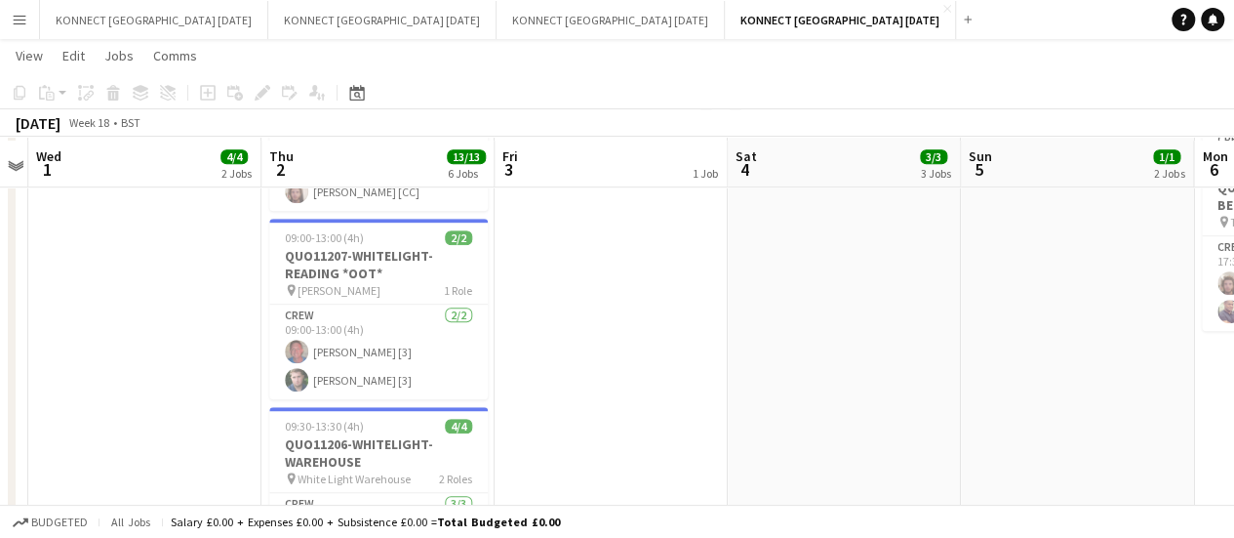
scroll to position [534, 0]
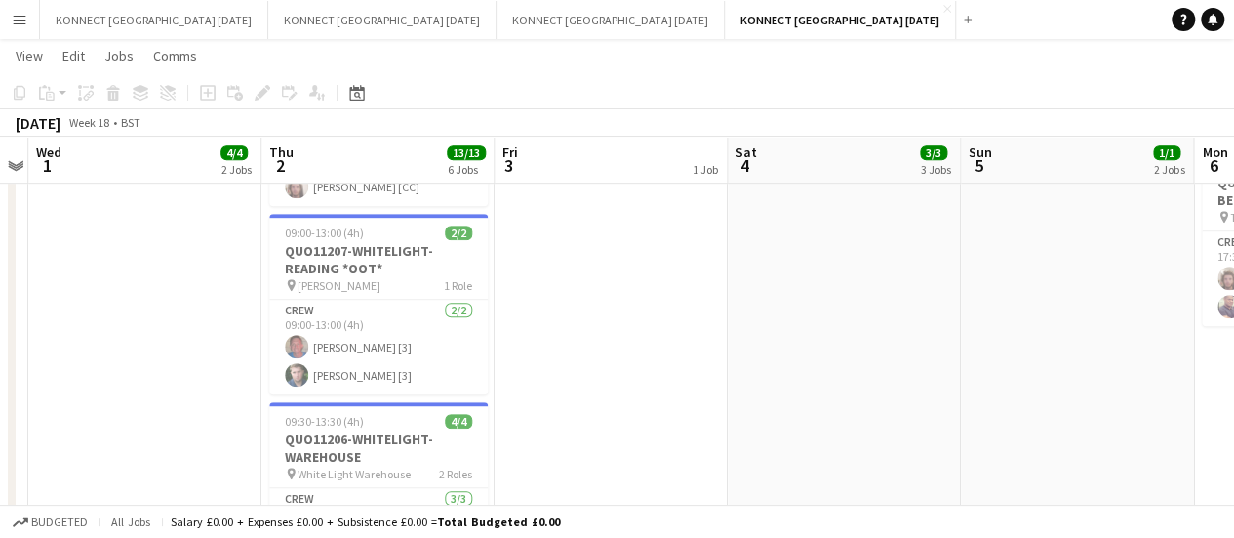
click at [532, 319] on app-date-cell "[PERSON_NAME] OFF" at bounding box center [611, 298] width 233 height 1227
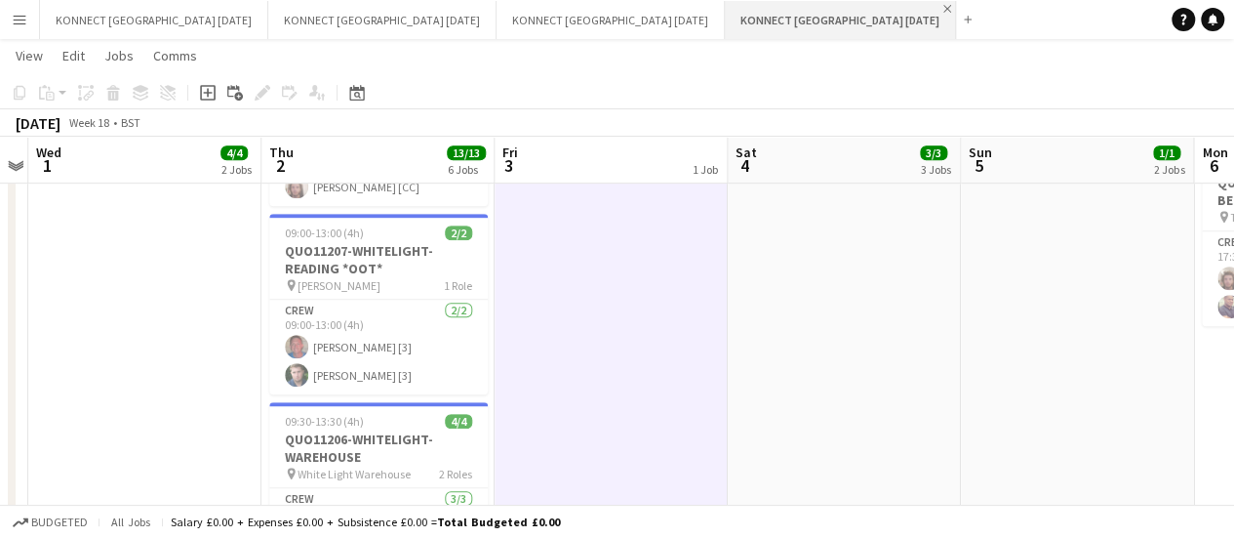
click at [943, 9] on app-icon "Close" at bounding box center [947, 9] width 8 height 8
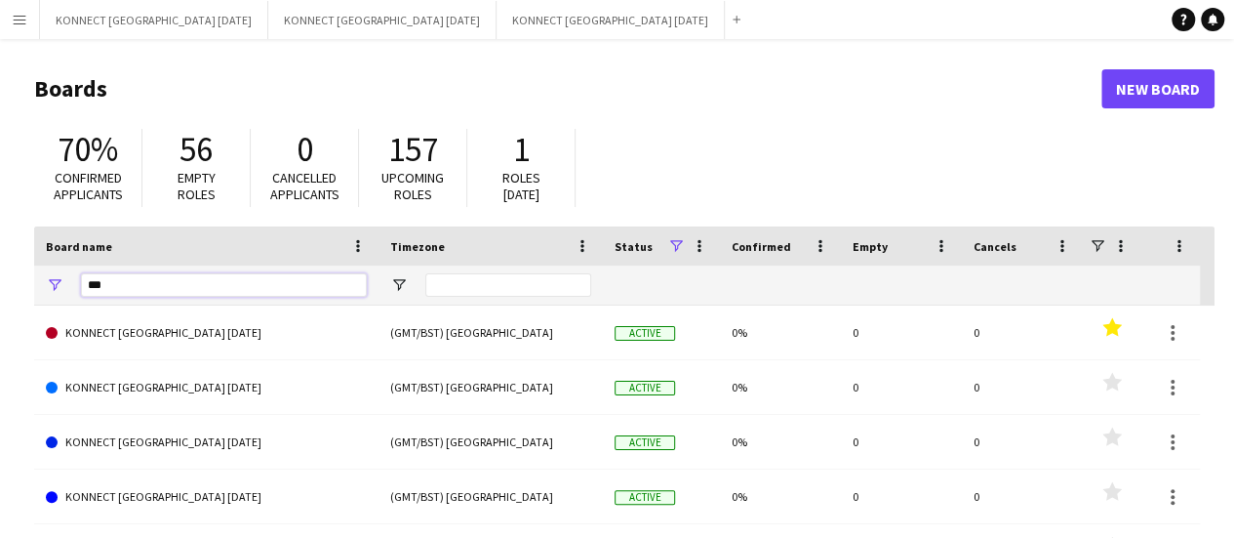
click at [123, 284] on input "***" at bounding box center [224, 284] width 286 height 23
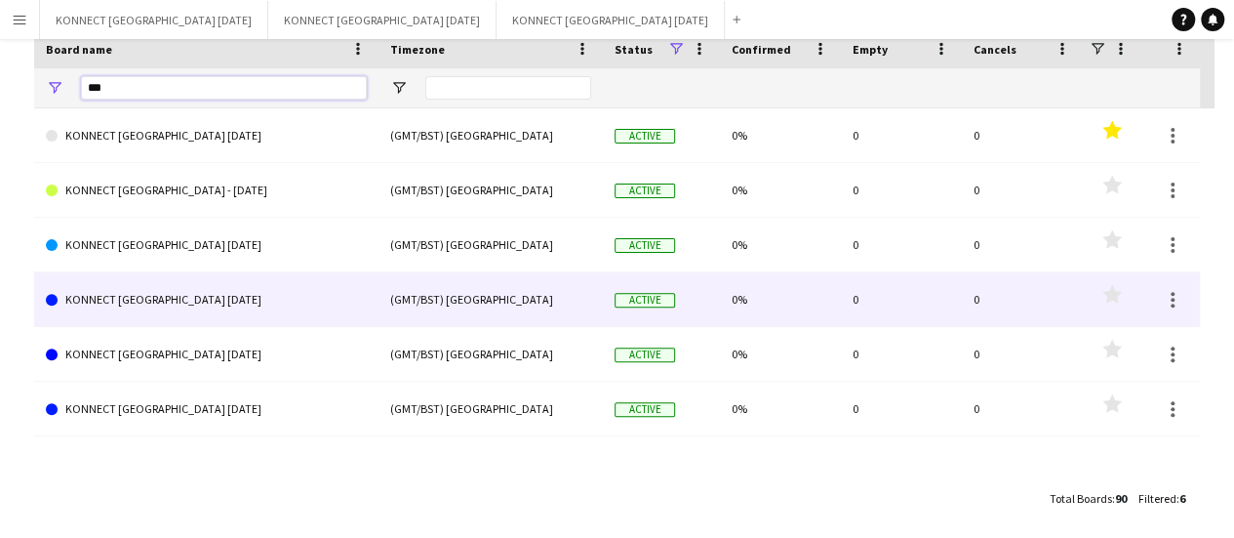
scroll to position [198, 0]
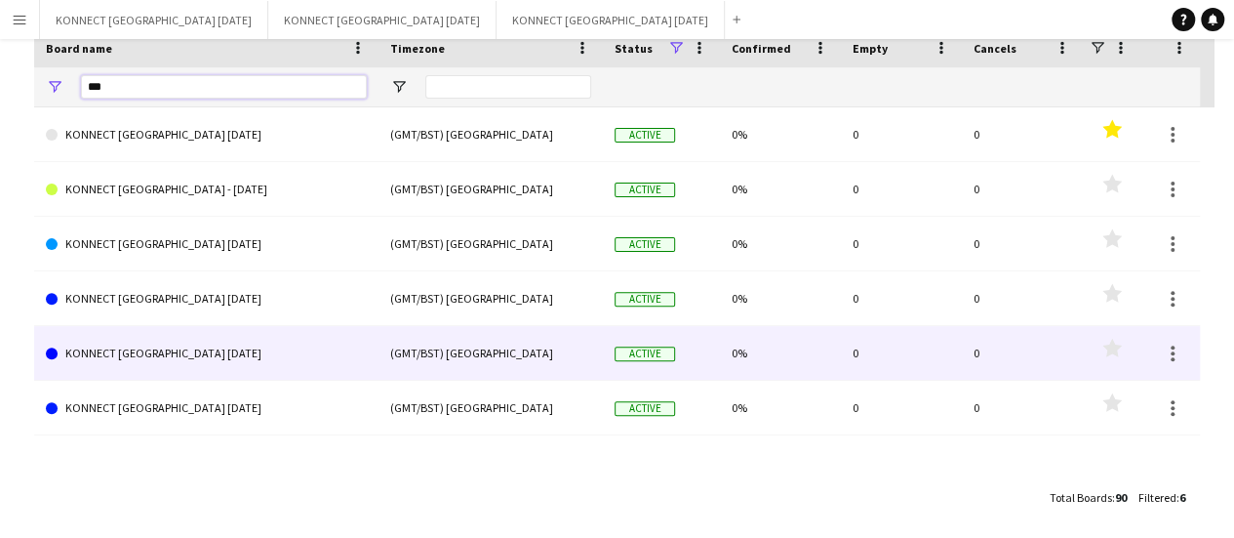
type input "***"
click at [244, 352] on link "KONNECT [GEOGRAPHIC_DATA] [DATE]" at bounding box center [206, 353] width 321 height 55
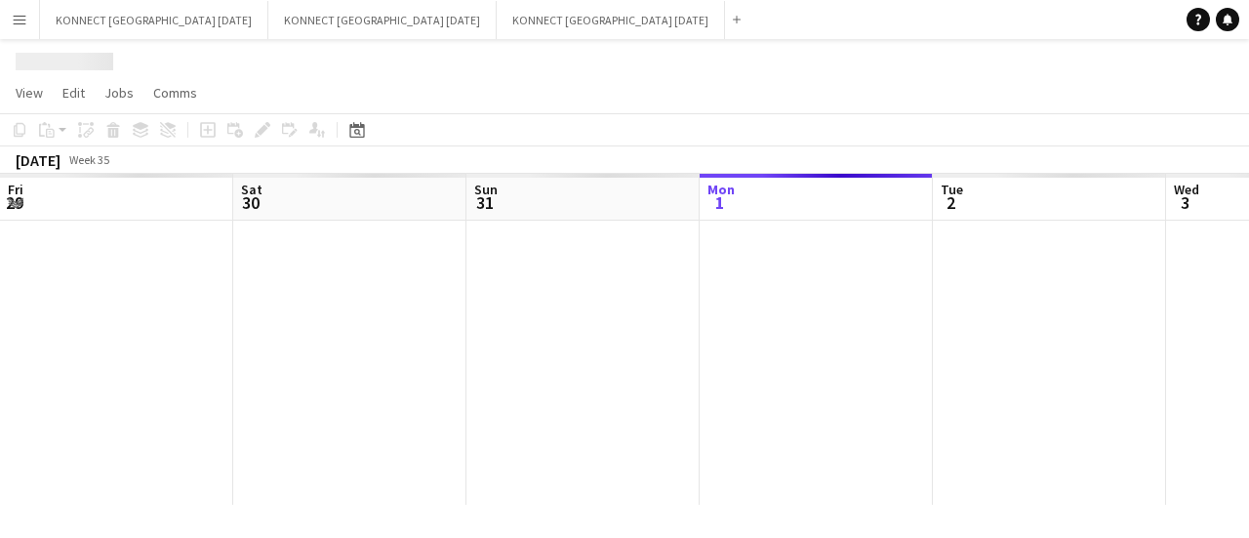
scroll to position [0, 466]
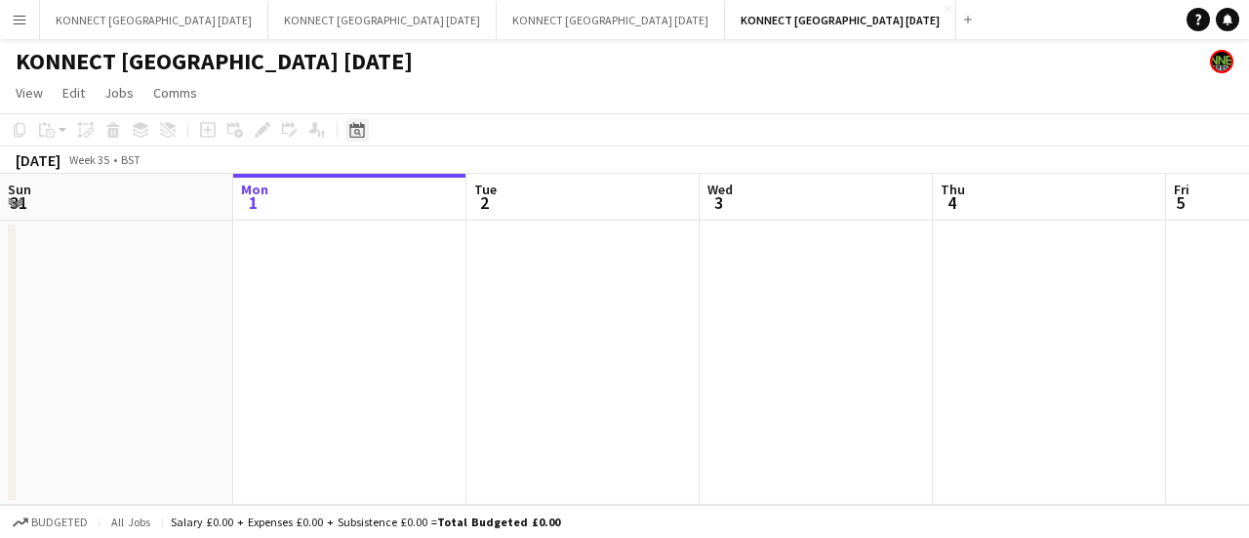
click at [353, 127] on icon at bounding box center [356, 130] width 15 height 16
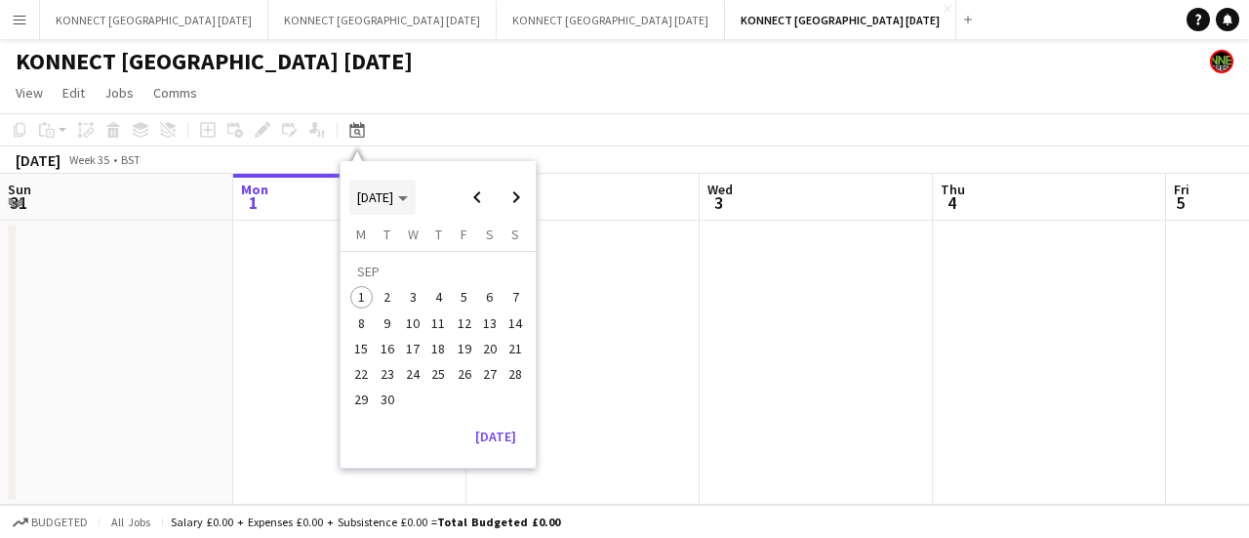
click at [408, 189] on span "[DATE]" at bounding box center [382, 197] width 51 height 18
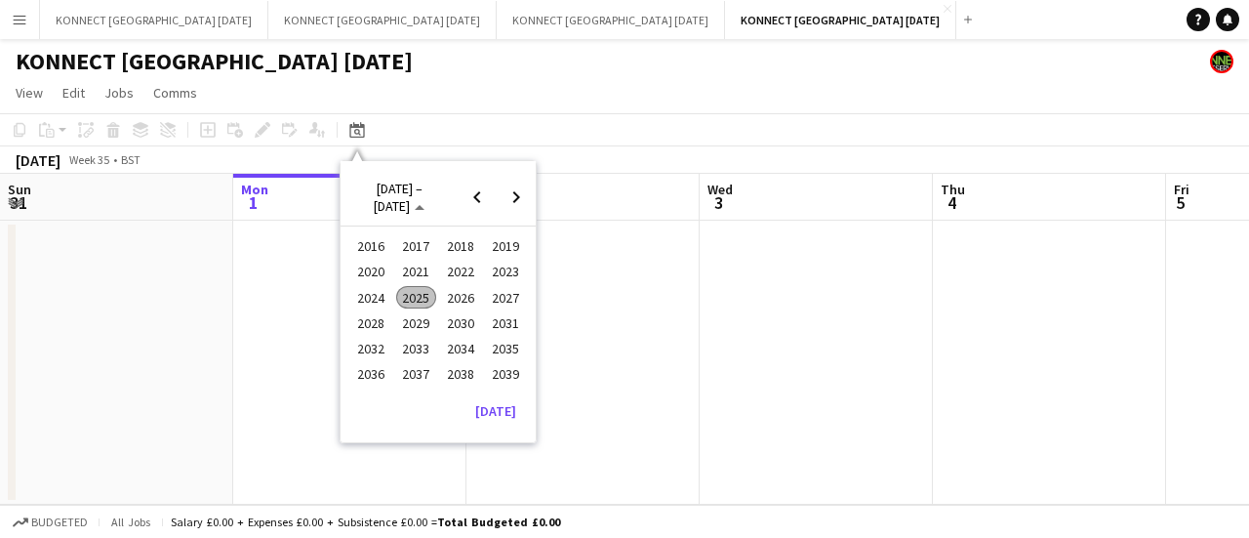
click at [366, 293] on span "2024" at bounding box center [371, 297] width 40 height 23
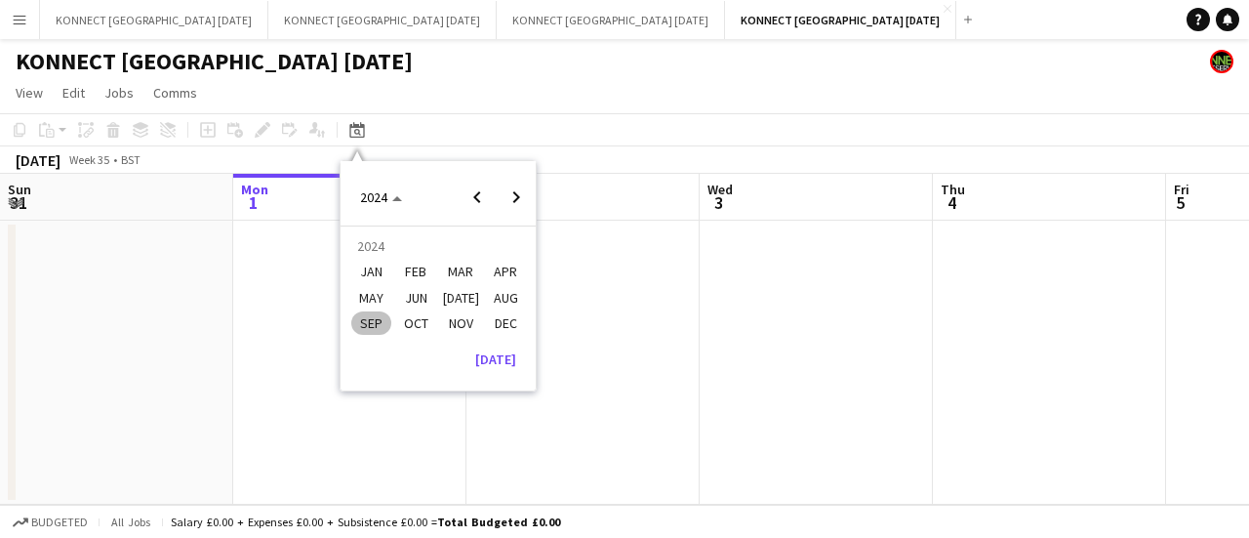
click at [515, 279] on span "APR" at bounding box center [506, 271] width 40 height 23
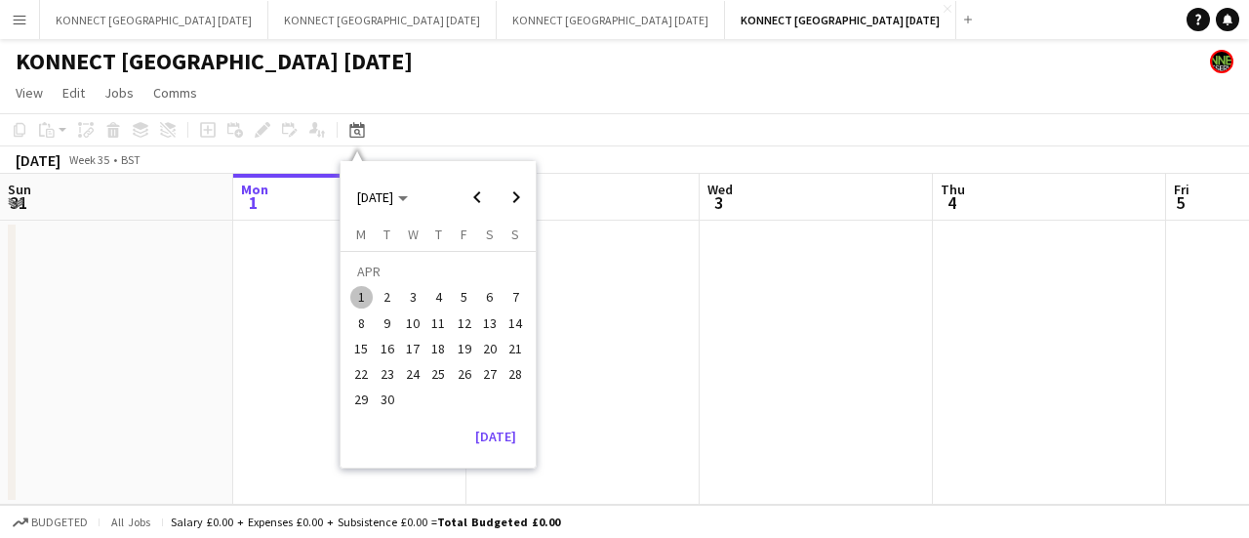
click at [366, 348] on span "15" at bounding box center [361, 348] width 23 height 23
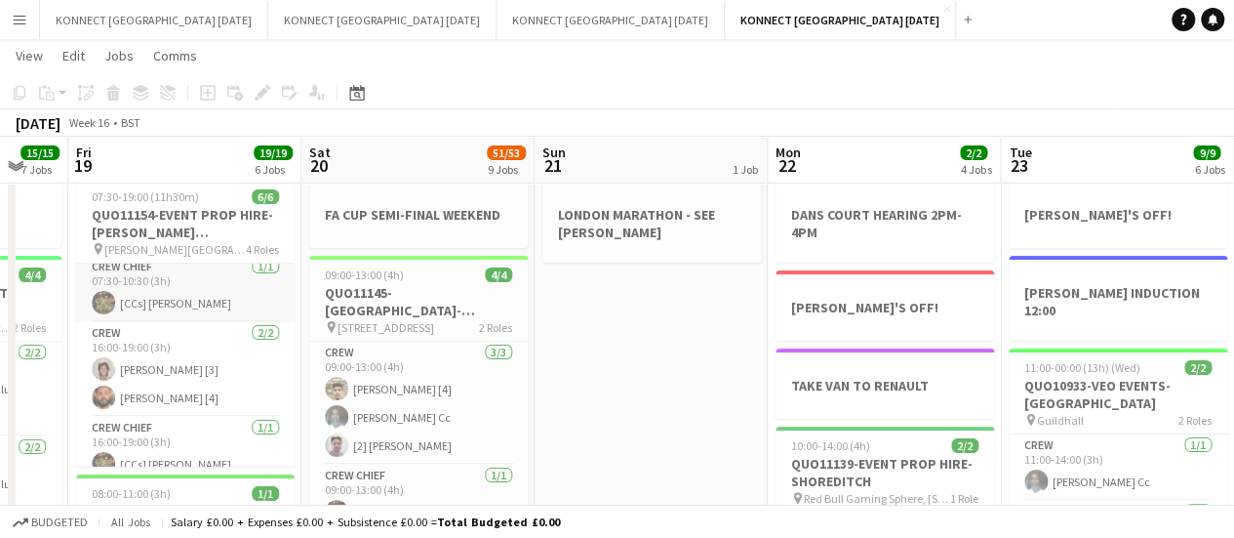
scroll to position [118, 0]
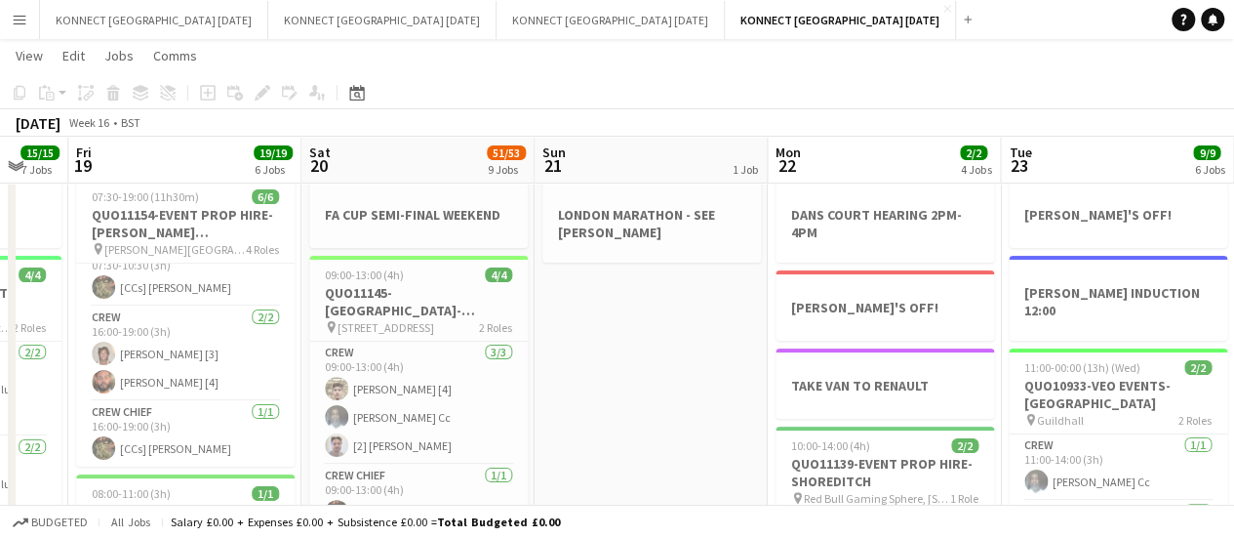
click at [545, 57] on app-page-menu "View Day view expanded Day view collapsed Month view Date picker Jump to [DATE]…" at bounding box center [617, 57] width 1234 height 37
click at [943, 11] on app-icon "Close" at bounding box center [947, 9] width 8 height 8
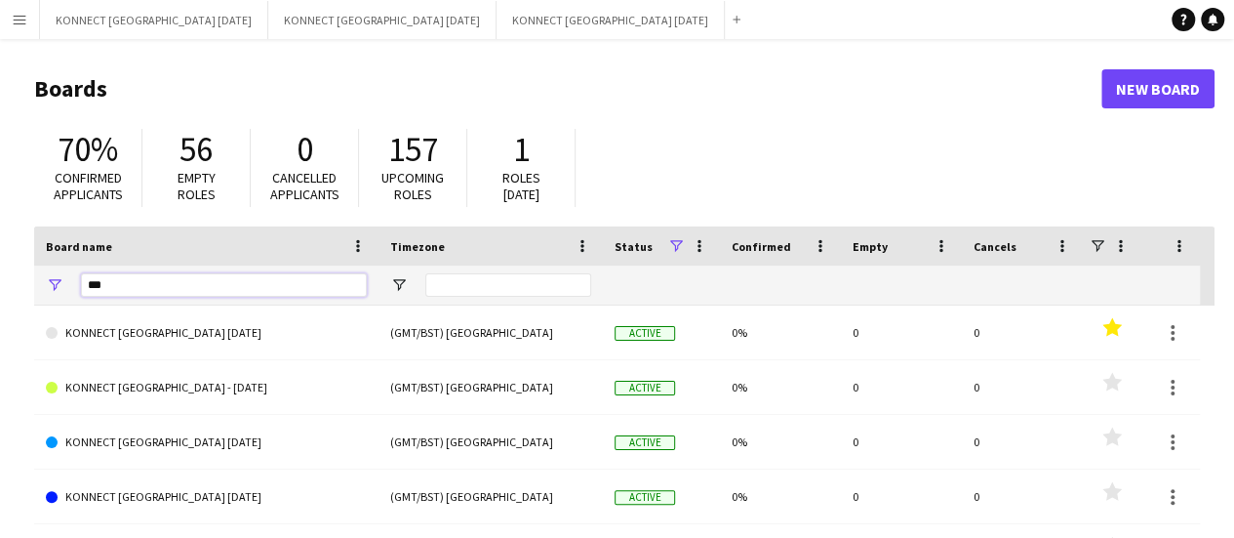
click at [235, 281] on input "***" at bounding box center [224, 284] width 286 height 23
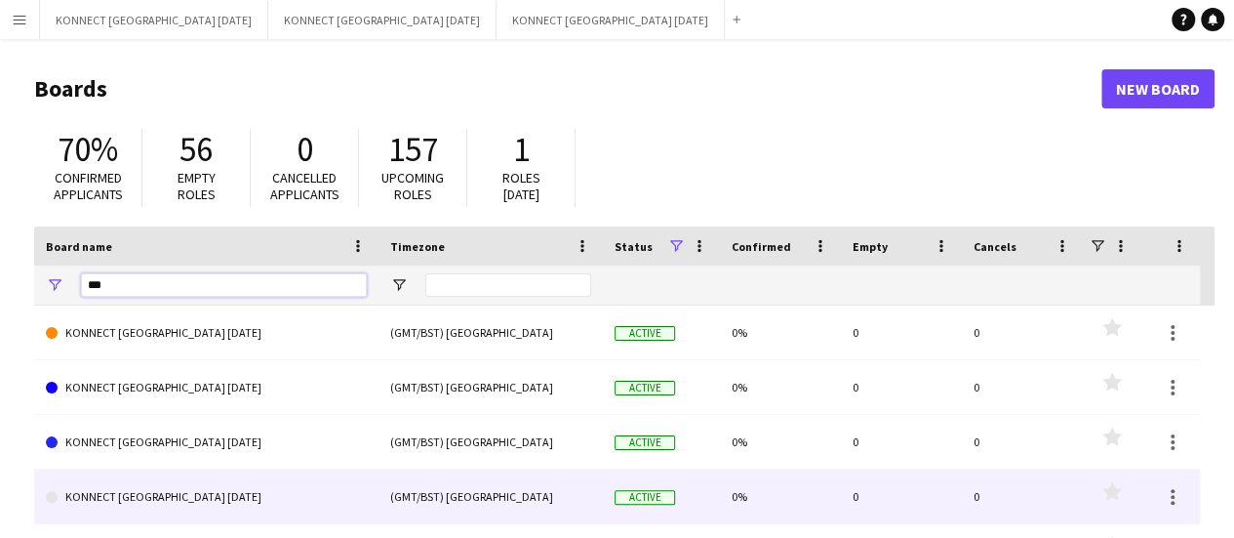
type input "***"
click at [242, 496] on link "KONNECT [GEOGRAPHIC_DATA] [DATE]" at bounding box center [206, 496] width 321 height 55
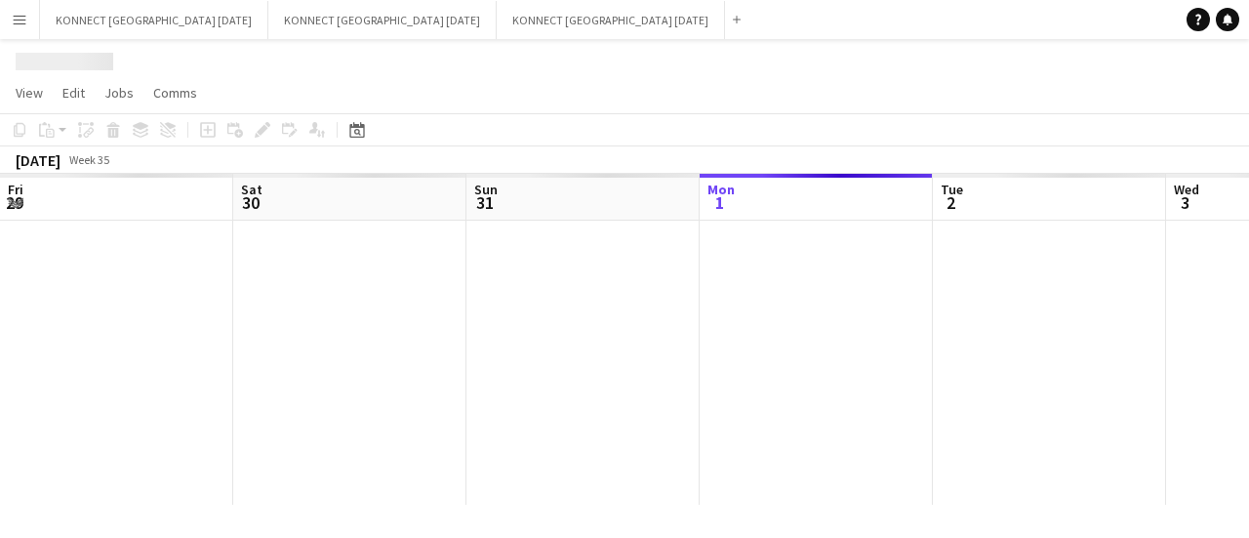
scroll to position [0, 466]
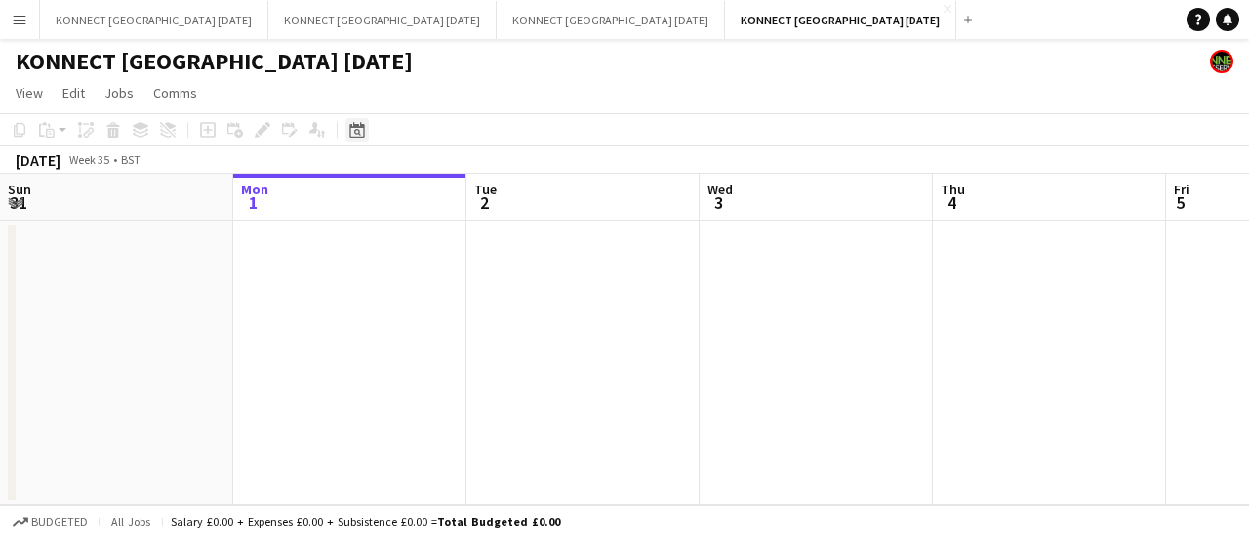
click at [359, 139] on div "Date picker" at bounding box center [356, 129] width 23 height 23
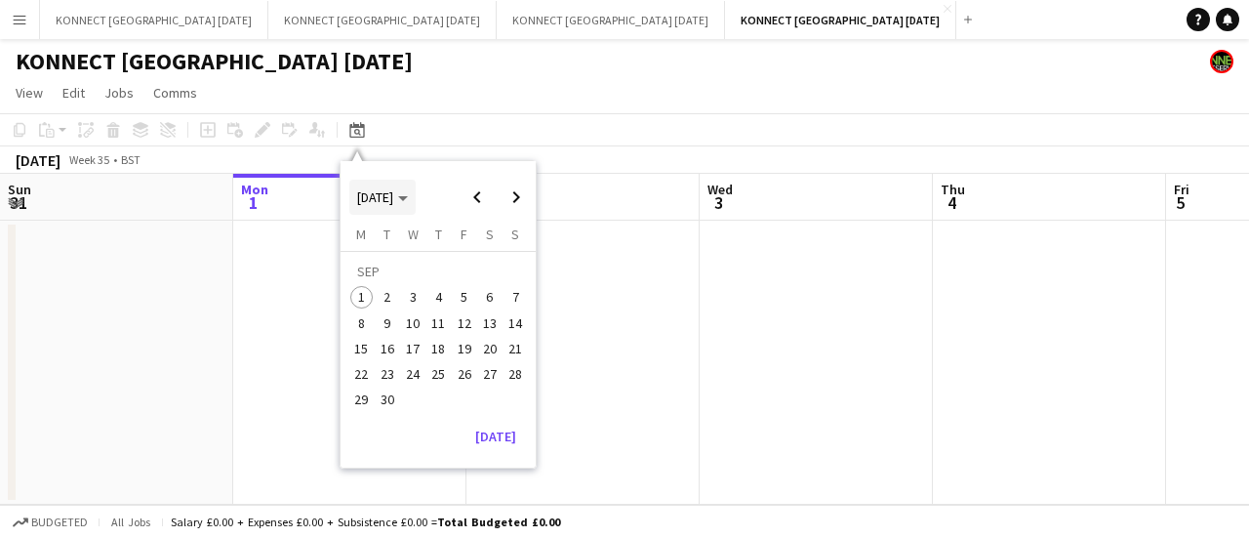
click at [393, 200] on span "[DATE]" at bounding box center [375, 197] width 36 height 18
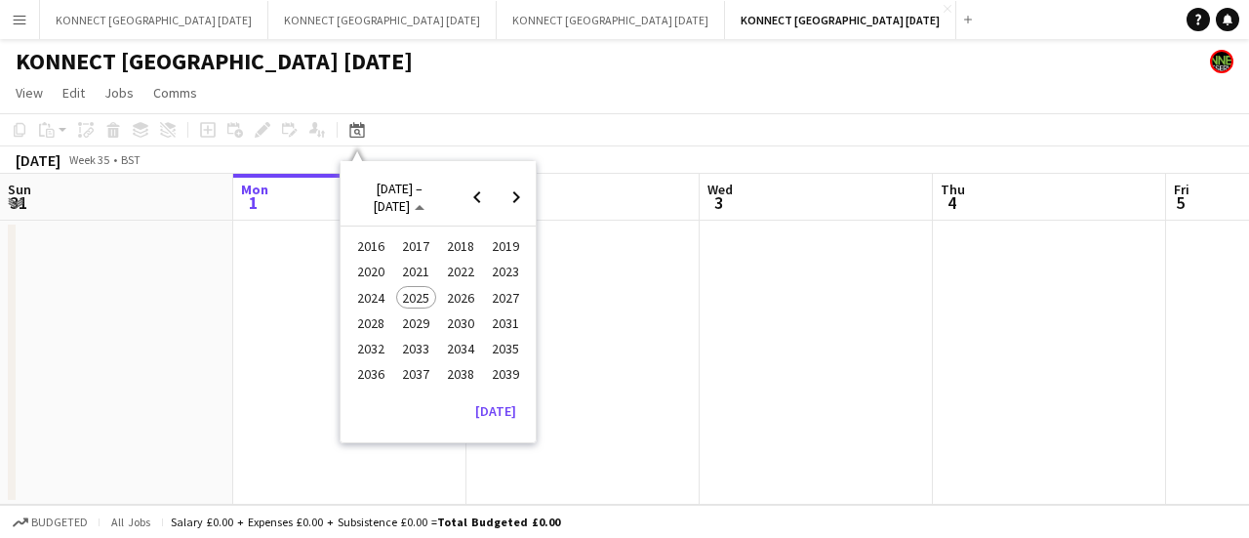
click at [377, 293] on span "2024" at bounding box center [371, 297] width 40 height 23
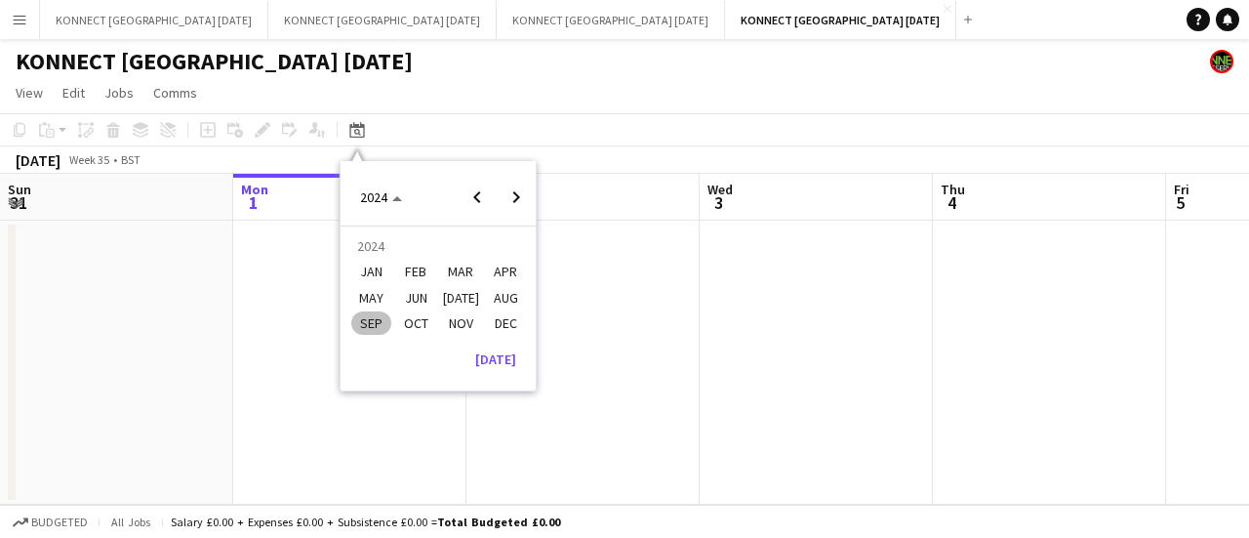
click at [371, 276] on span "JAN" at bounding box center [371, 271] width 40 height 23
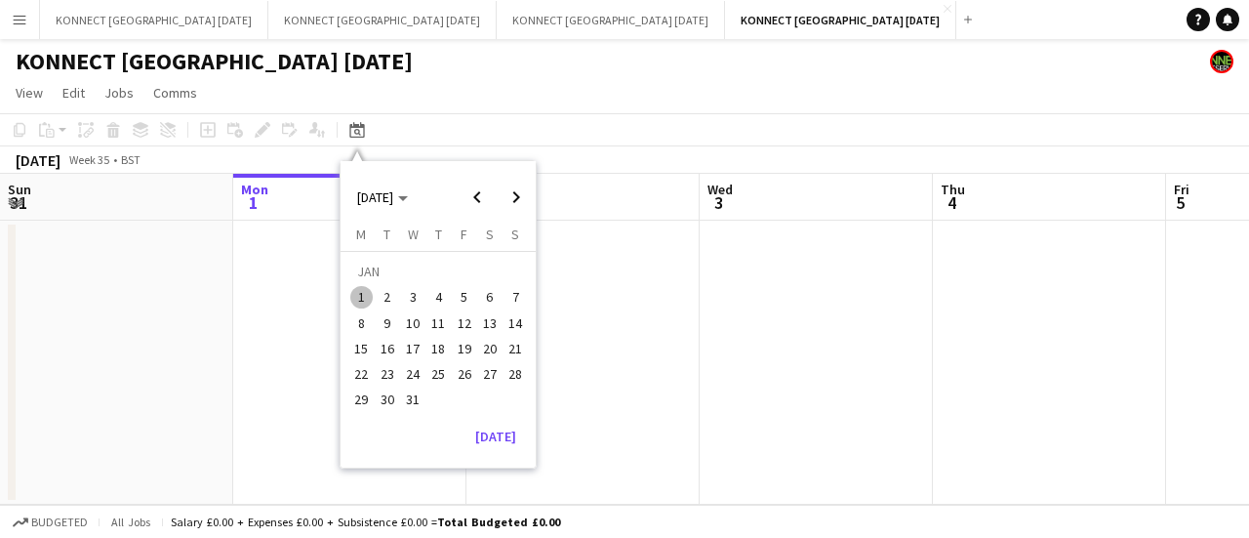
click at [416, 292] on span "3" at bounding box center [412, 297] width 23 height 23
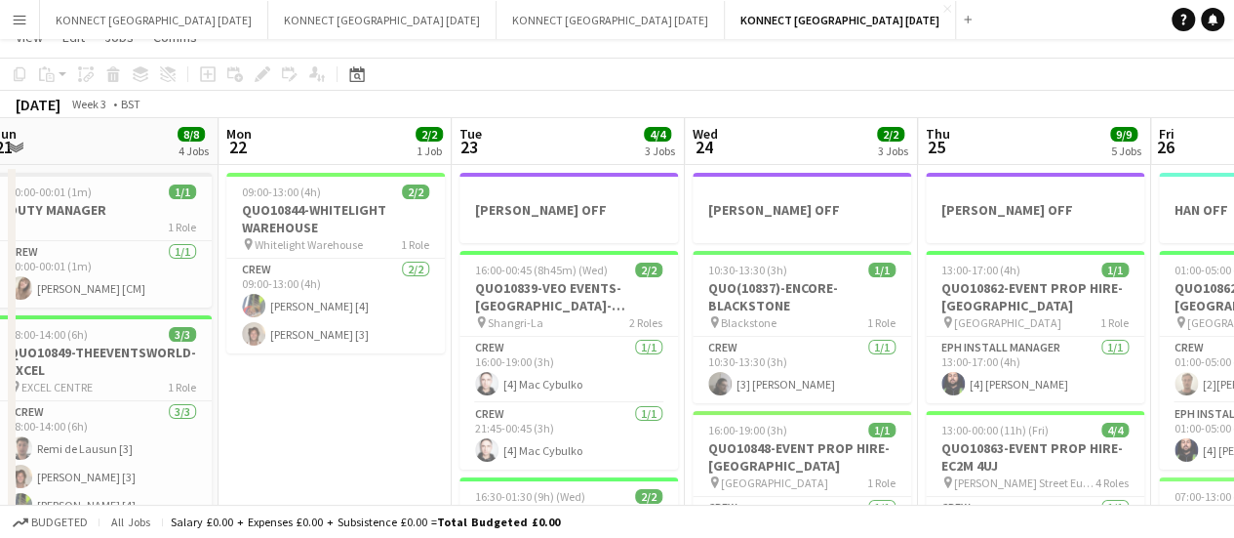
scroll to position [0, 0]
